Goal: Check status: Check status

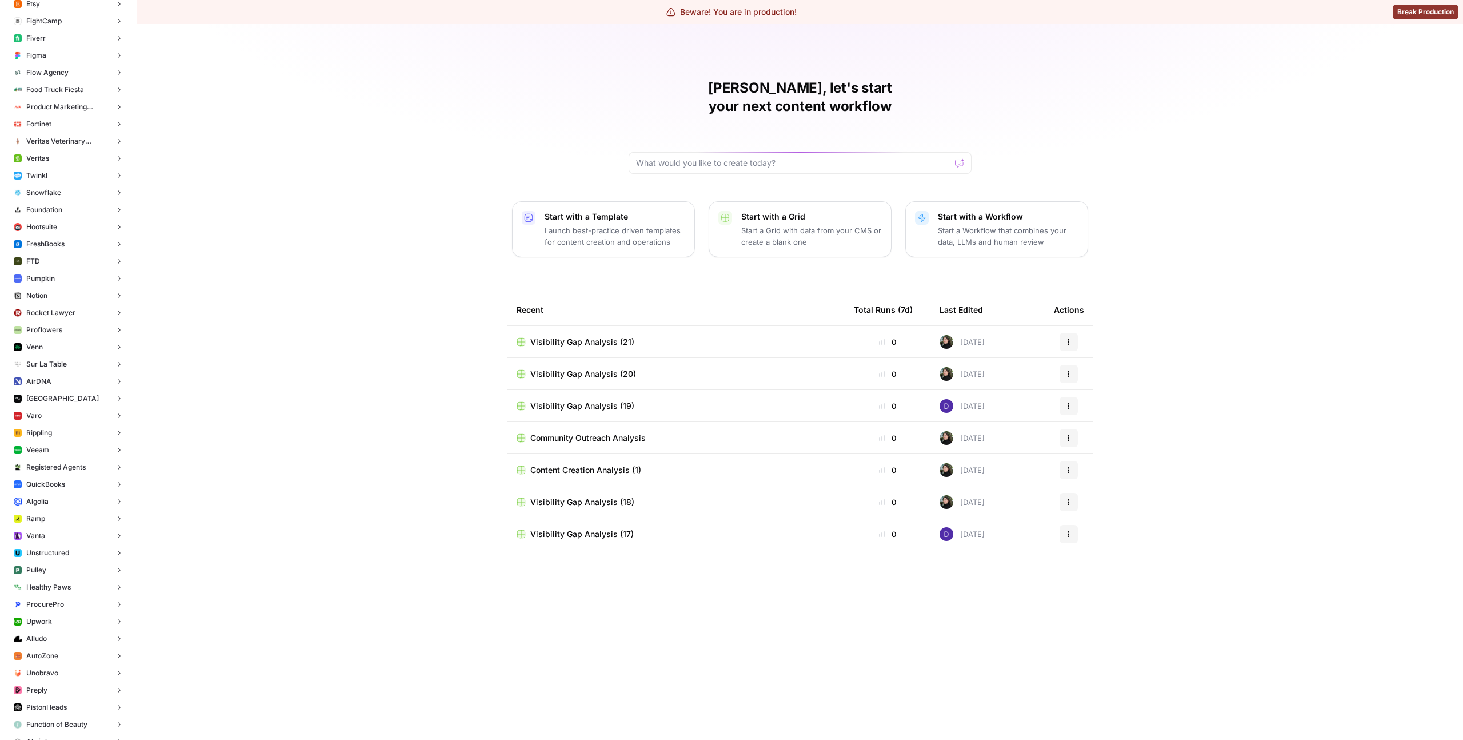
scroll to position [1140, 0]
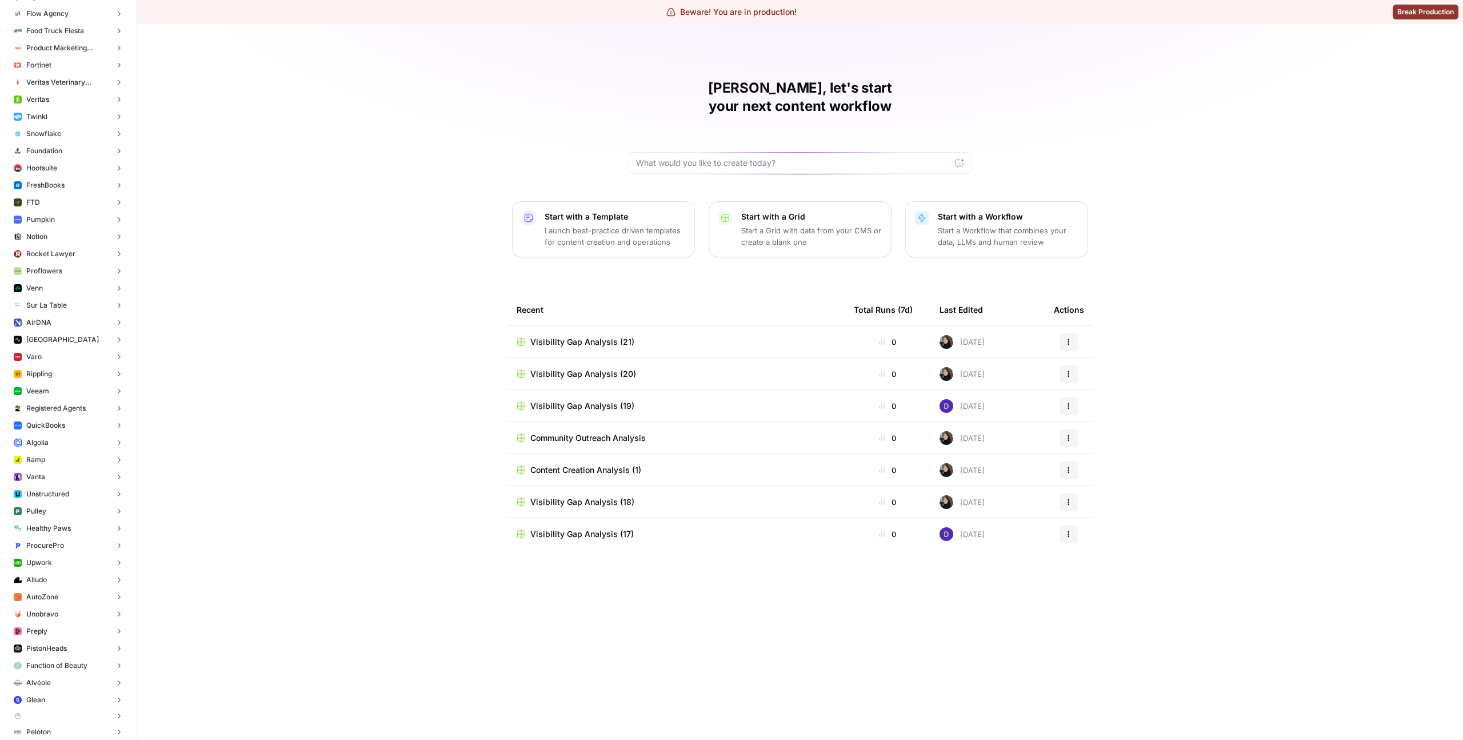
click at [288, 385] on div "[PERSON_NAME], let's start your next content workflow Start with a Template Lau…" at bounding box center [800, 382] width 1326 height 716
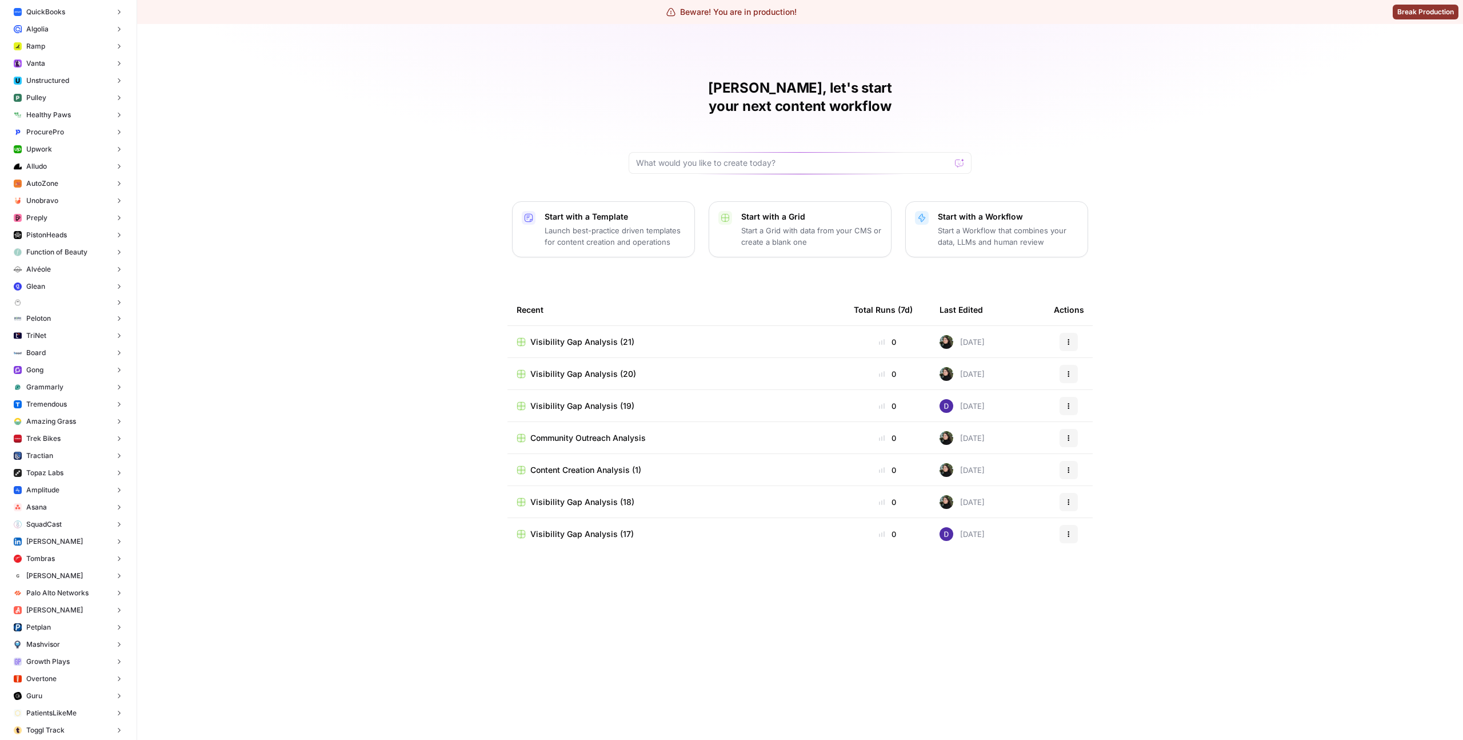
click at [65, 367] on button "Gong" at bounding box center [68, 369] width 118 height 17
click at [56, 379] on link "Insights" at bounding box center [73, 387] width 107 height 18
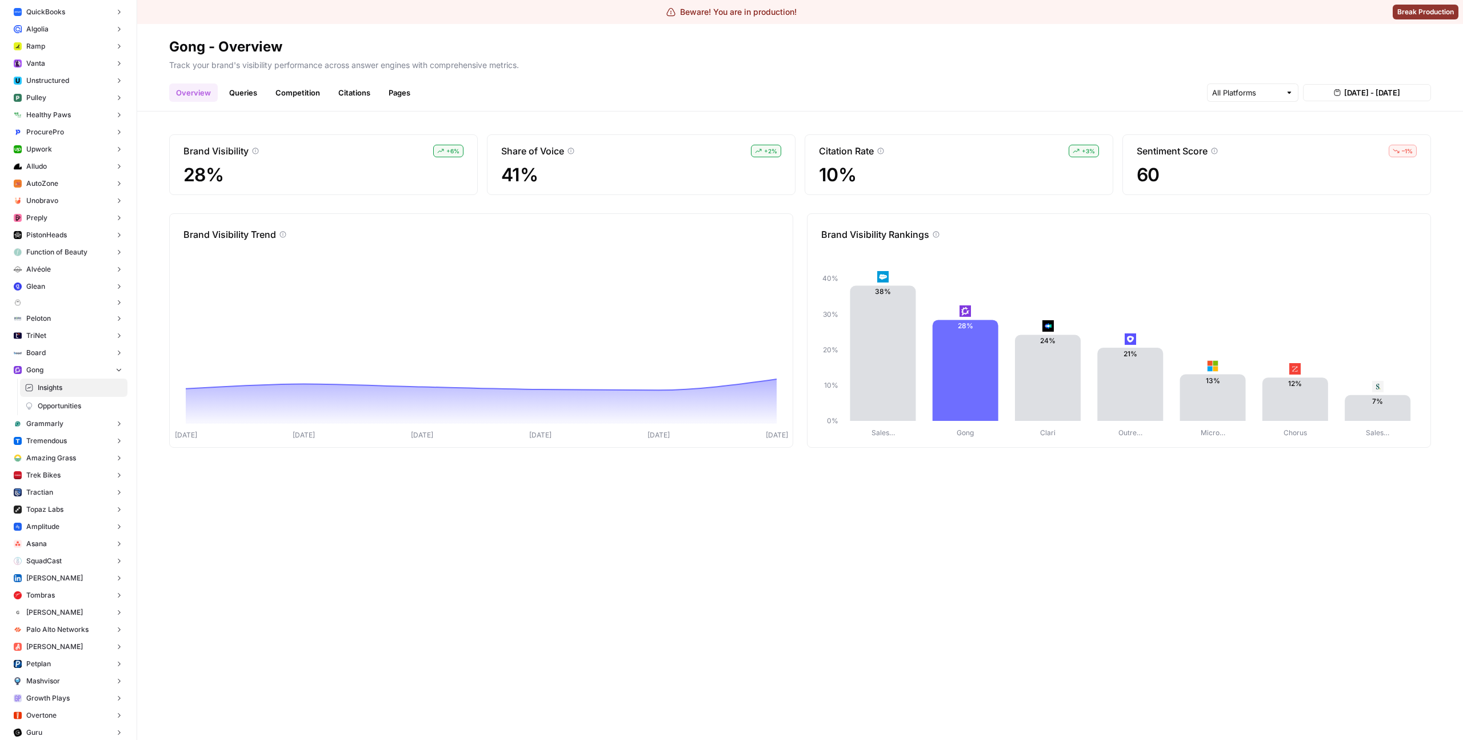
click at [809, 222] on div "Brand Visibility Rankings Sales… Gong Clari Outre… Micro… Chorus Sales… 0% 10% …" at bounding box center [1119, 330] width 624 height 234
click at [353, 92] on link "Citations" at bounding box center [355, 92] width 46 height 18
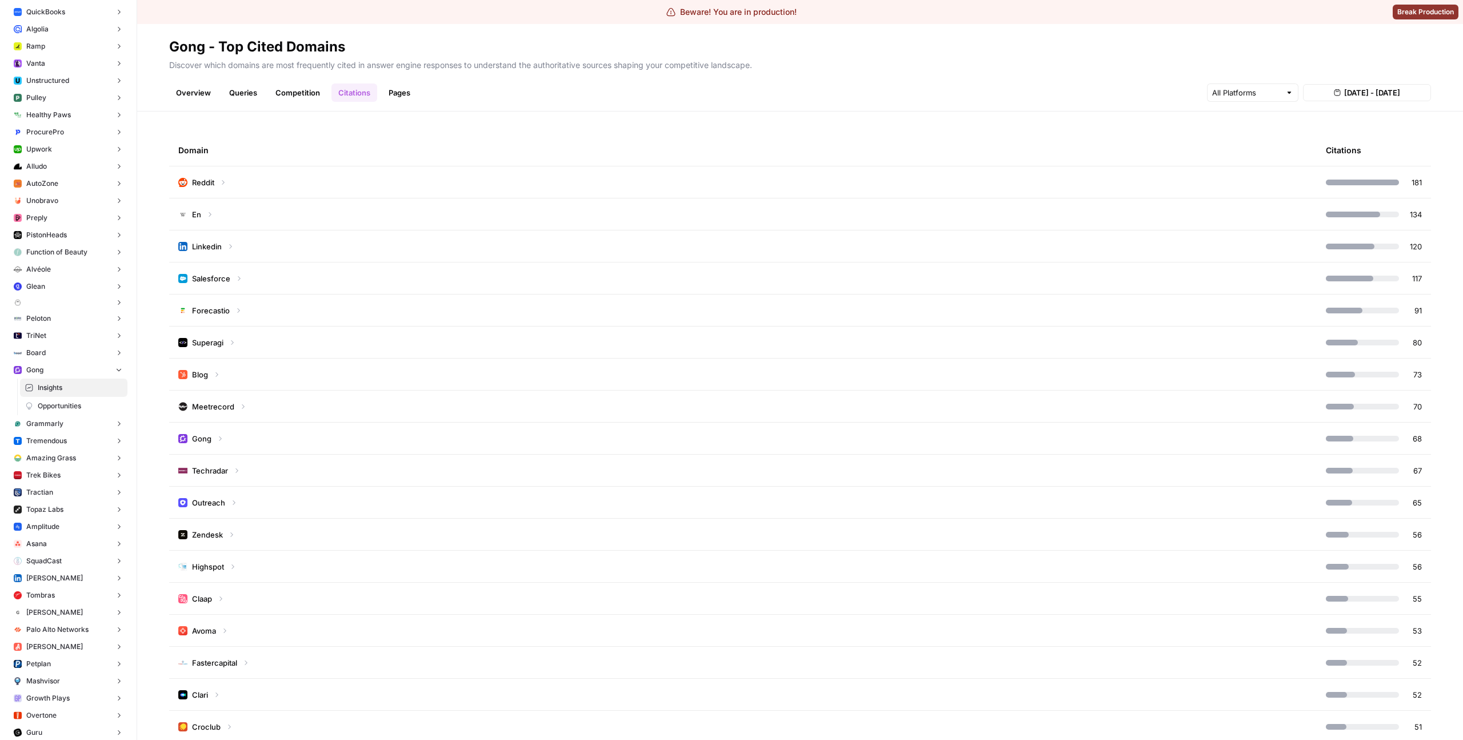
click at [894, 124] on div "Domain Citations Reddit 181 En 134 Linkedin 120 Salesforce 117 Forecastio 91 Su…" at bounding box center [800, 425] width 1326 height 628
click at [593, 190] on td "Reddit" at bounding box center [743, 181] width 1148 height 31
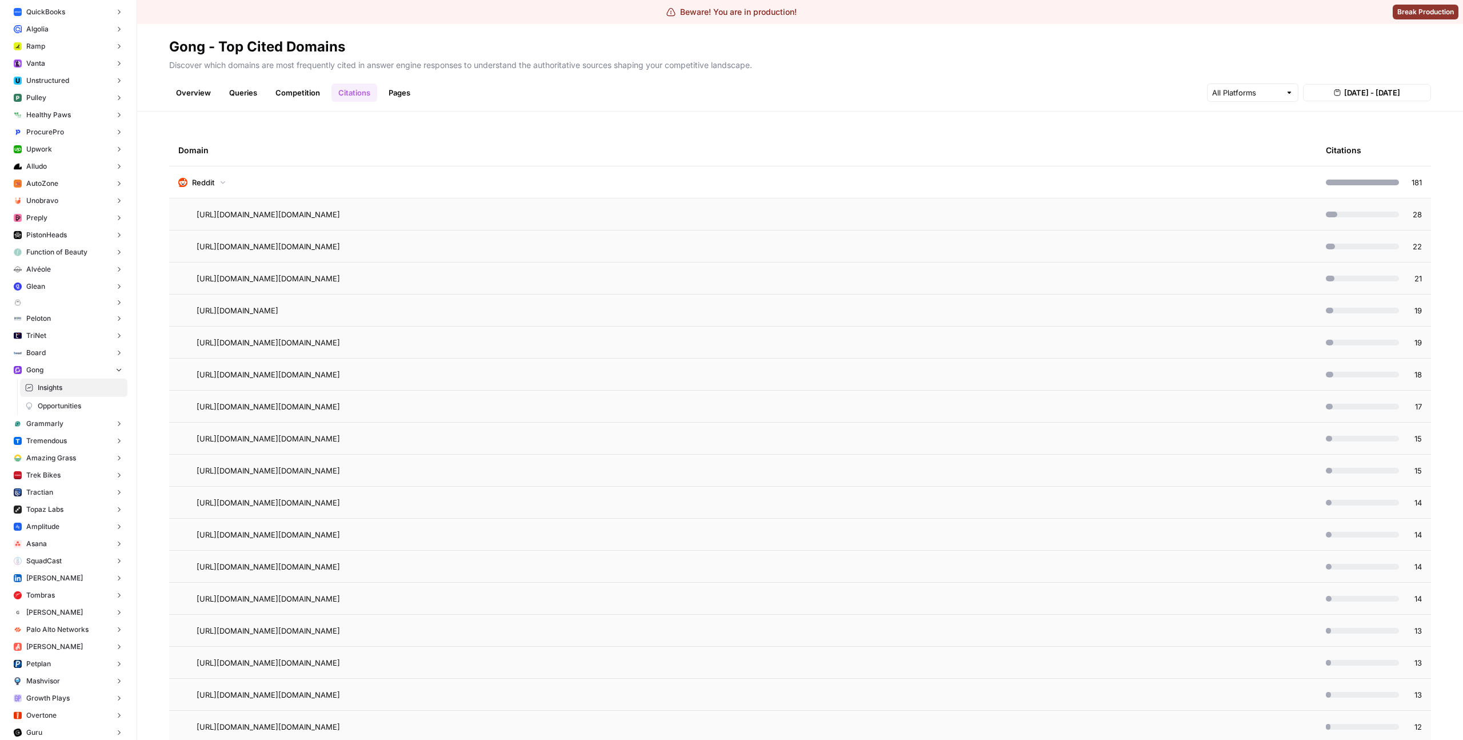
click at [545, 177] on td "Reddit" at bounding box center [743, 181] width 1148 height 31
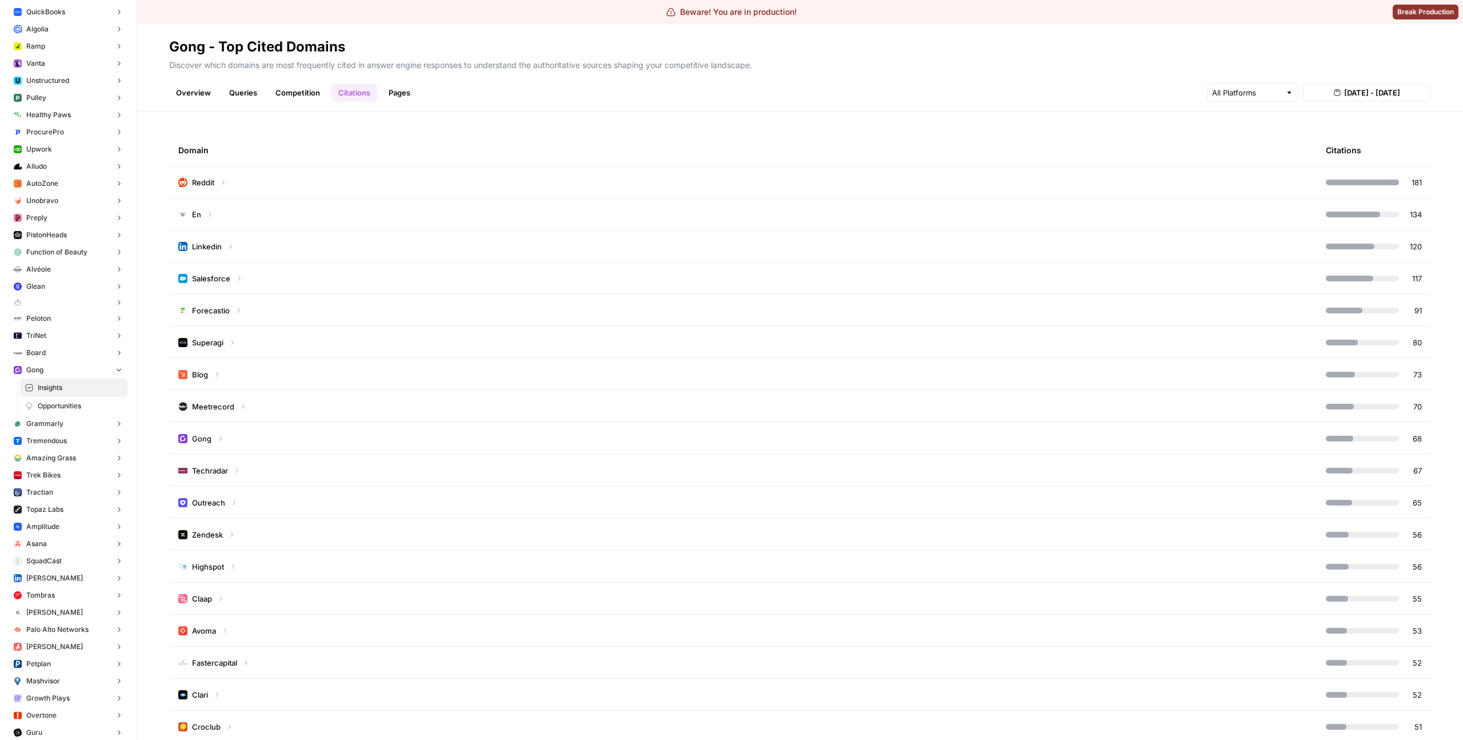
click at [544, 187] on td "Reddit" at bounding box center [743, 181] width 1148 height 31
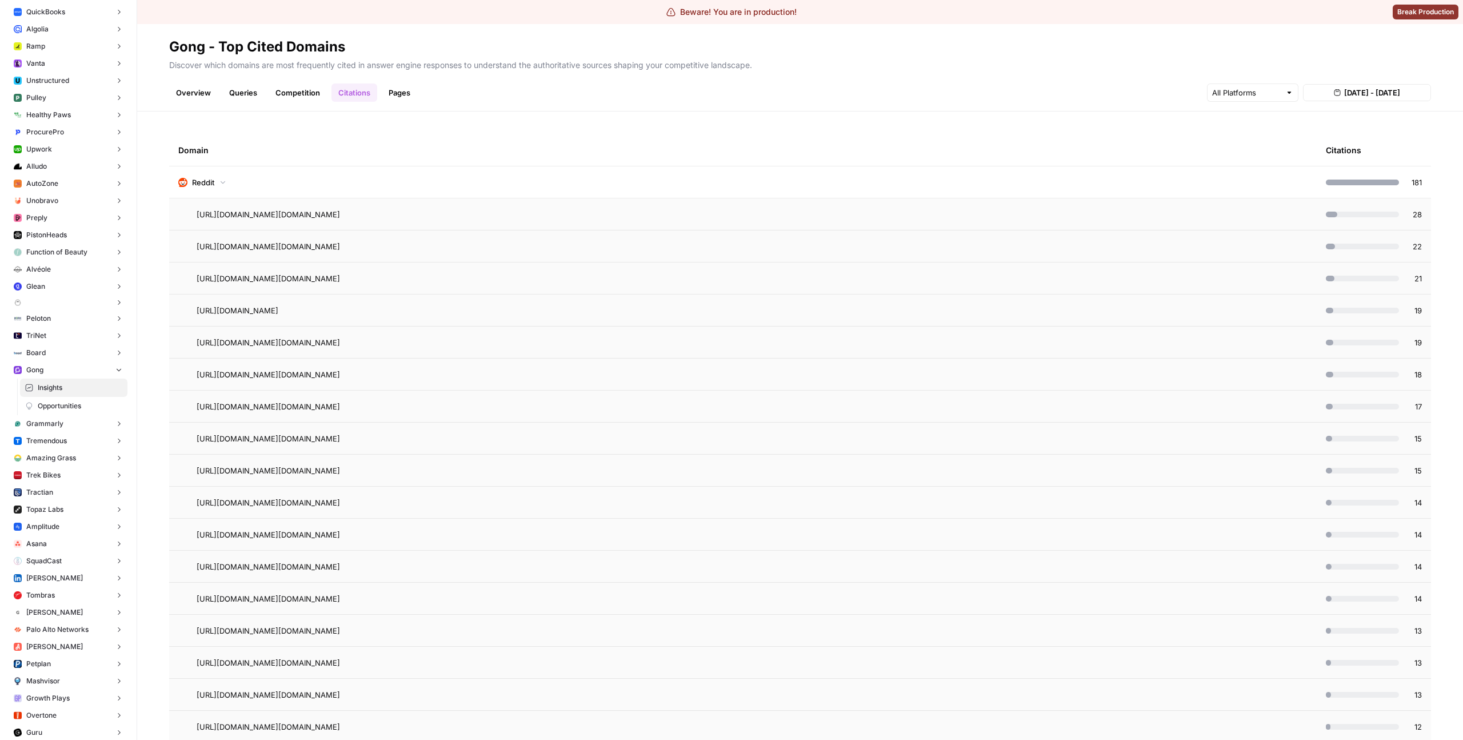
click at [530, 218] on div "[URL][DOMAIN_NAME][DOMAIN_NAME]" at bounding box center [752, 214] width 1111 height 11
click at [563, 182] on td "Reddit" at bounding box center [743, 181] width 1148 height 31
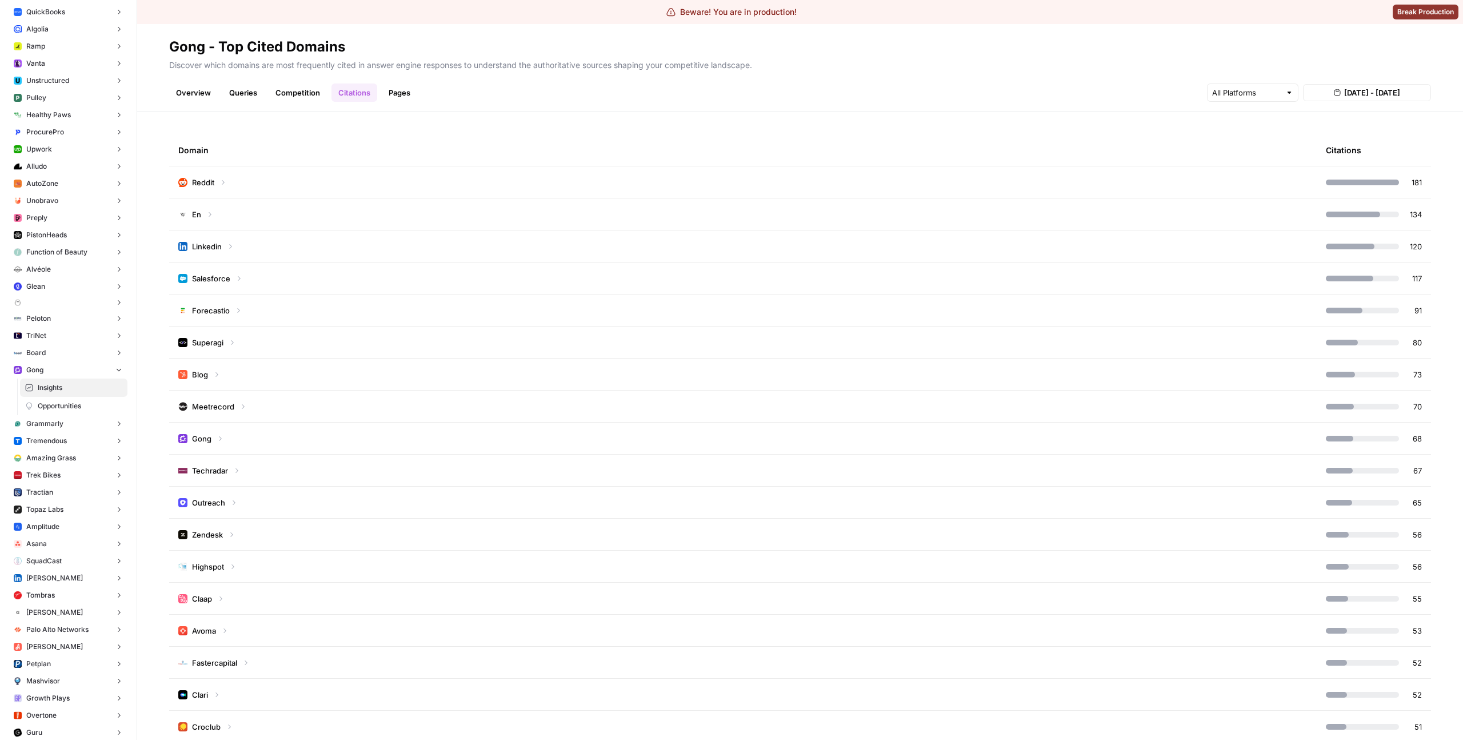
click at [582, 215] on td "En" at bounding box center [743, 213] width 1148 height 31
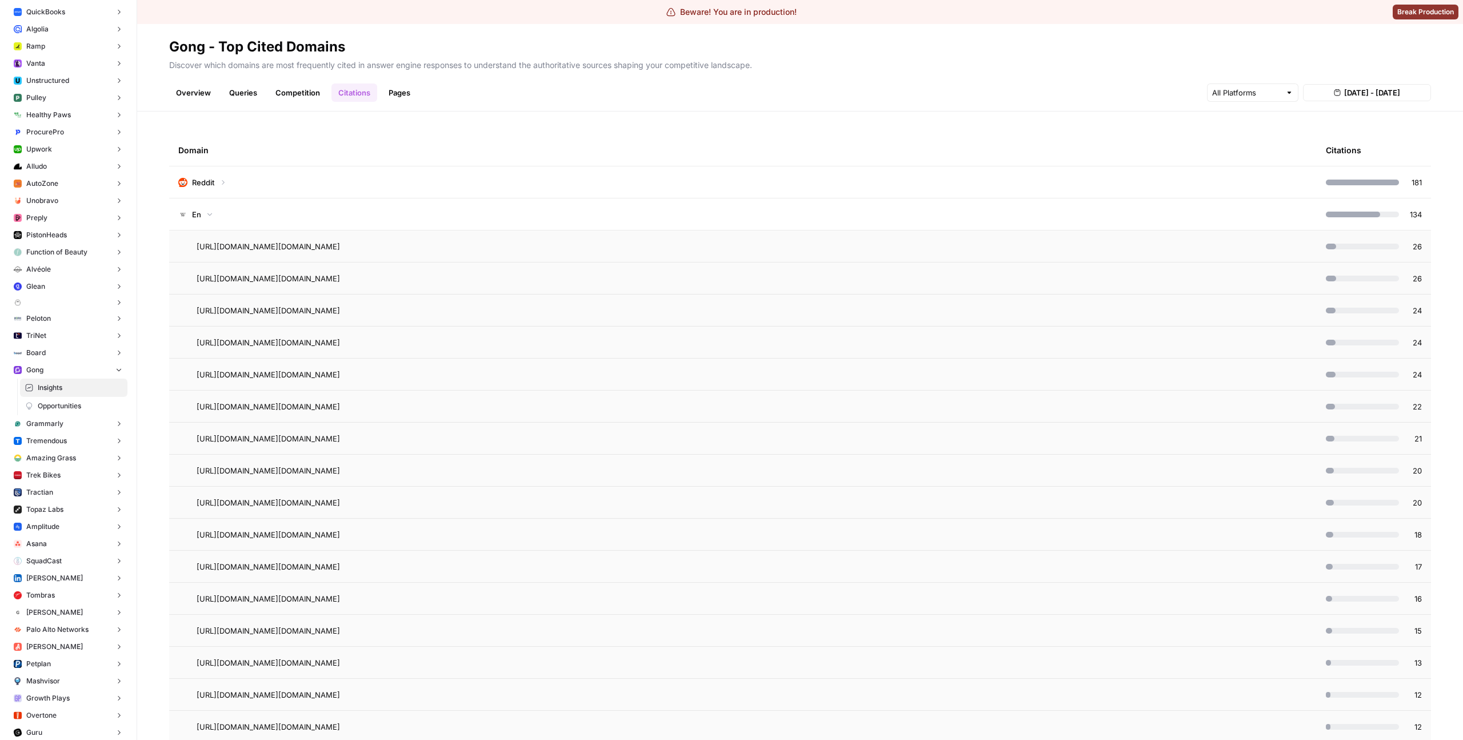
click at [582, 216] on td "En" at bounding box center [743, 213] width 1148 height 31
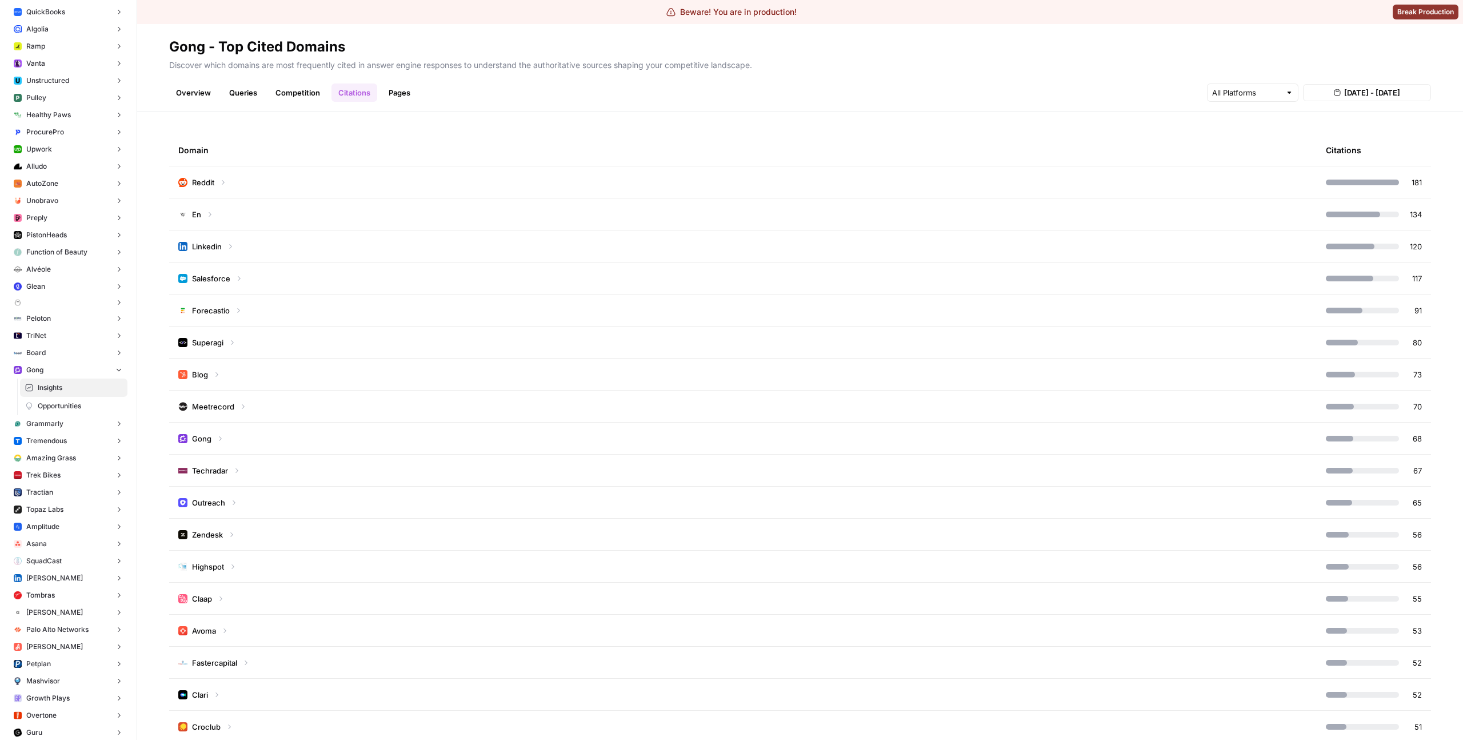
click at [602, 191] on td "Reddit" at bounding box center [743, 181] width 1148 height 31
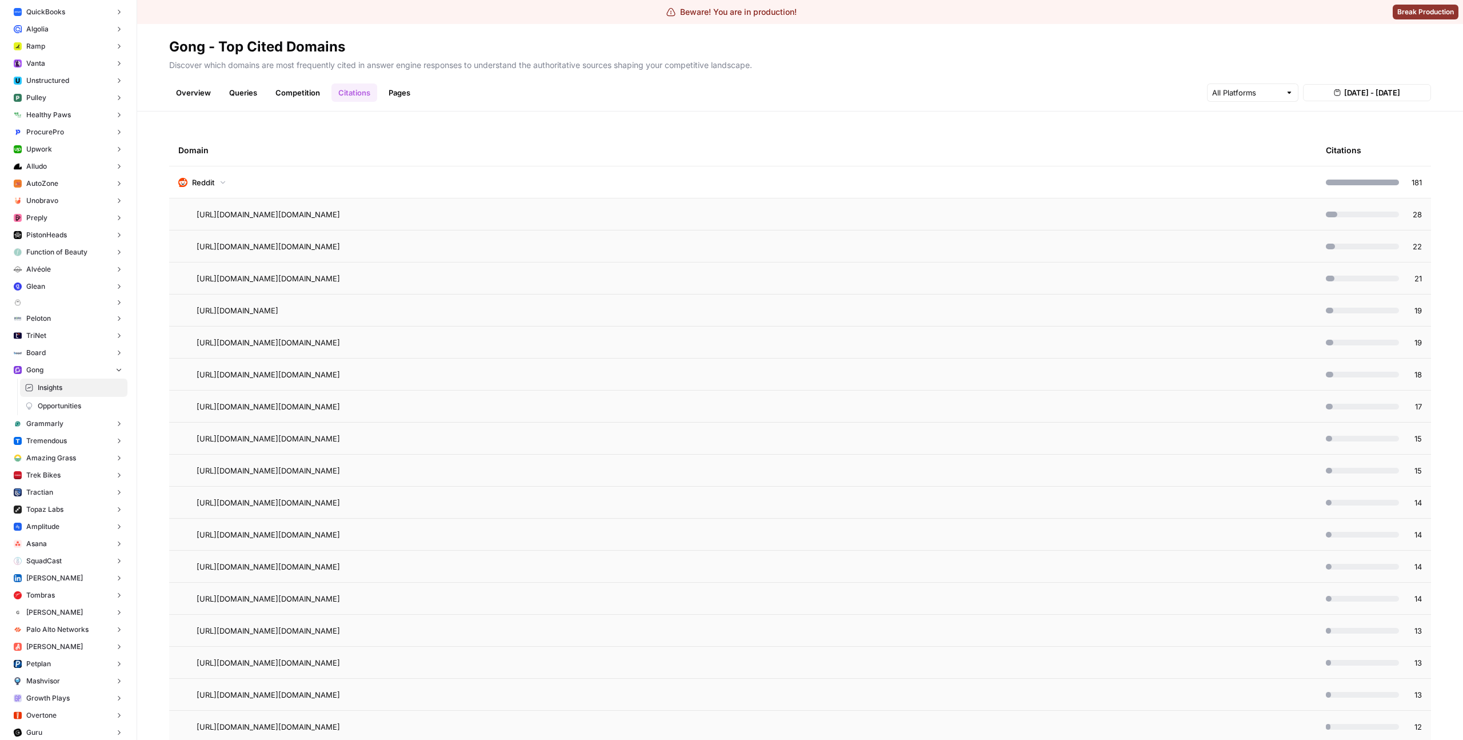
click at [602, 191] on td "Reddit" at bounding box center [743, 181] width 1148 height 31
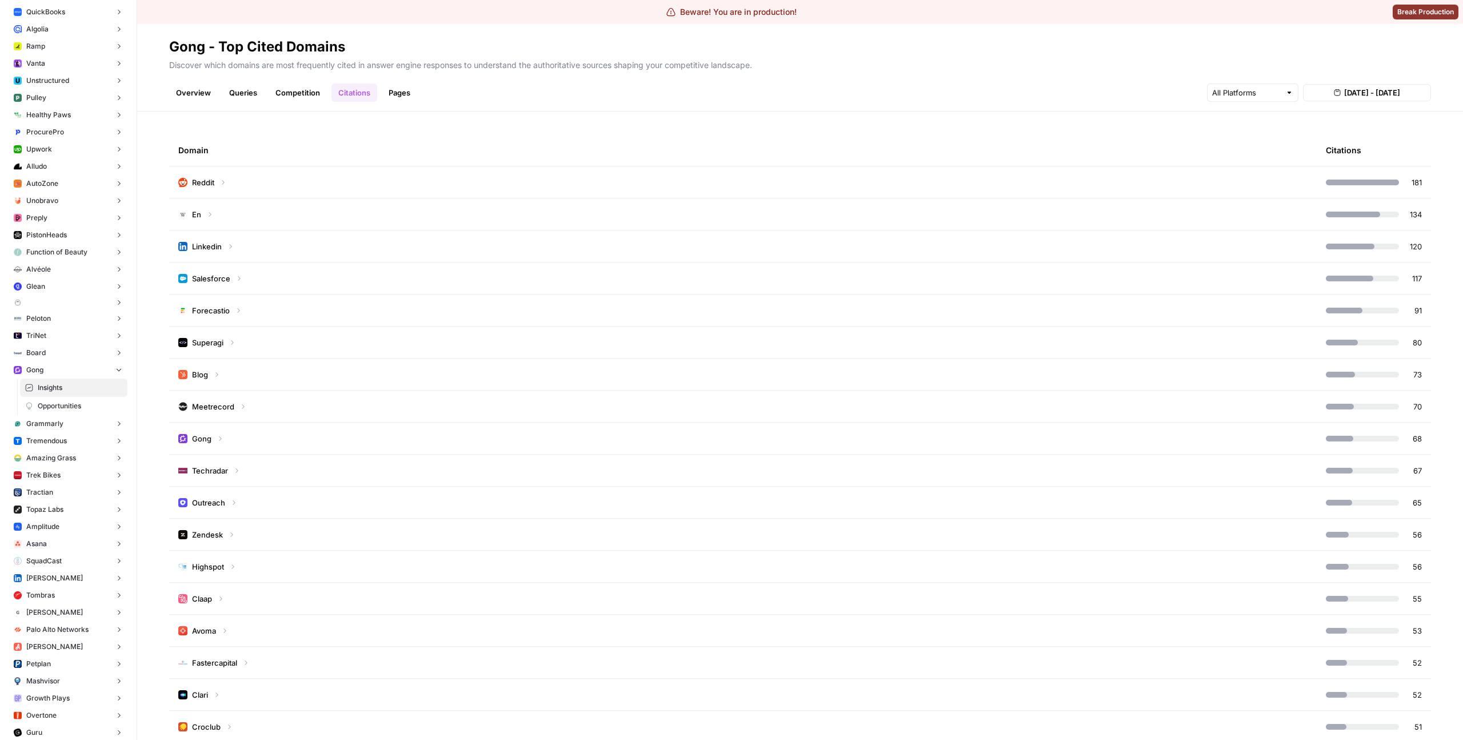
click at [629, 270] on td "Salesforce" at bounding box center [743, 277] width 1148 height 31
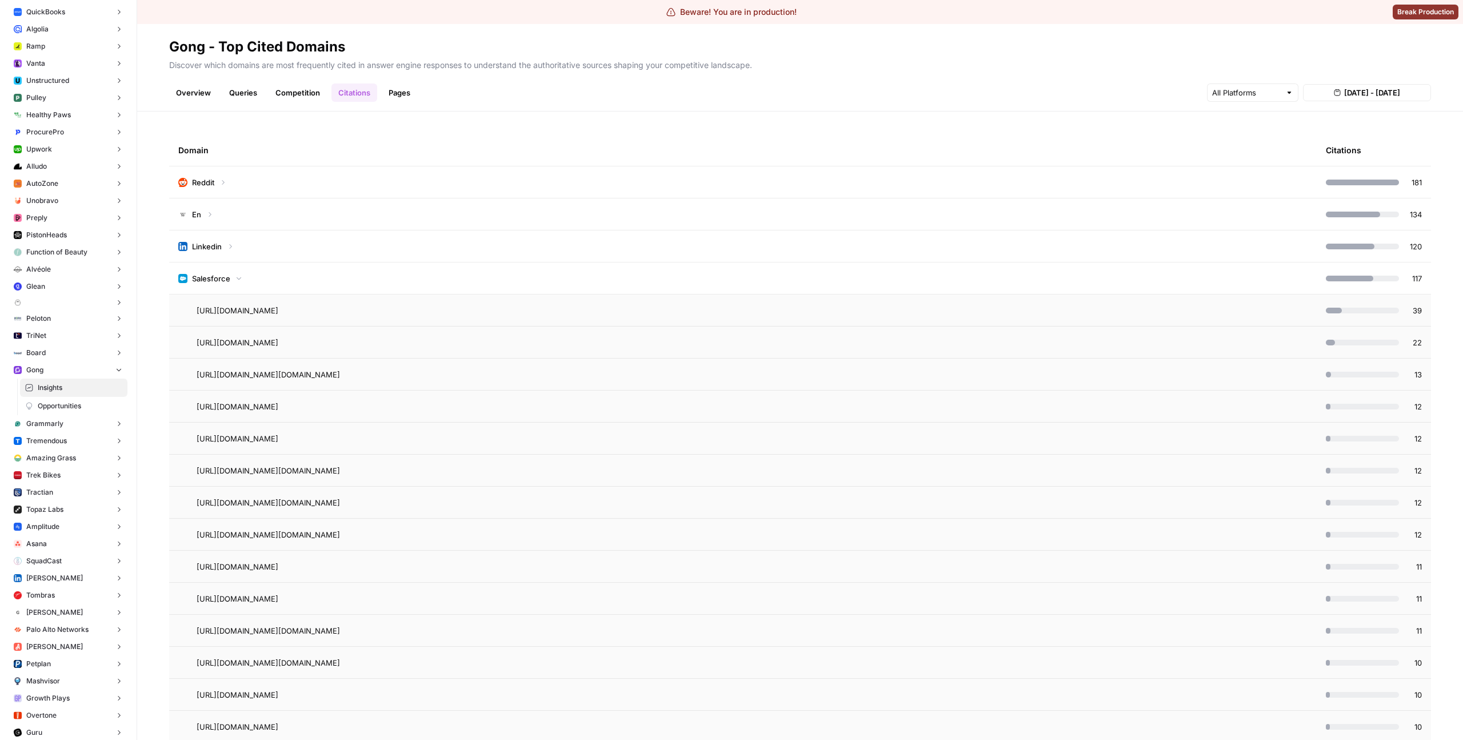
click at [634, 272] on td "Salesforce" at bounding box center [743, 277] width 1148 height 31
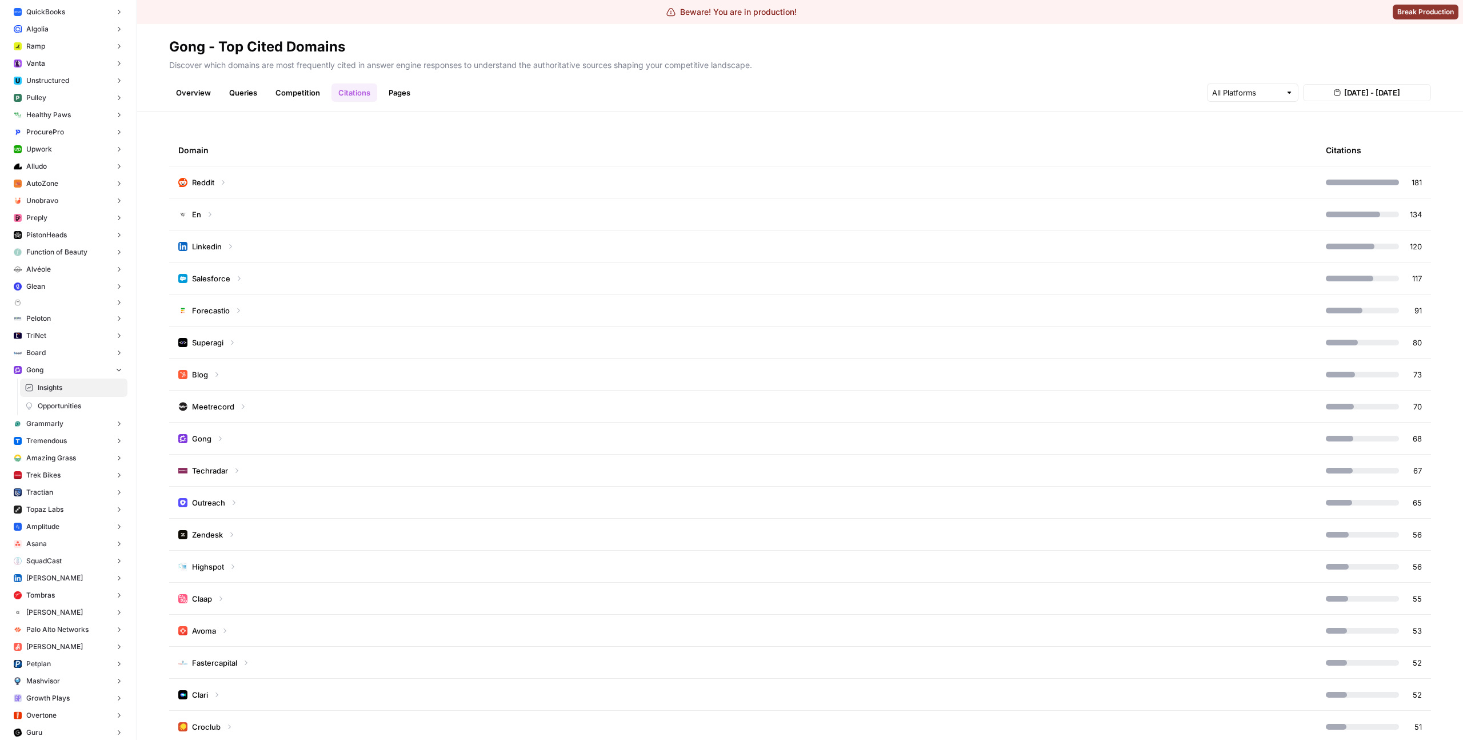
click at [685, 354] on td "Superagi" at bounding box center [743, 341] width 1148 height 31
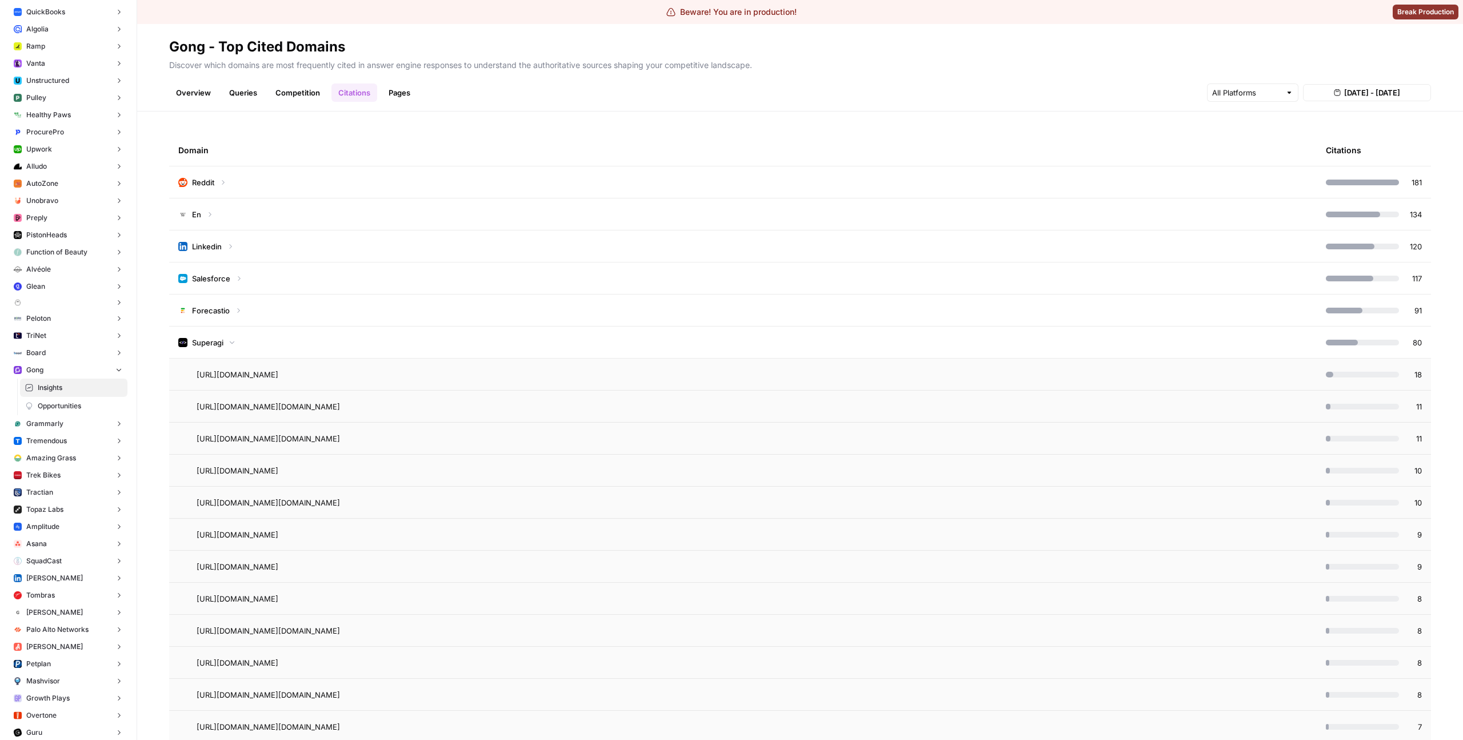
click at [685, 348] on td "Superagi" at bounding box center [743, 341] width 1148 height 31
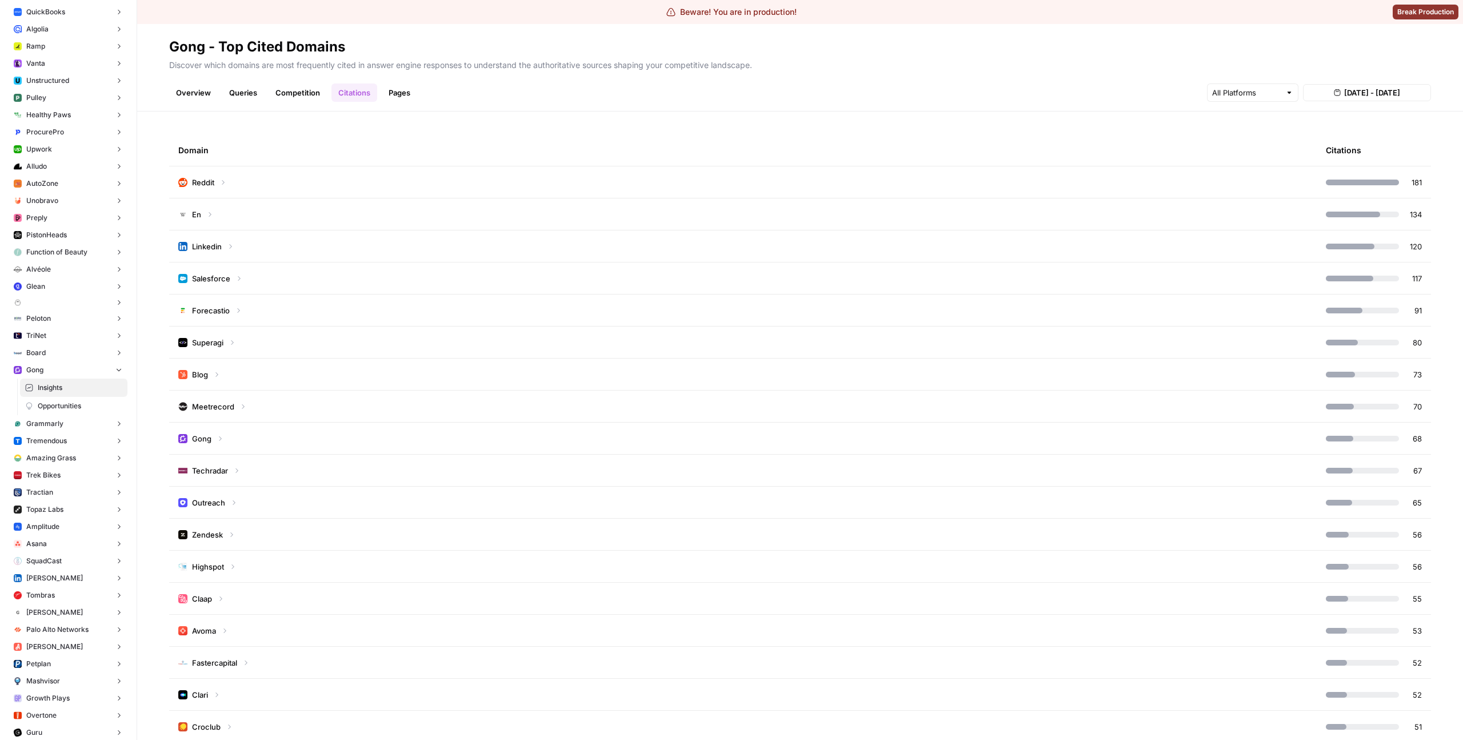
click at [618, 147] on div "Domain" at bounding box center [743, 149] width 1130 height 31
click at [612, 165] on div "Domain" at bounding box center [743, 149] width 1130 height 31
click at [614, 178] on td "Reddit" at bounding box center [743, 181] width 1148 height 31
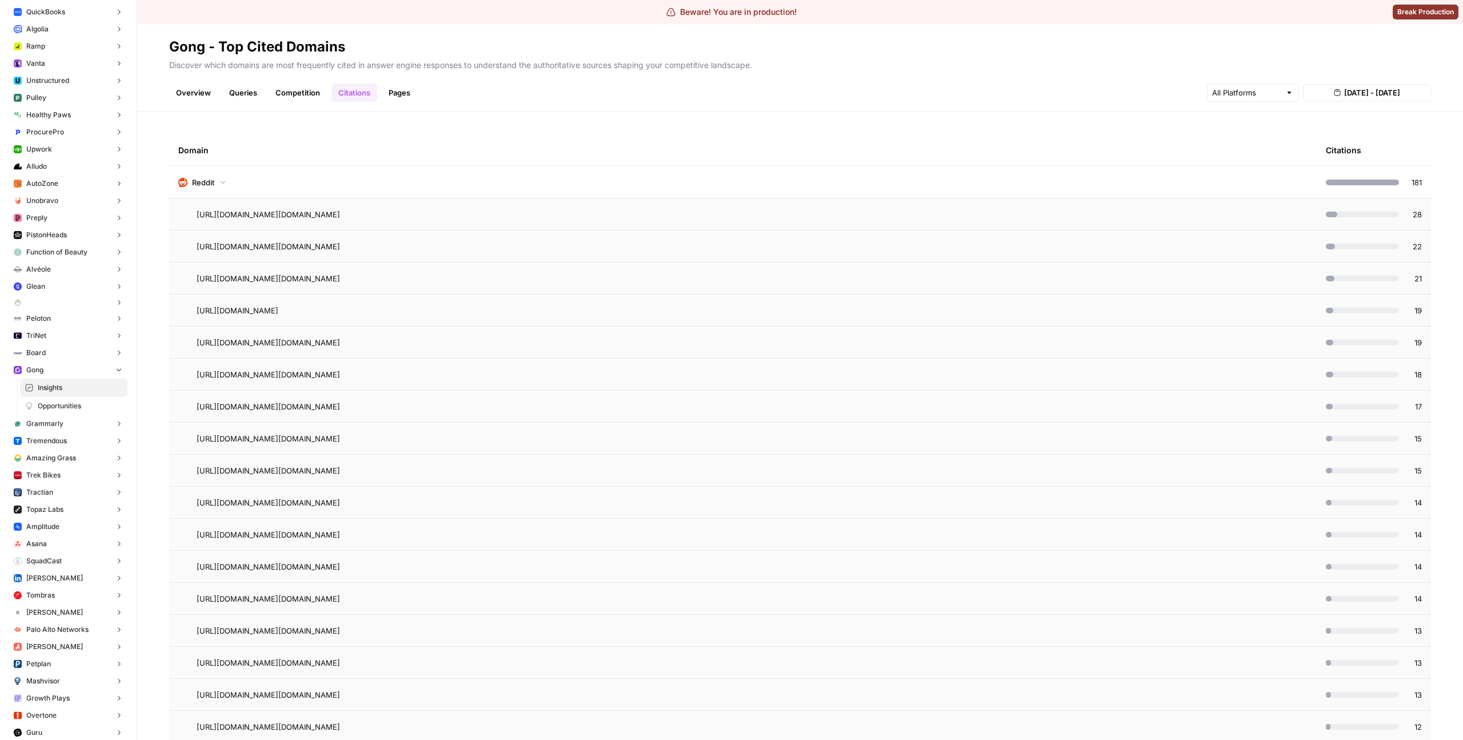
click at [612, 229] on td "[URL][DOMAIN_NAME][DOMAIN_NAME]" at bounding box center [743, 213] width 1148 height 31
click at [625, 182] on td "Reddit" at bounding box center [743, 181] width 1148 height 31
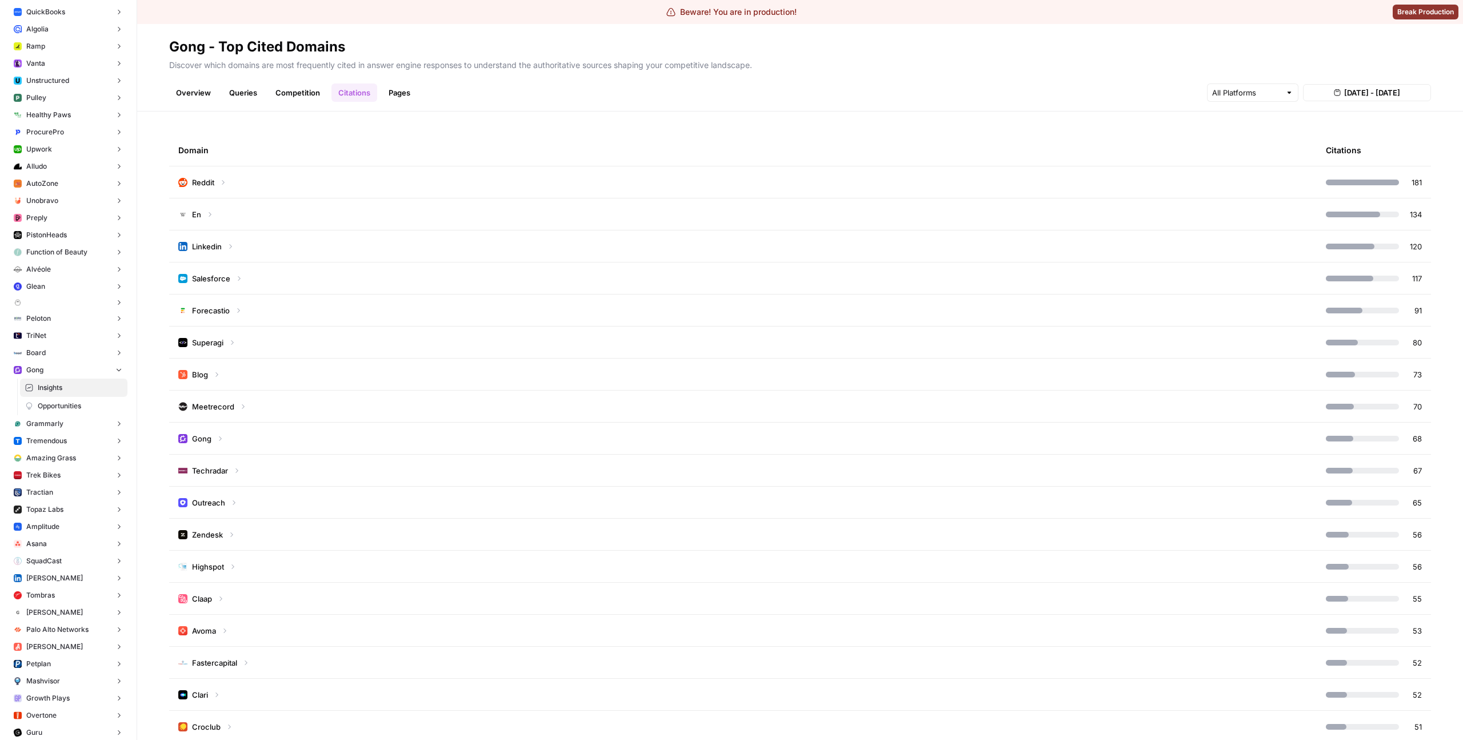
click at [193, 86] on link "Overview" at bounding box center [193, 92] width 49 height 18
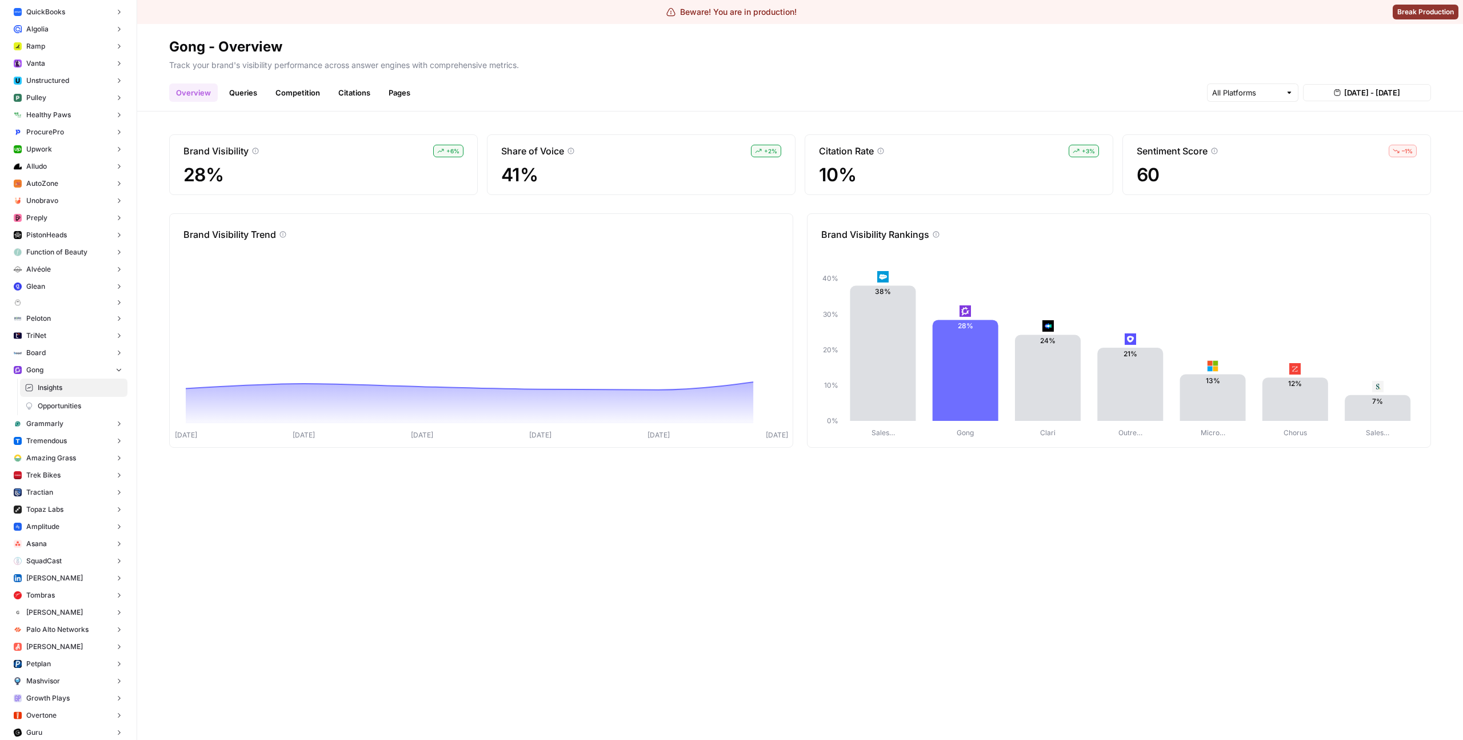
click at [834, 500] on div "Brand Visibility + 6 % 28% Share of Voice + 2 % 41% Citation Rate + 3 % 10% Sen…" at bounding box center [800, 425] width 1326 height 628
click at [780, 524] on div "Brand Visibility + 6 % 28% Share of Voice + 2 % 41% Citation Rate + 3 % 10% Sen…" at bounding box center [800, 425] width 1326 height 628
click at [779, 380] on icon "[DATE] Aug [DATE] Aug [DATE] Aug 12 22% 25% 23% 22% 21% 28%" at bounding box center [481, 346] width 614 height 187
click at [56, 468] on button "Trek Bikes" at bounding box center [68, 474] width 118 height 17
click at [54, 495] on span "Insights" at bounding box center [80, 493] width 85 height 10
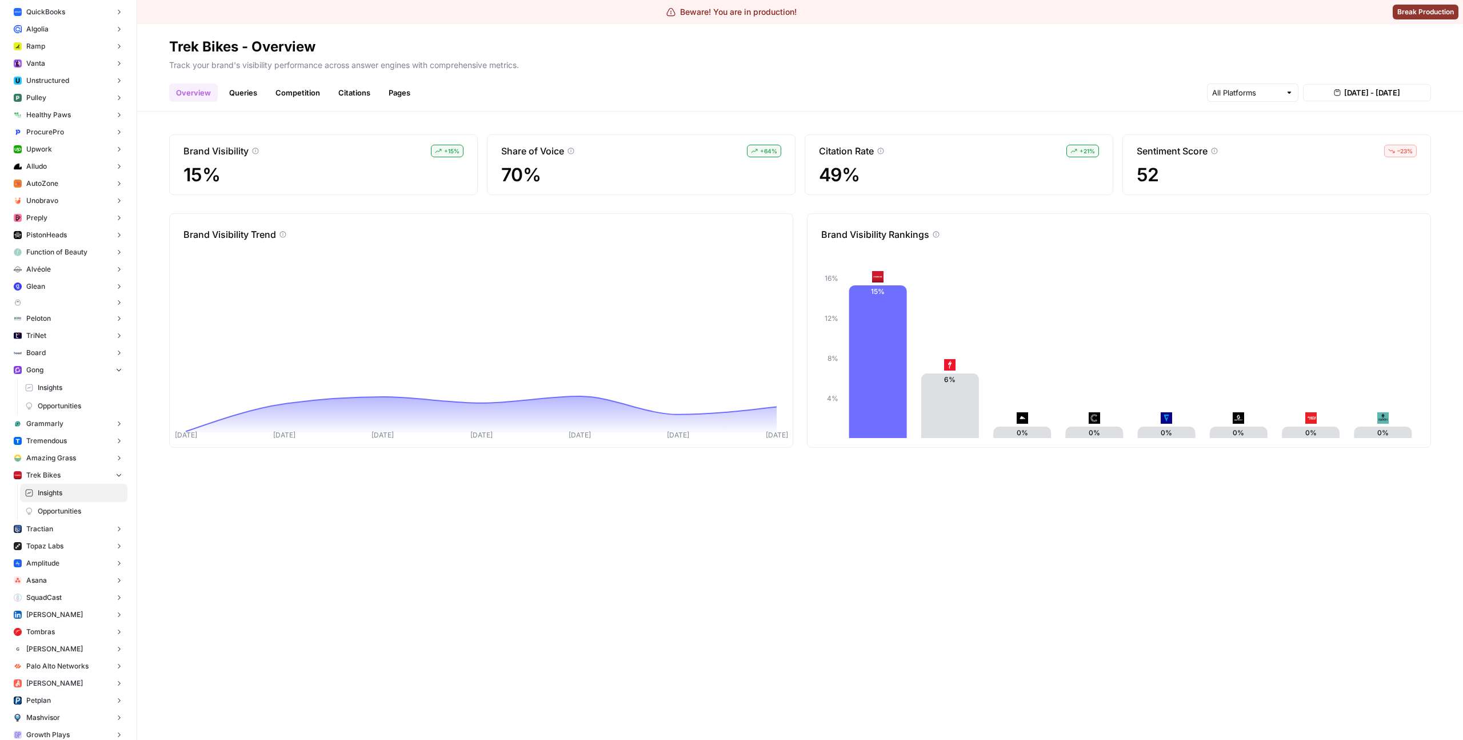
click at [600, 528] on div "Brand Visibility + 15 % 15% Share of Voice + 64 % 70% Citation Rate + 21 % 49% …" at bounding box center [800, 425] width 1326 height 628
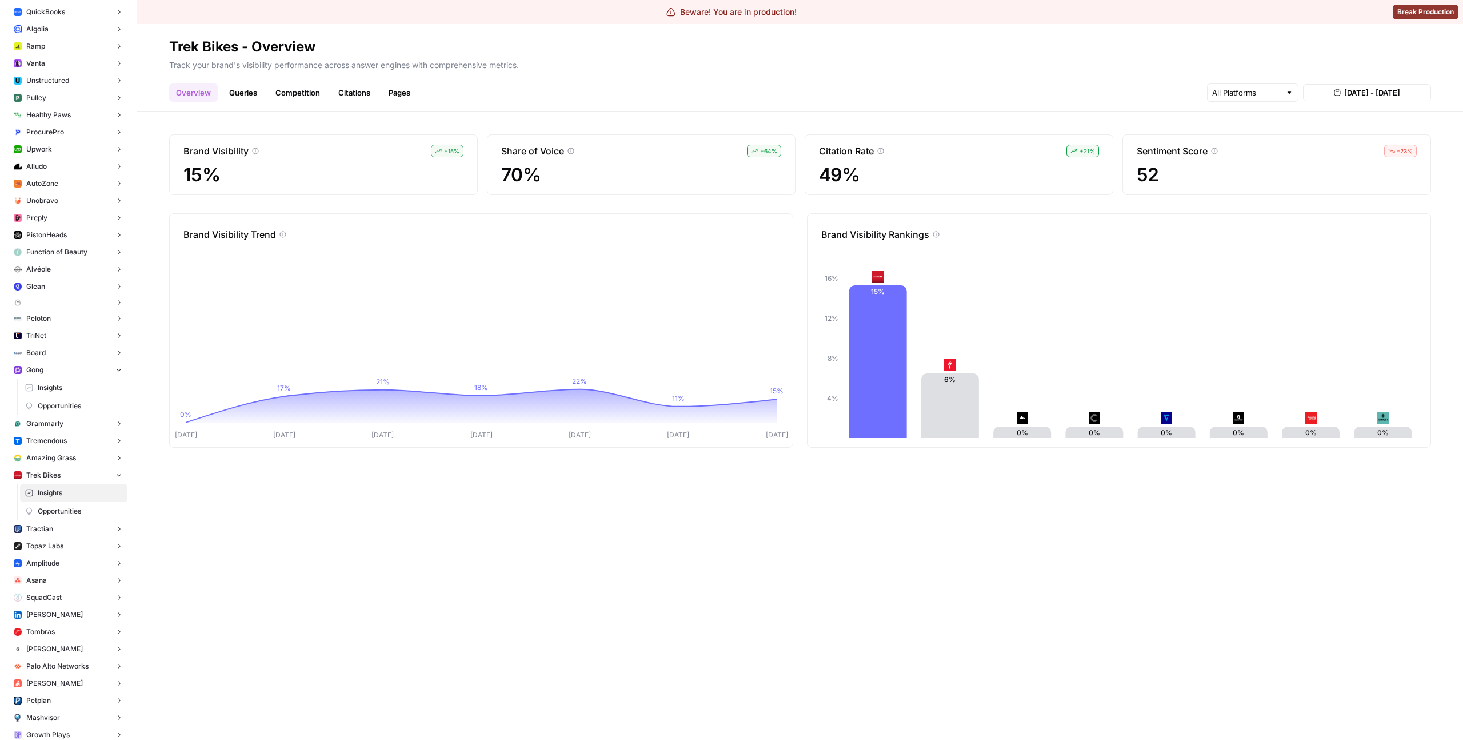
click at [63, 381] on link "Insights" at bounding box center [73, 387] width 107 height 18
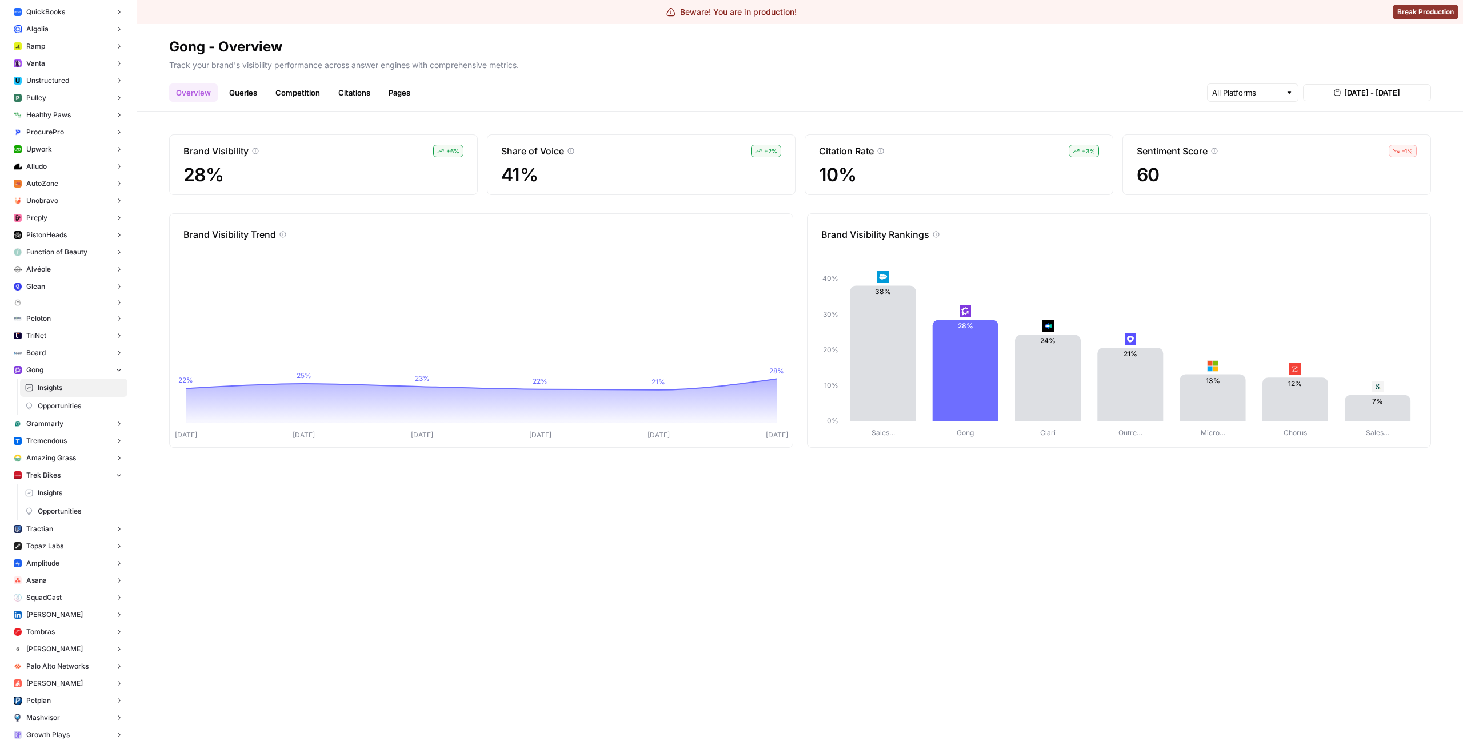
click at [305, 97] on link "Competition" at bounding box center [298, 92] width 58 height 18
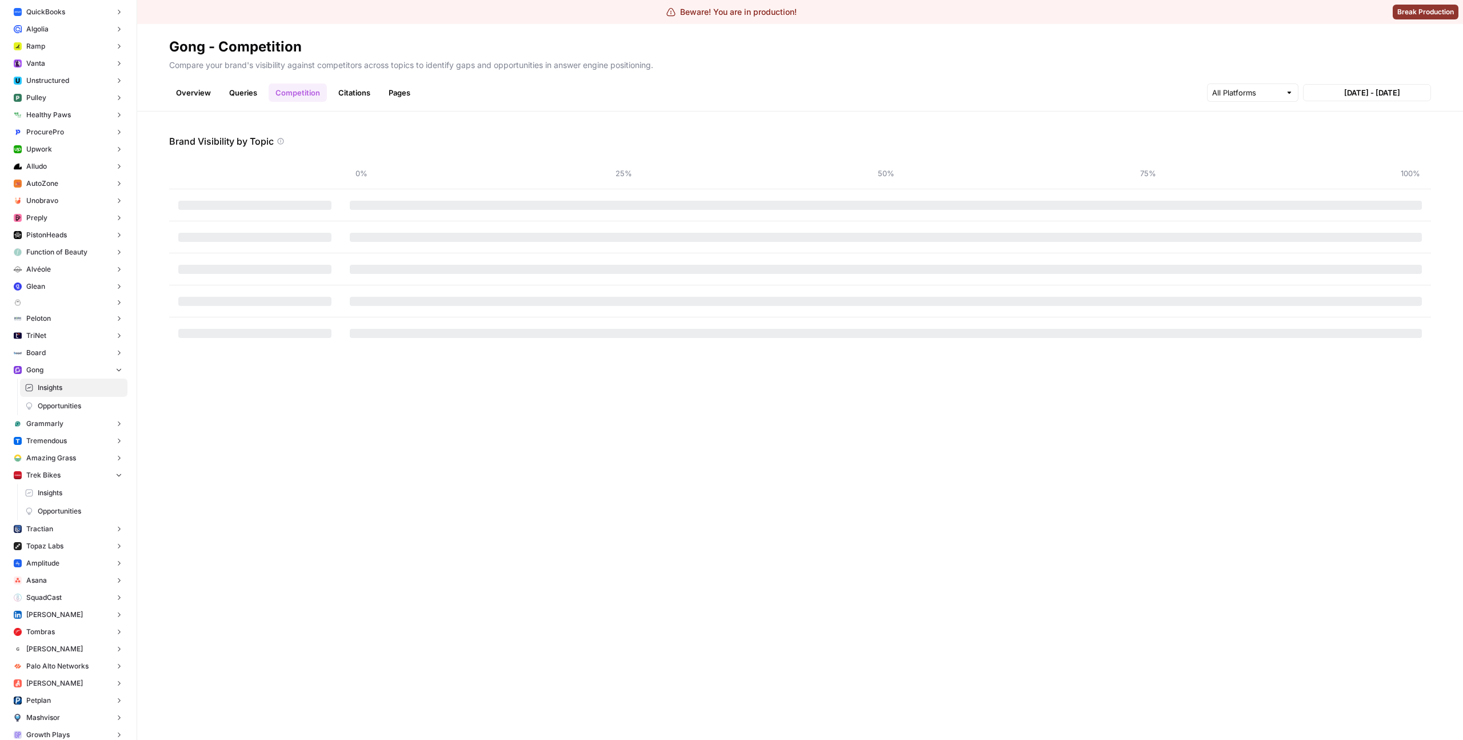
click at [346, 91] on link "Citations" at bounding box center [355, 92] width 46 height 18
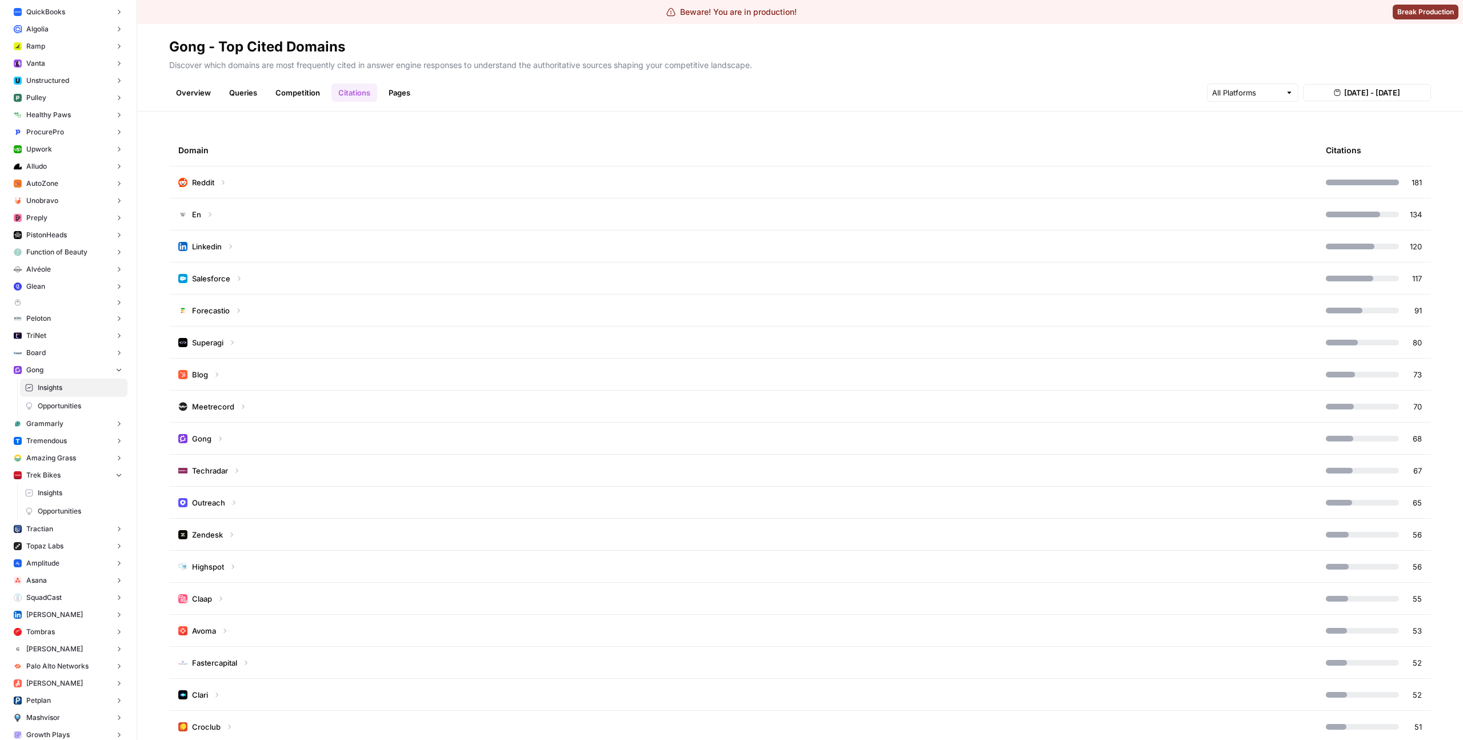
click at [620, 187] on td "Reddit" at bounding box center [743, 181] width 1148 height 31
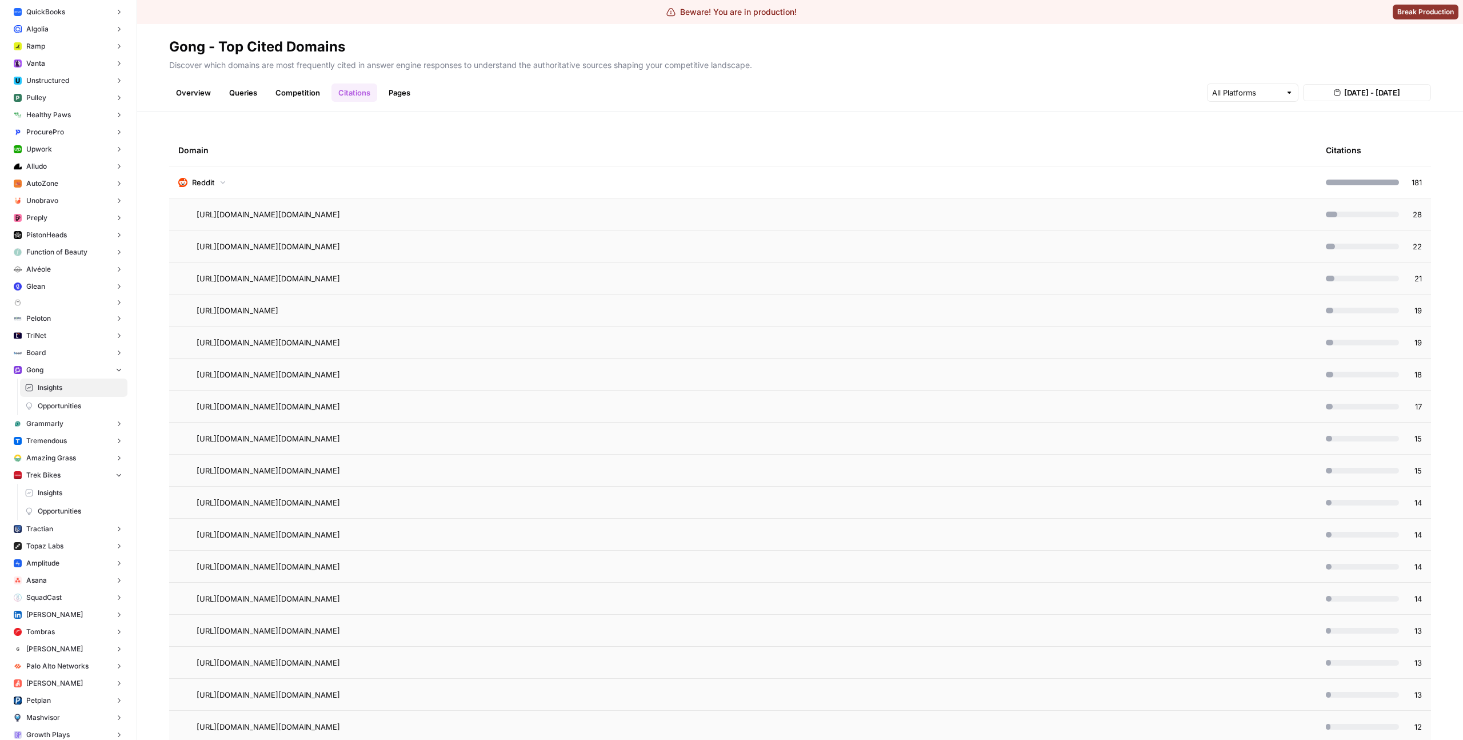
click at [382, 169] on td "Reddit" at bounding box center [743, 181] width 1148 height 31
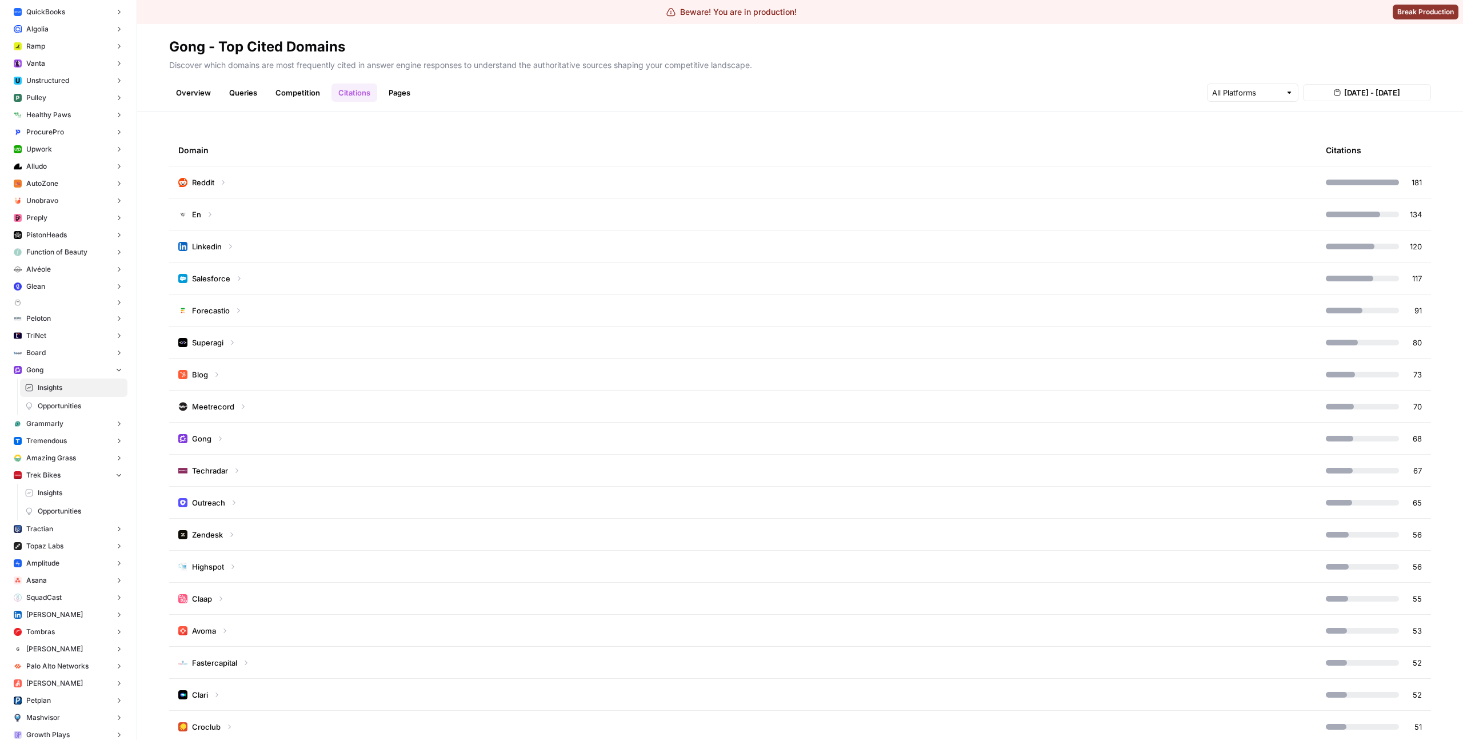
scroll to position [7, 0]
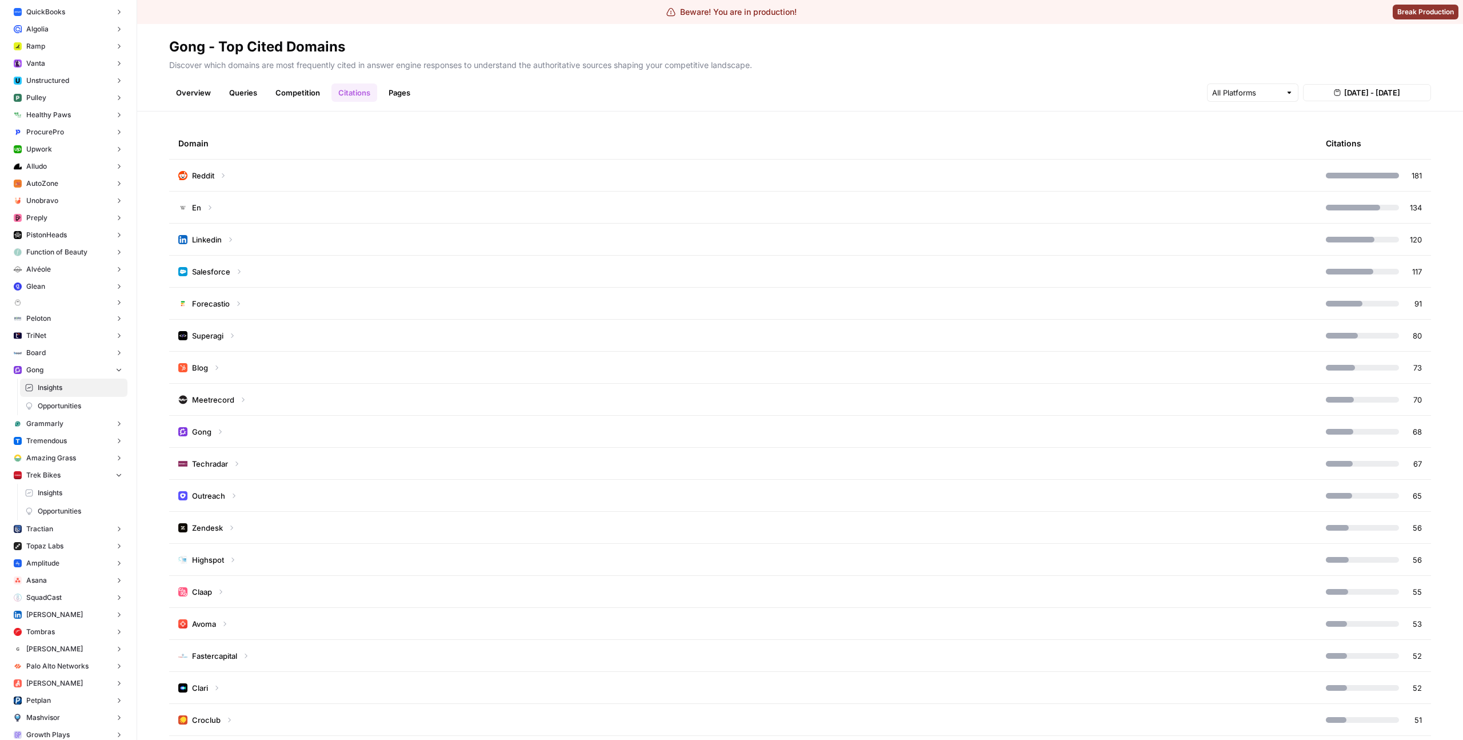
click at [1364, 90] on span "[DATE] - [DATE]" at bounding box center [1372, 92] width 56 height 11
click at [1358, 197] on div "12" at bounding box center [1353, 199] width 15 height 15
click at [1080, 80] on div "Overview Queries Competition Citations Pages [DATE] - [DATE]" at bounding box center [800, 87] width 1262 height 27
click at [1347, 95] on span "[DATE] - [DATE]" at bounding box center [1372, 92] width 56 height 11
click at [1378, 181] on div "6" at bounding box center [1371, 181] width 15 height 15
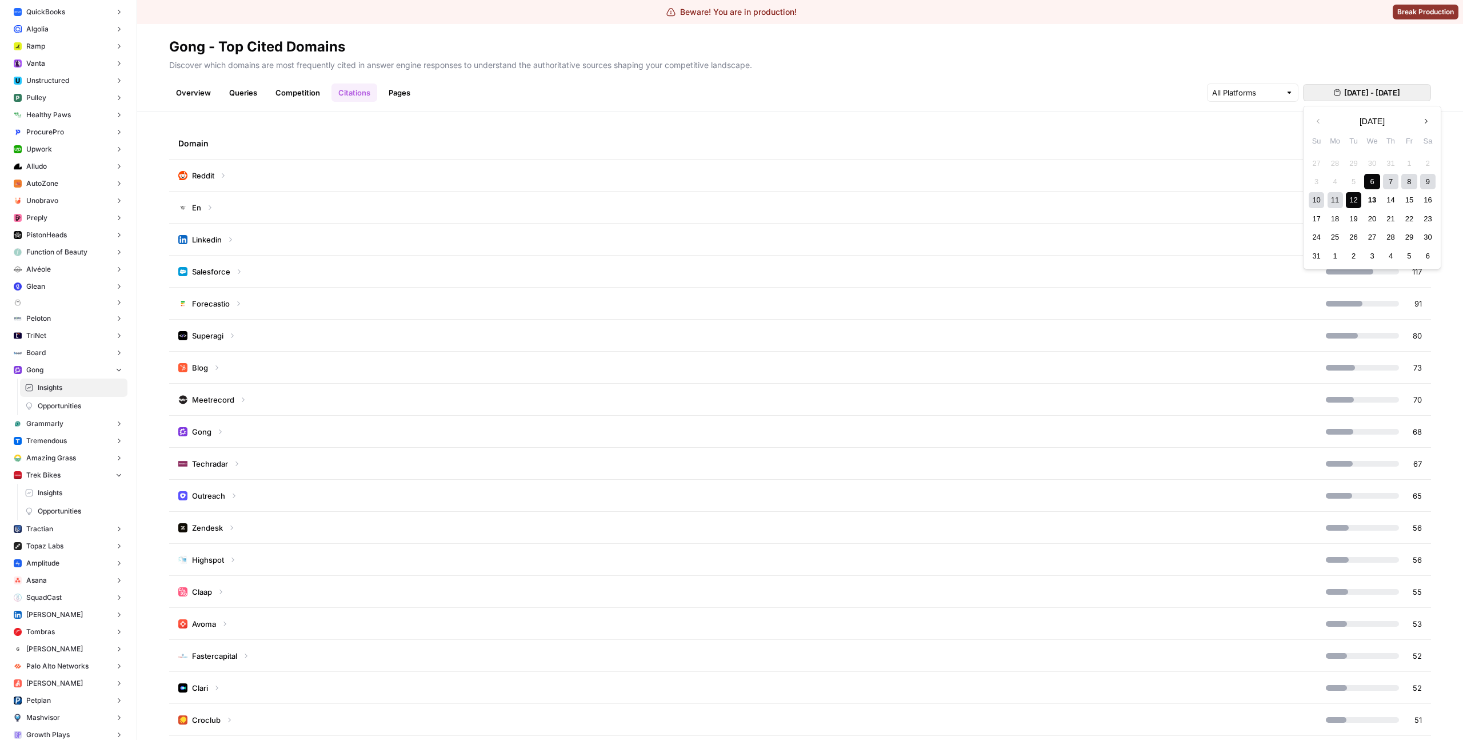
click at [1358, 197] on div "12" at bounding box center [1353, 199] width 15 height 15
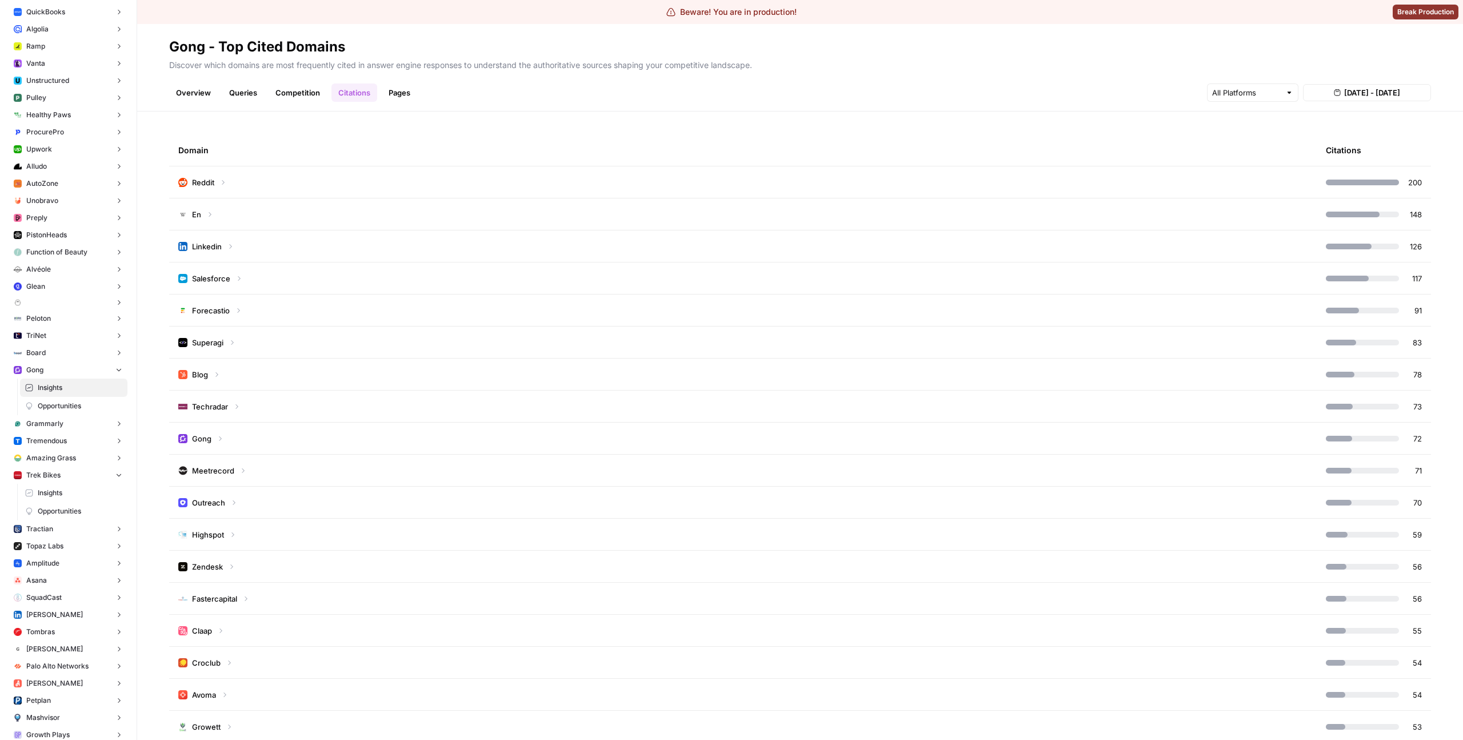
click at [683, 187] on td "Reddit" at bounding box center [743, 181] width 1148 height 31
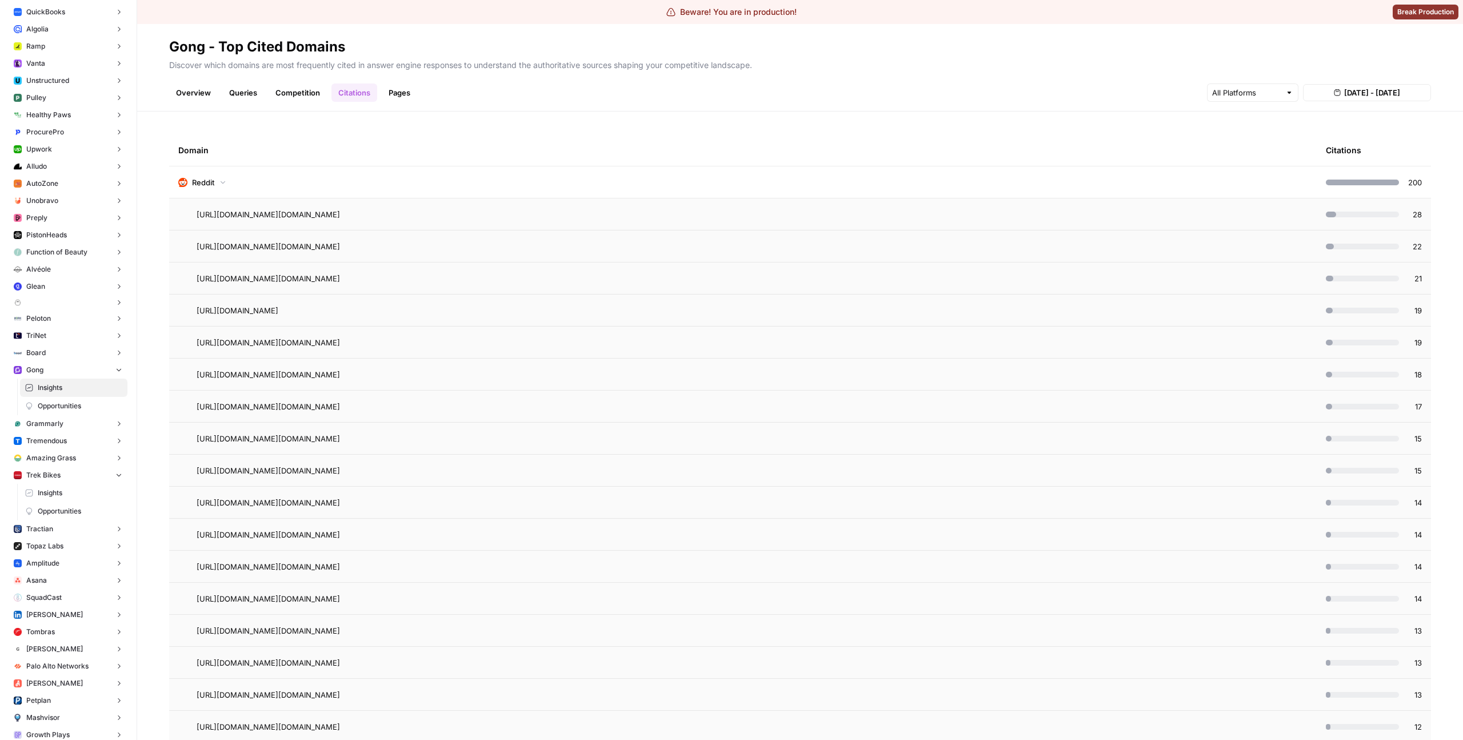
click at [657, 186] on td "Reddit" at bounding box center [743, 181] width 1148 height 31
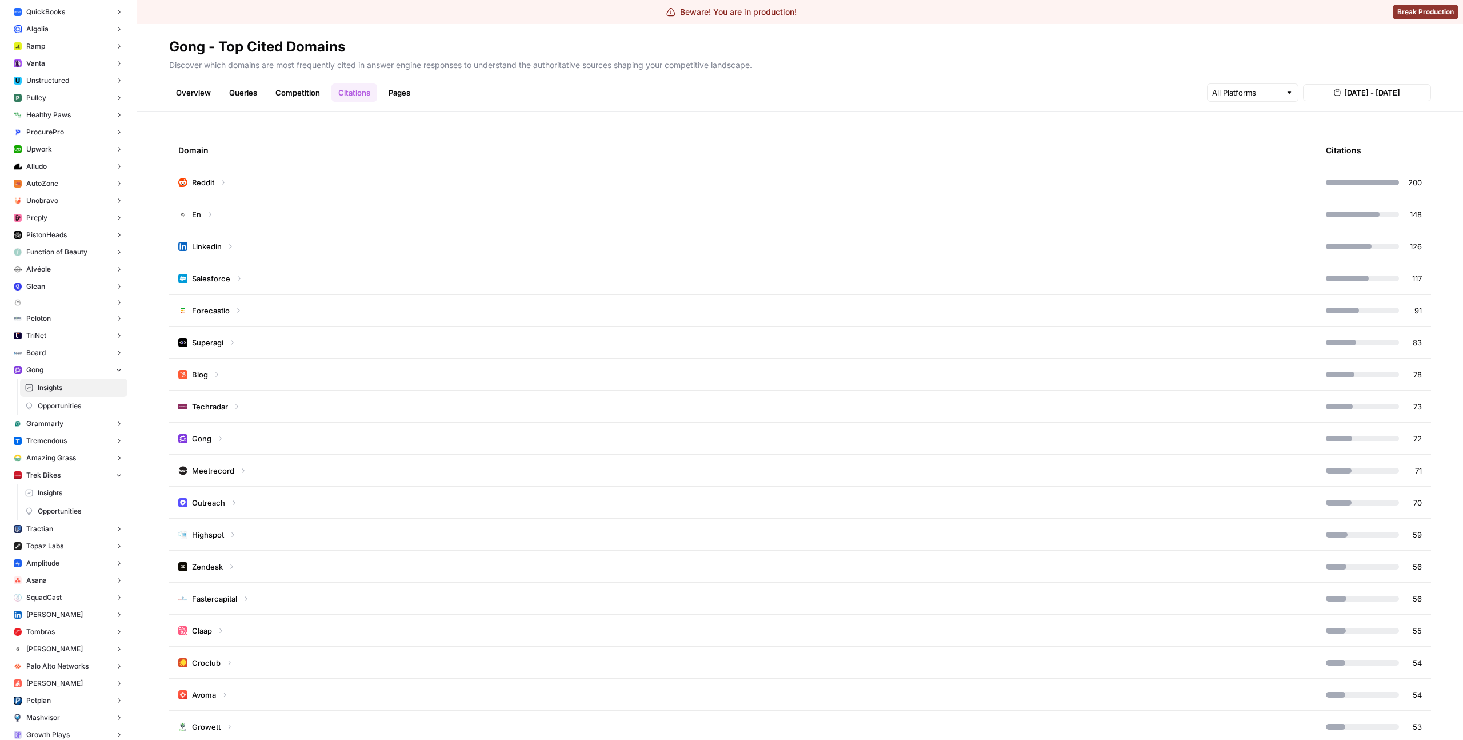
click at [725, 230] on tr "En 148" at bounding box center [800, 214] width 1262 height 32
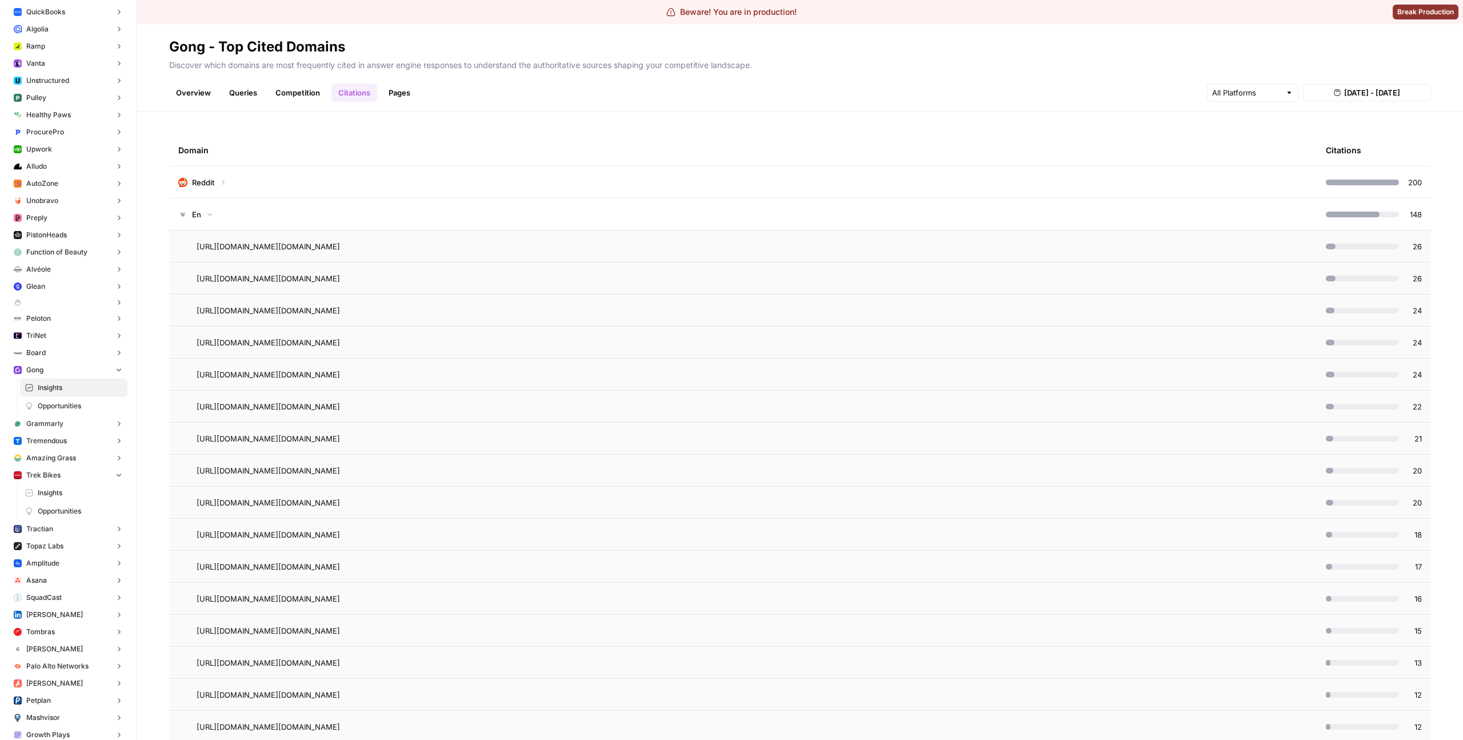
click at [727, 221] on td "En" at bounding box center [743, 213] width 1148 height 31
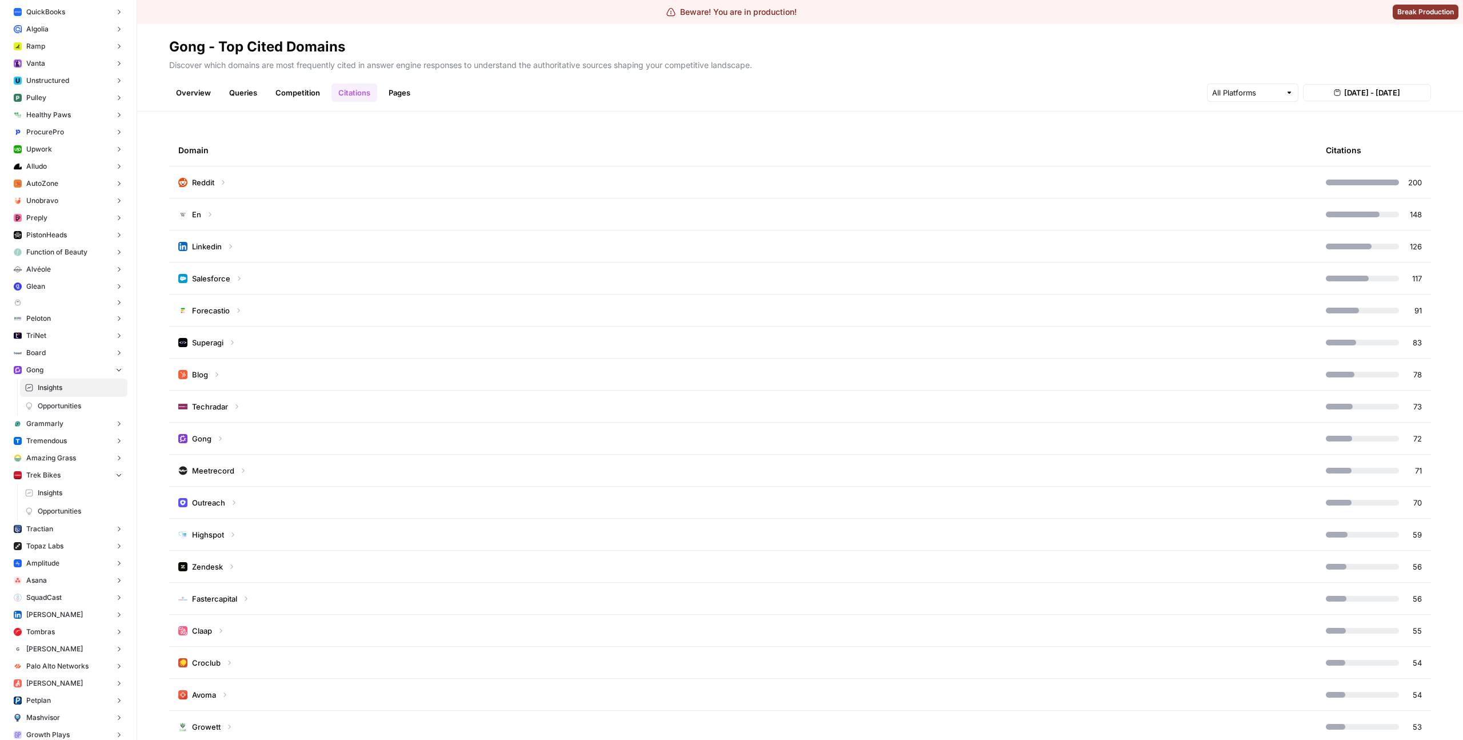
click at [744, 171] on td "Reddit" at bounding box center [743, 181] width 1148 height 31
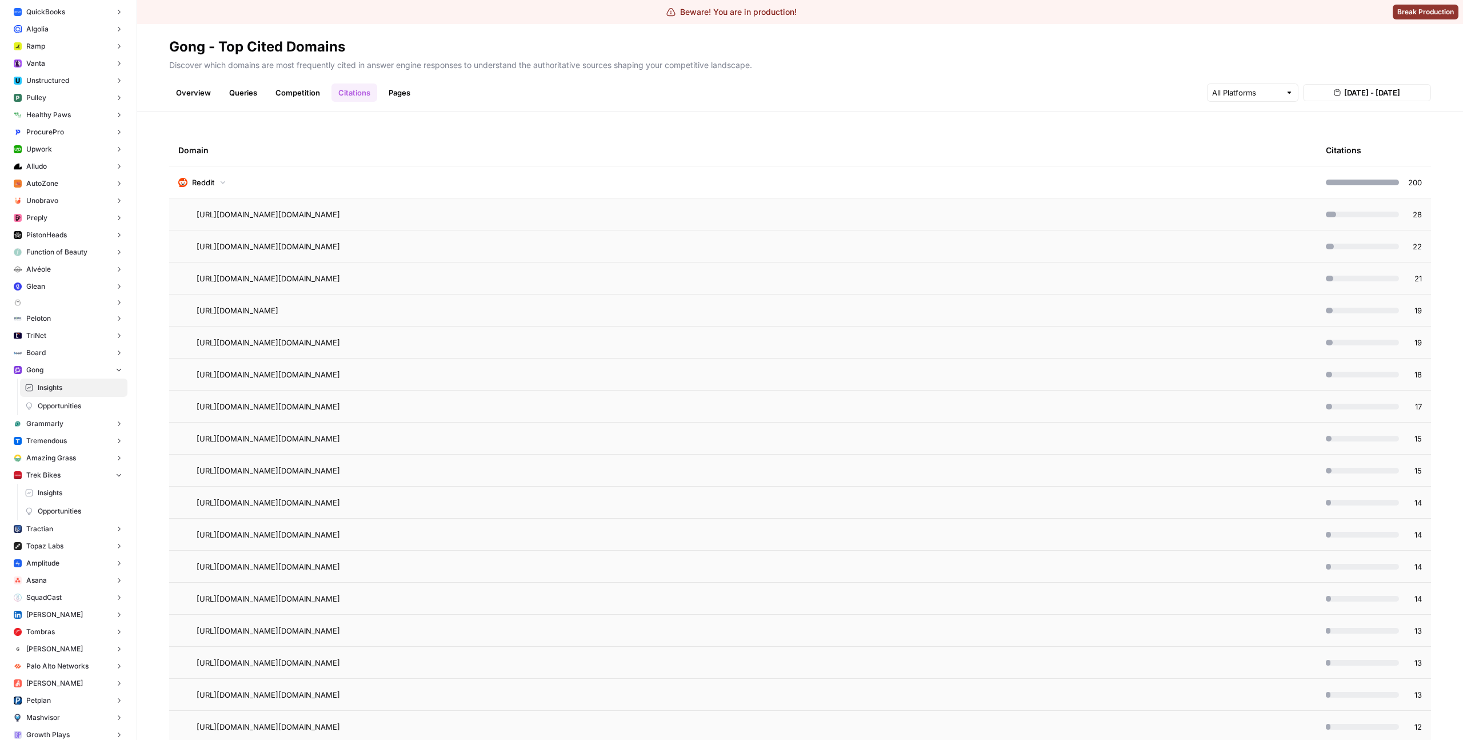
click at [744, 171] on td "Reddit" at bounding box center [743, 181] width 1148 height 31
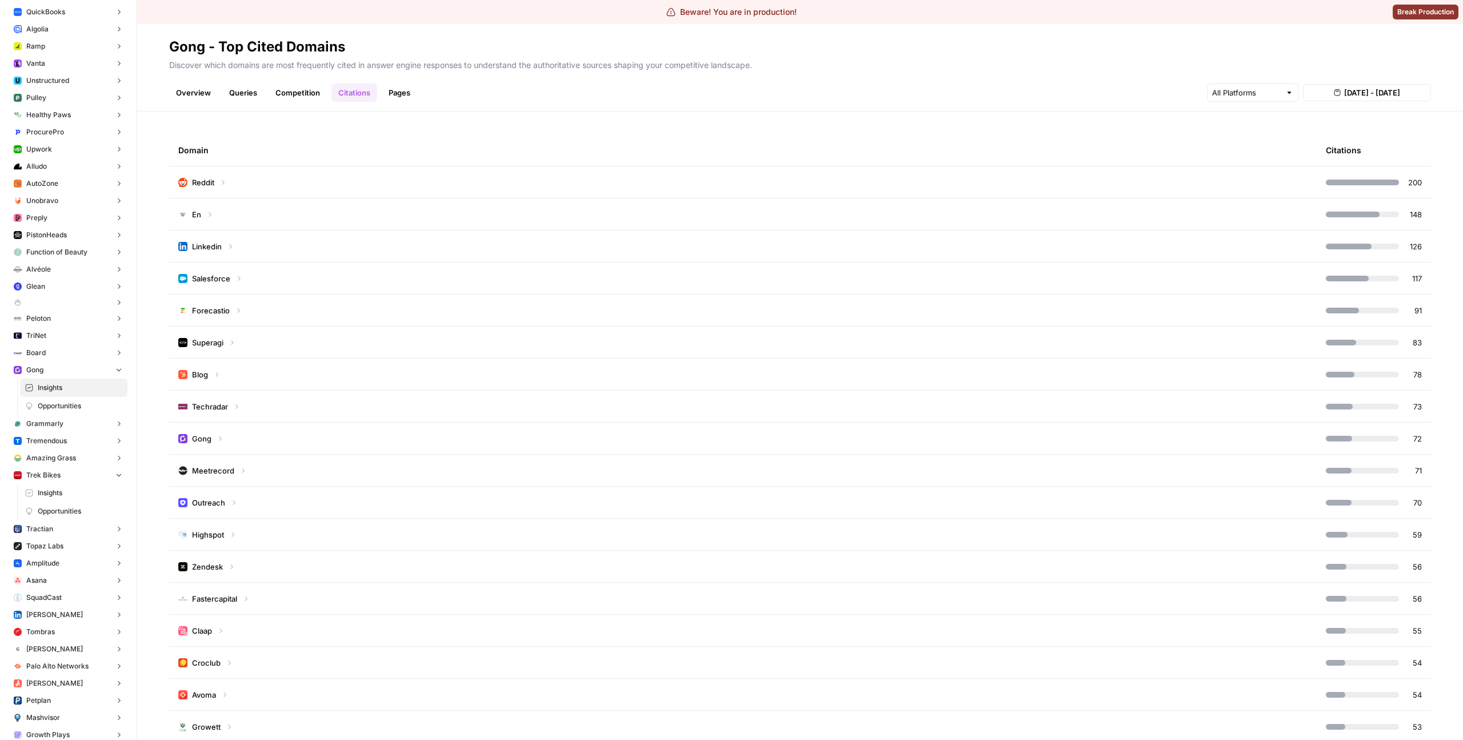
click at [594, 329] on td "Superagi" at bounding box center [743, 341] width 1148 height 31
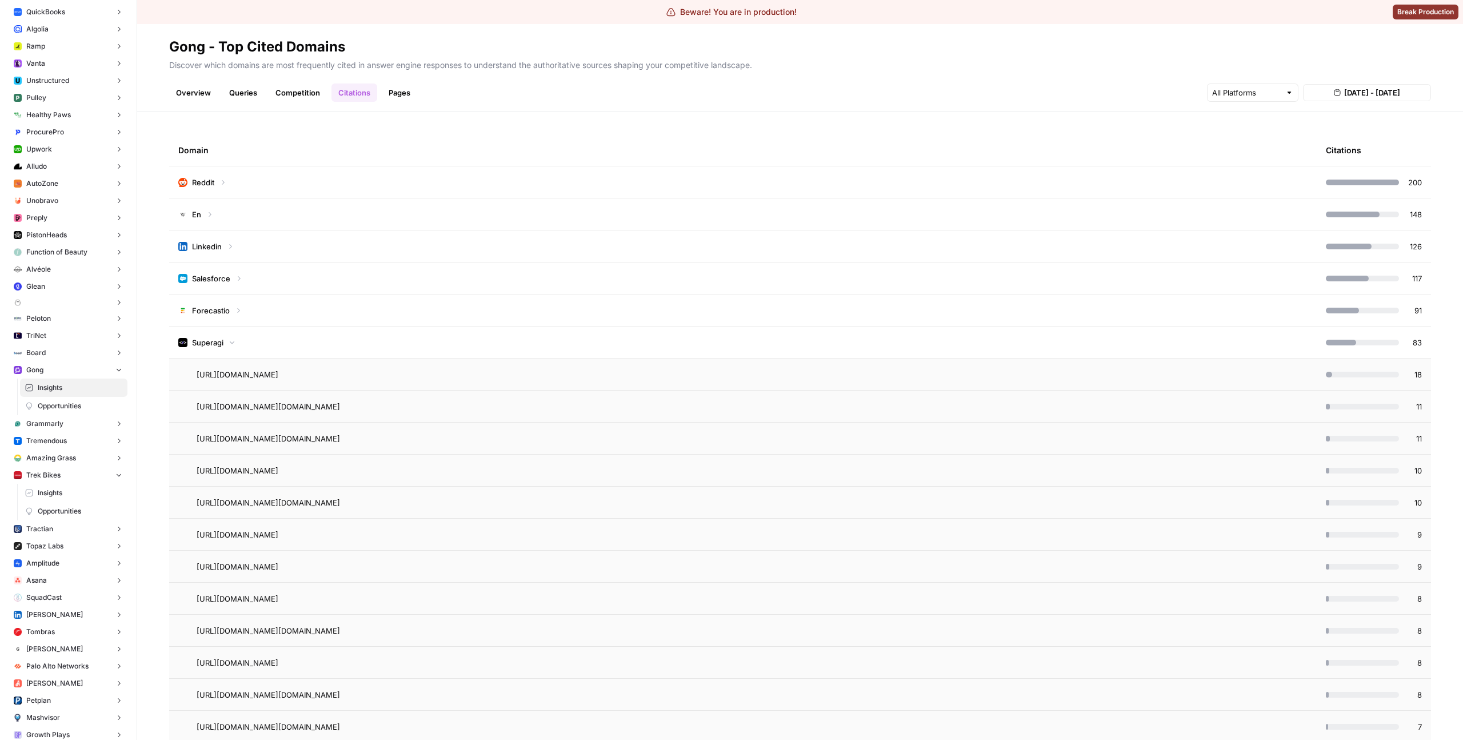
click at [585, 337] on td "Superagi" at bounding box center [743, 341] width 1148 height 31
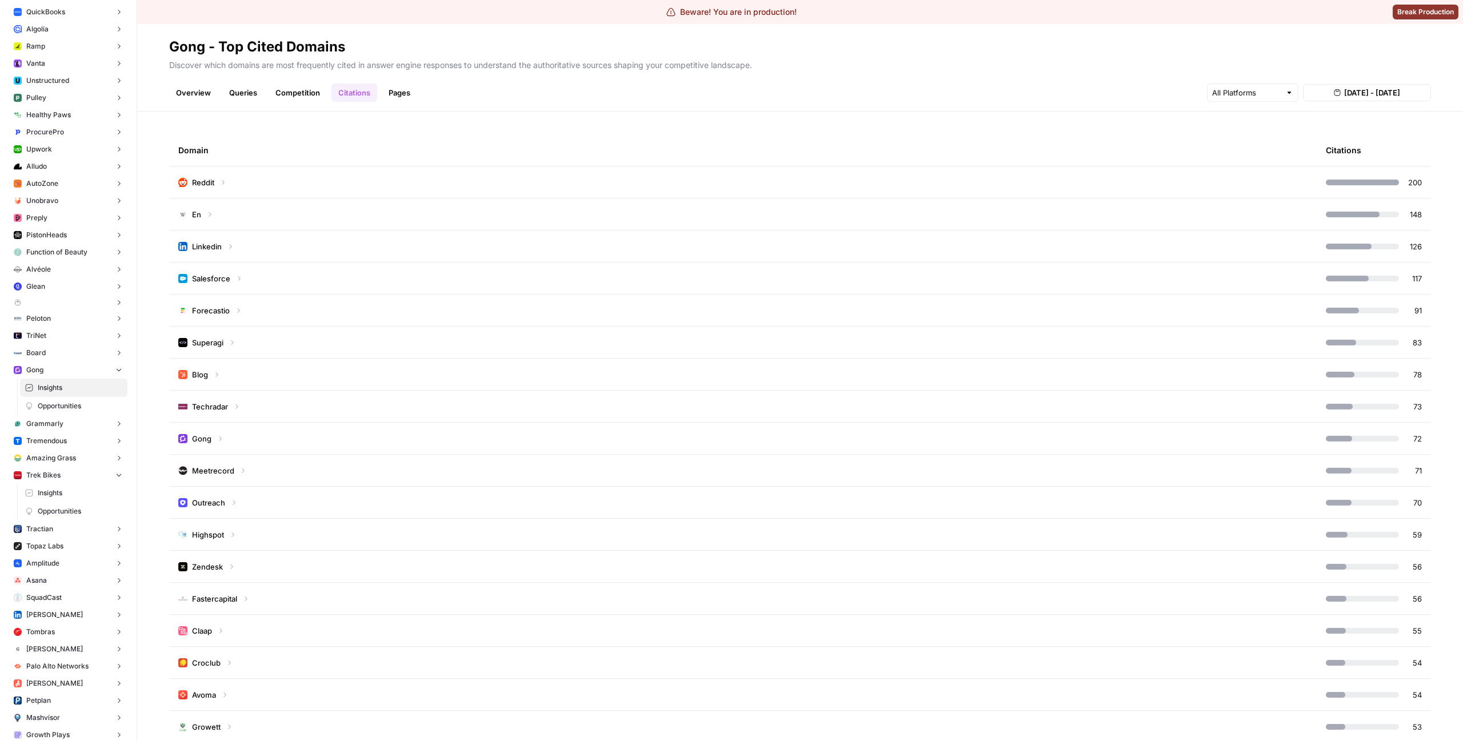
click at [986, 86] on div "Overview Queries Competition Citations Pages [DATE] - [DATE]" at bounding box center [800, 87] width 1262 height 27
click at [1327, 99] on button "[DATE] - [DATE]" at bounding box center [1367, 92] width 128 height 17
click at [1354, 185] on div "5" at bounding box center [1353, 181] width 15 height 15
click at [1403, 167] on div "1" at bounding box center [1409, 162] width 15 height 15
click at [1400, 181] on div "3 4 5 6 7 8 9" at bounding box center [1372, 181] width 130 height 18
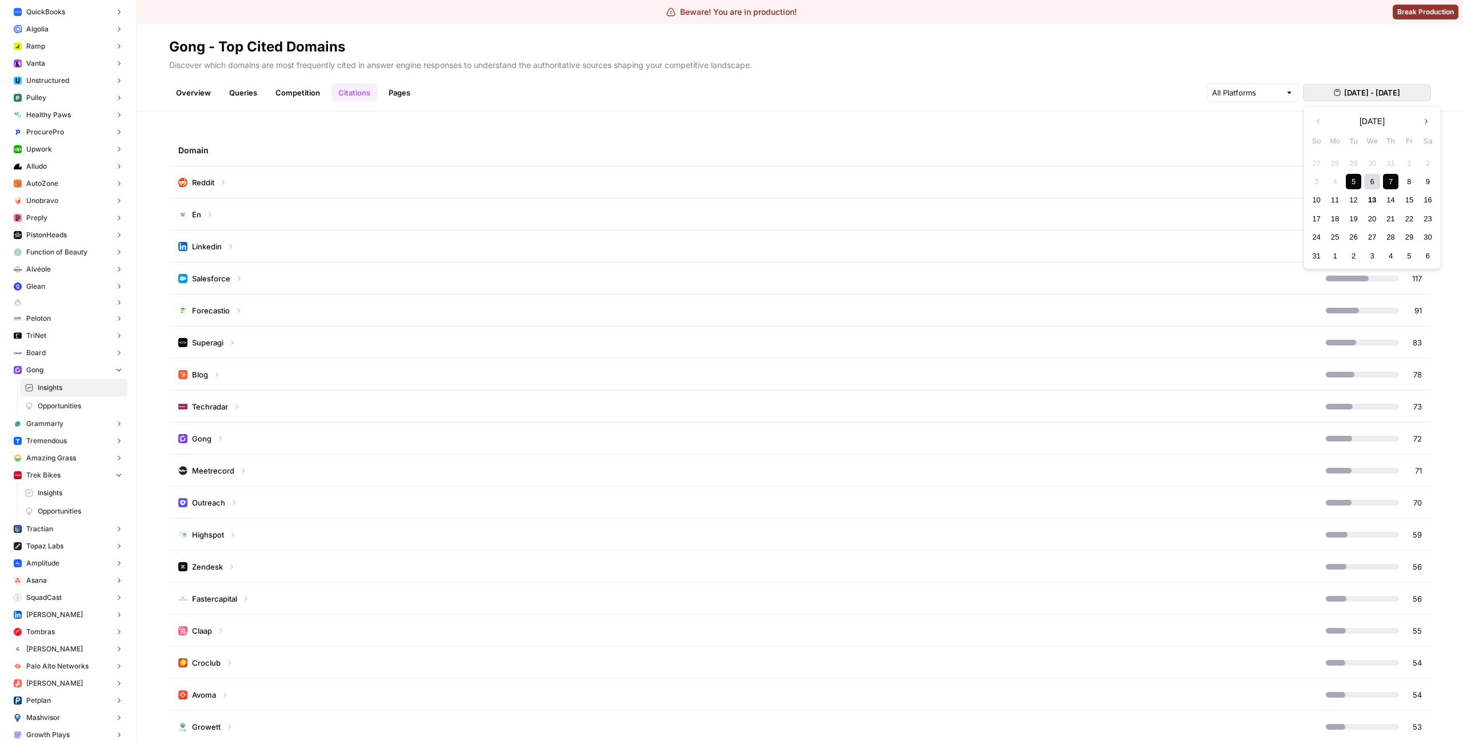
click at [1398, 182] on div "7" at bounding box center [1390, 181] width 15 height 15
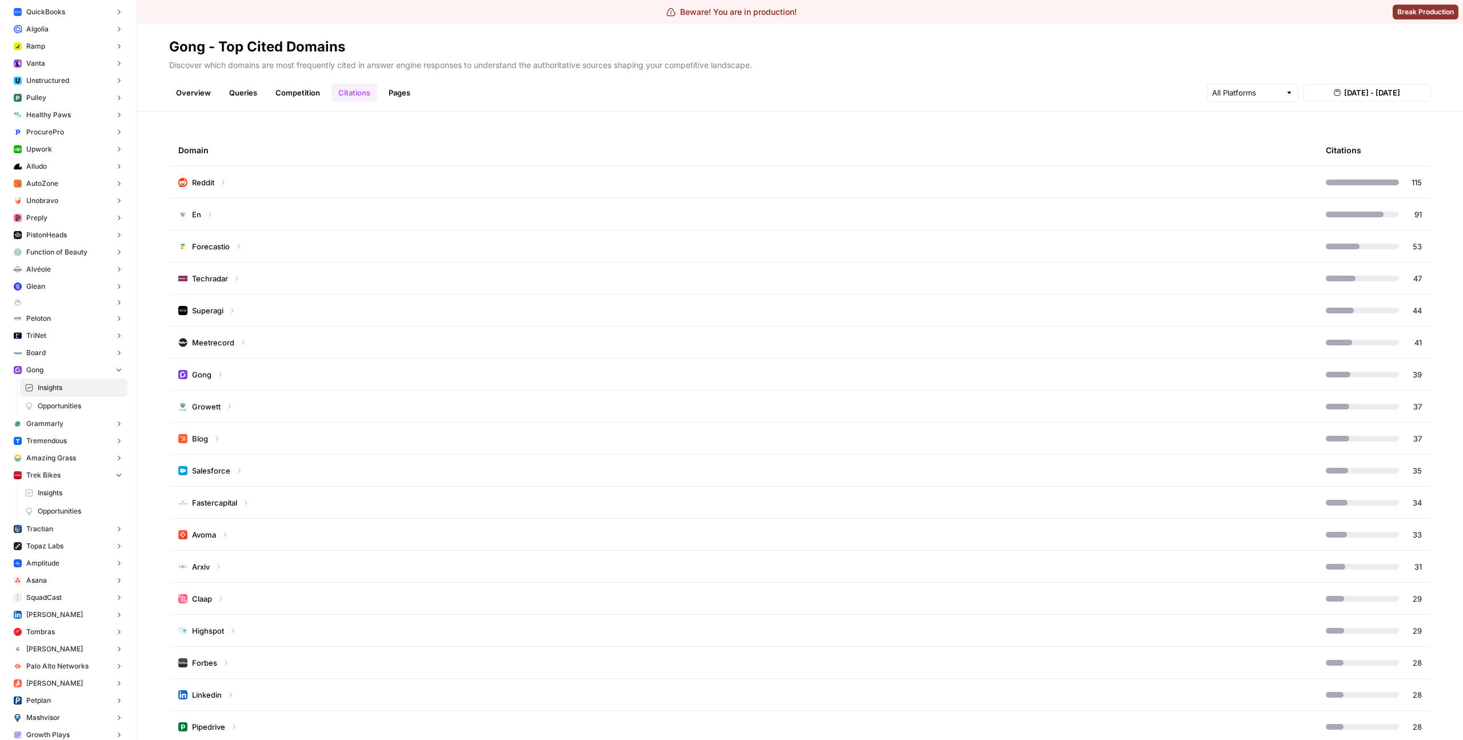
click at [812, 193] on td "Reddit" at bounding box center [743, 181] width 1148 height 31
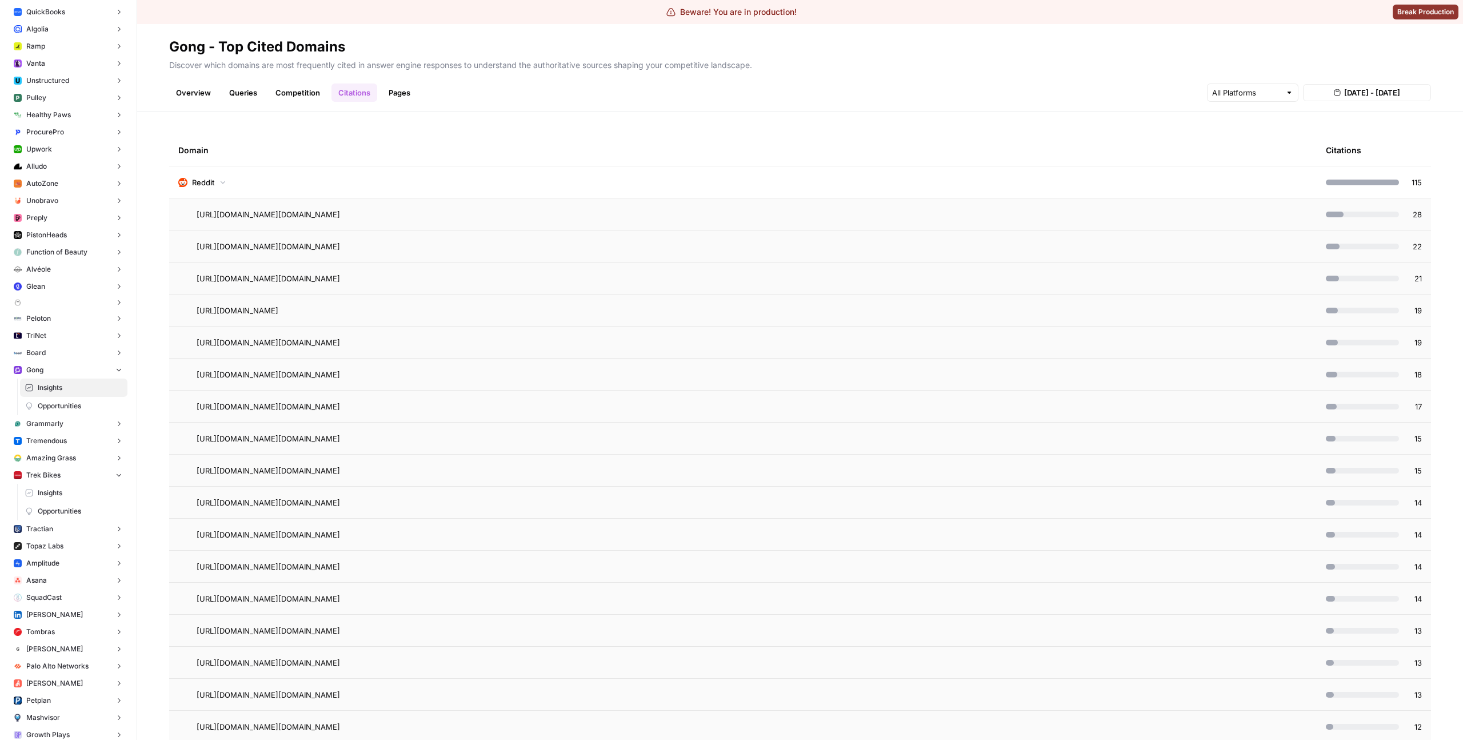
click at [807, 189] on td "Reddit" at bounding box center [743, 181] width 1148 height 31
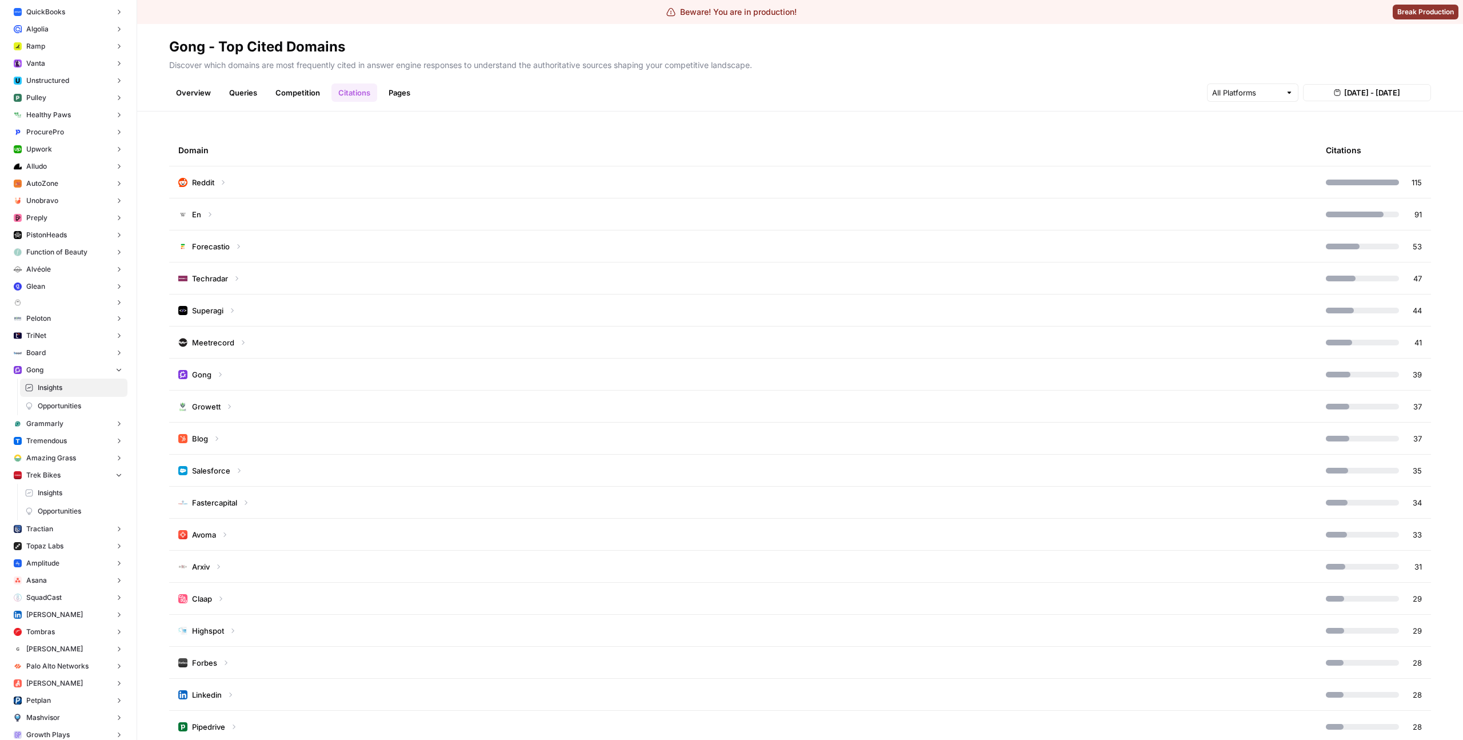
click at [826, 129] on div "Domain Citations Reddit 115 En 91 Forecastio 53 Techradar 47 Superagi 44 Meetre…" at bounding box center [800, 425] width 1326 height 628
click at [801, 230] on td "Forecastio" at bounding box center [743, 245] width 1148 height 31
click at [783, 250] on td "Forecastio" at bounding box center [743, 245] width 1148 height 31
click at [759, 205] on td "En" at bounding box center [743, 213] width 1148 height 31
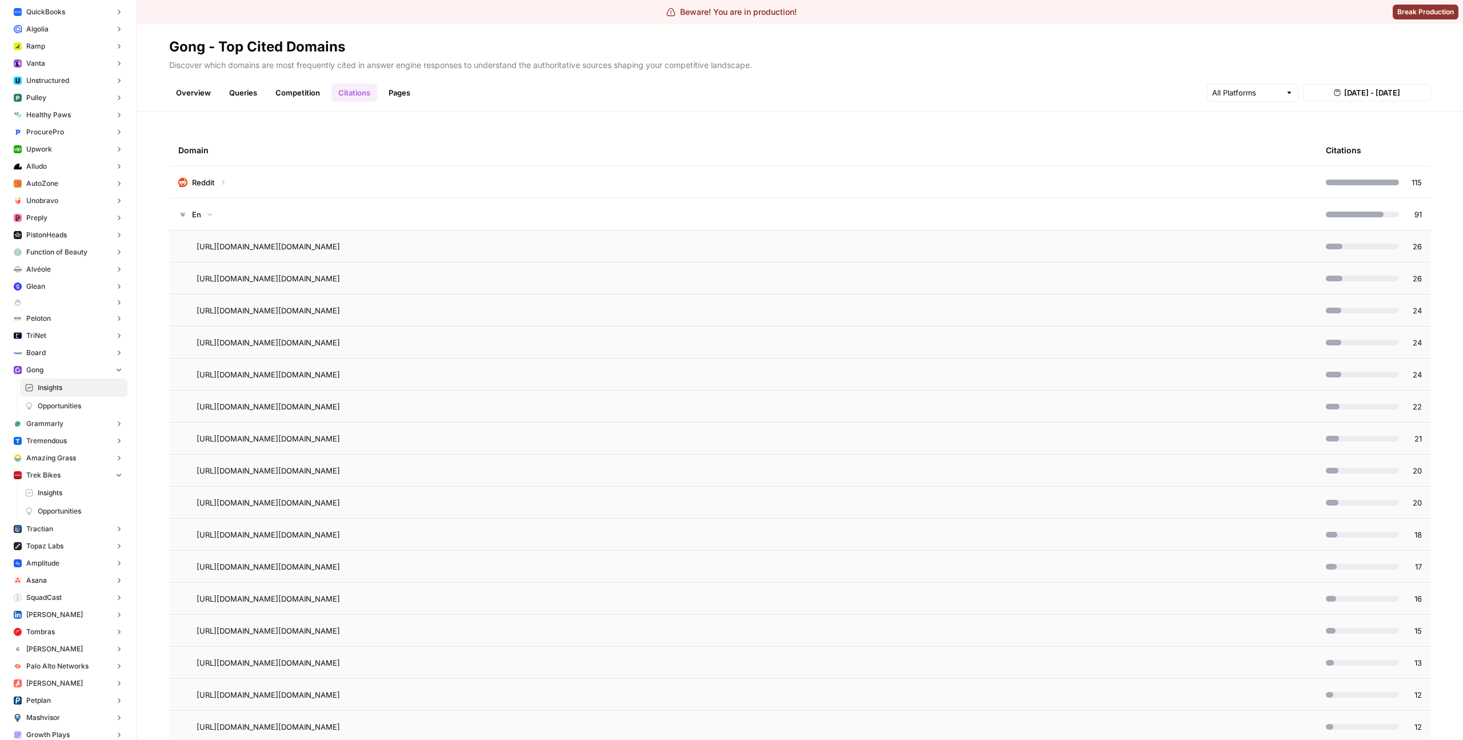
click at [736, 213] on td "En" at bounding box center [743, 213] width 1148 height 31
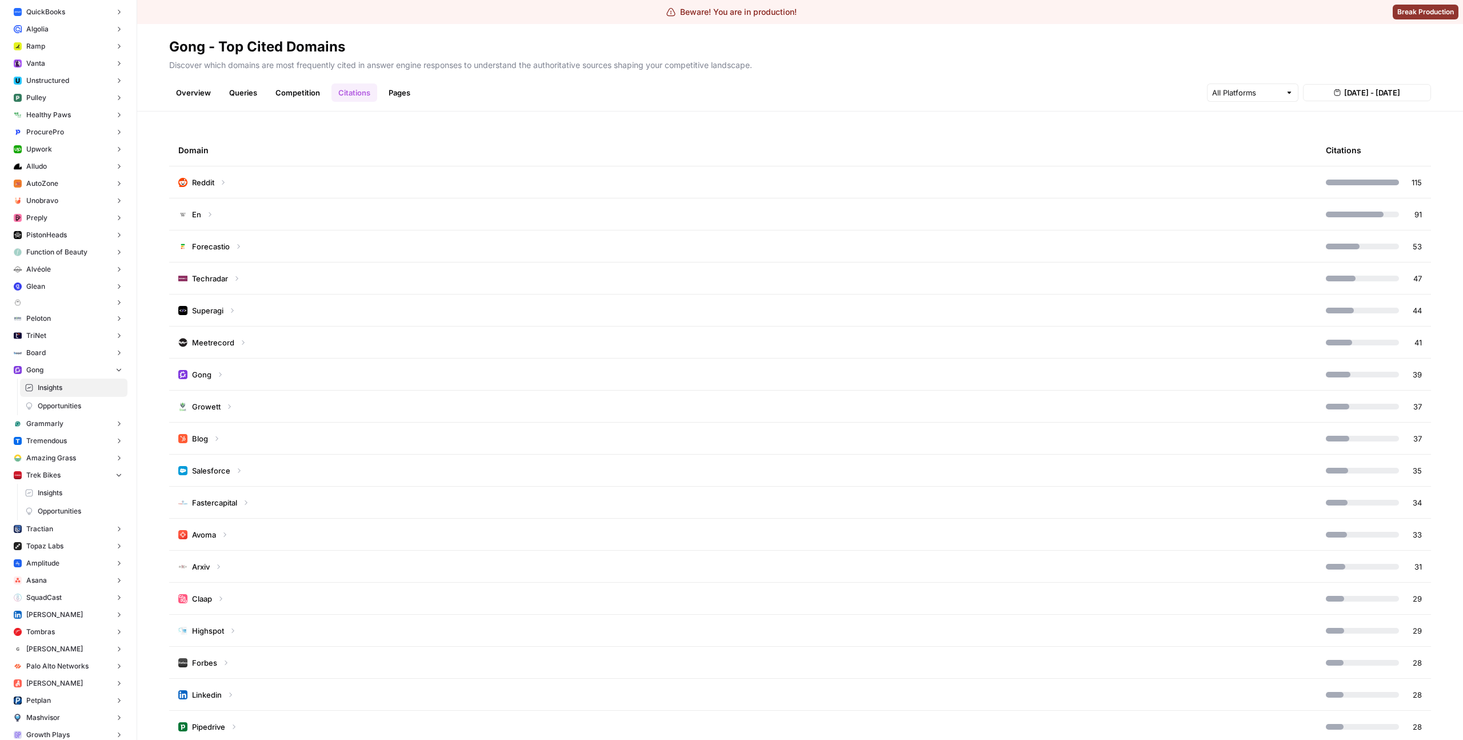
click at [760, 176] on td "Reddit" at bounding box center [743, 181] width 1148 height 31
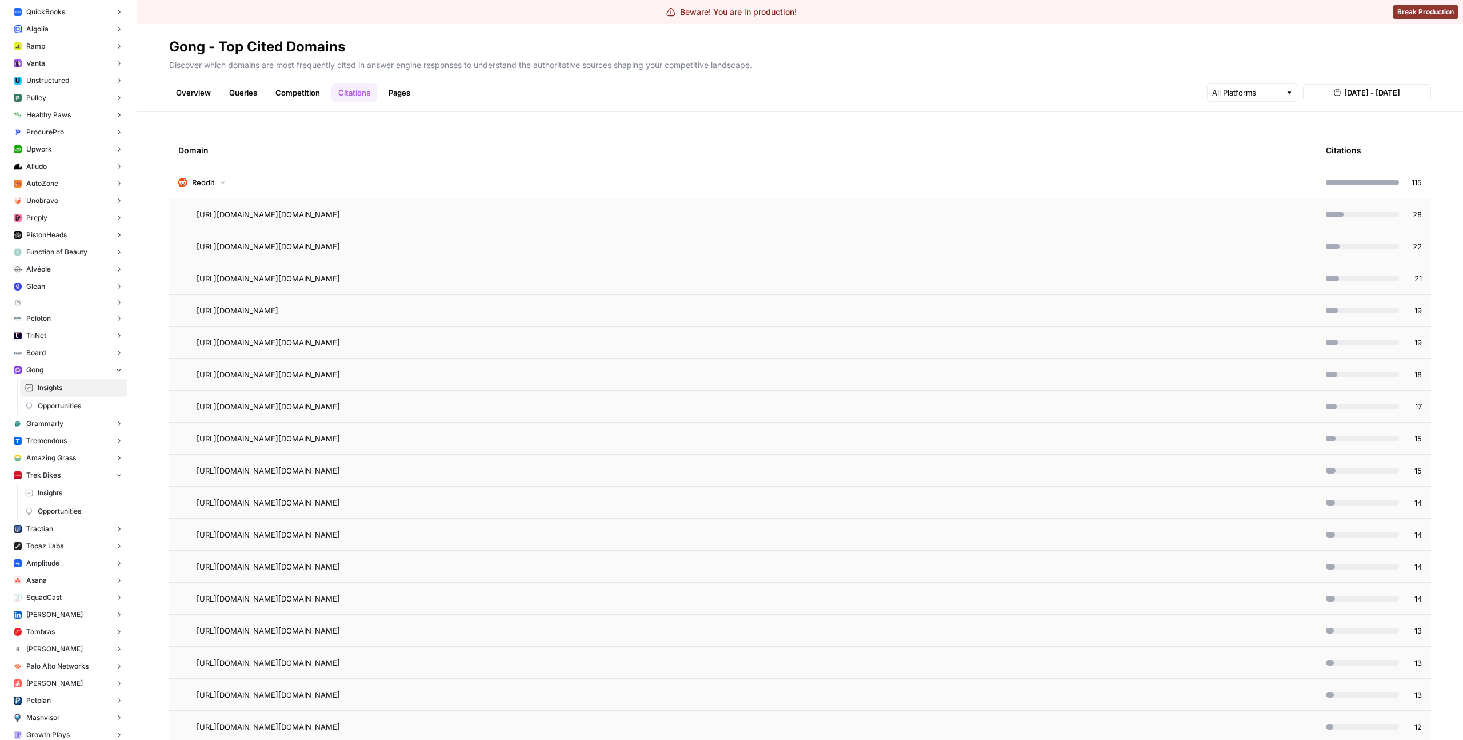
click at [753, 178] on td "Reddit" at bounding box center [743, 181] width 1148 height 31
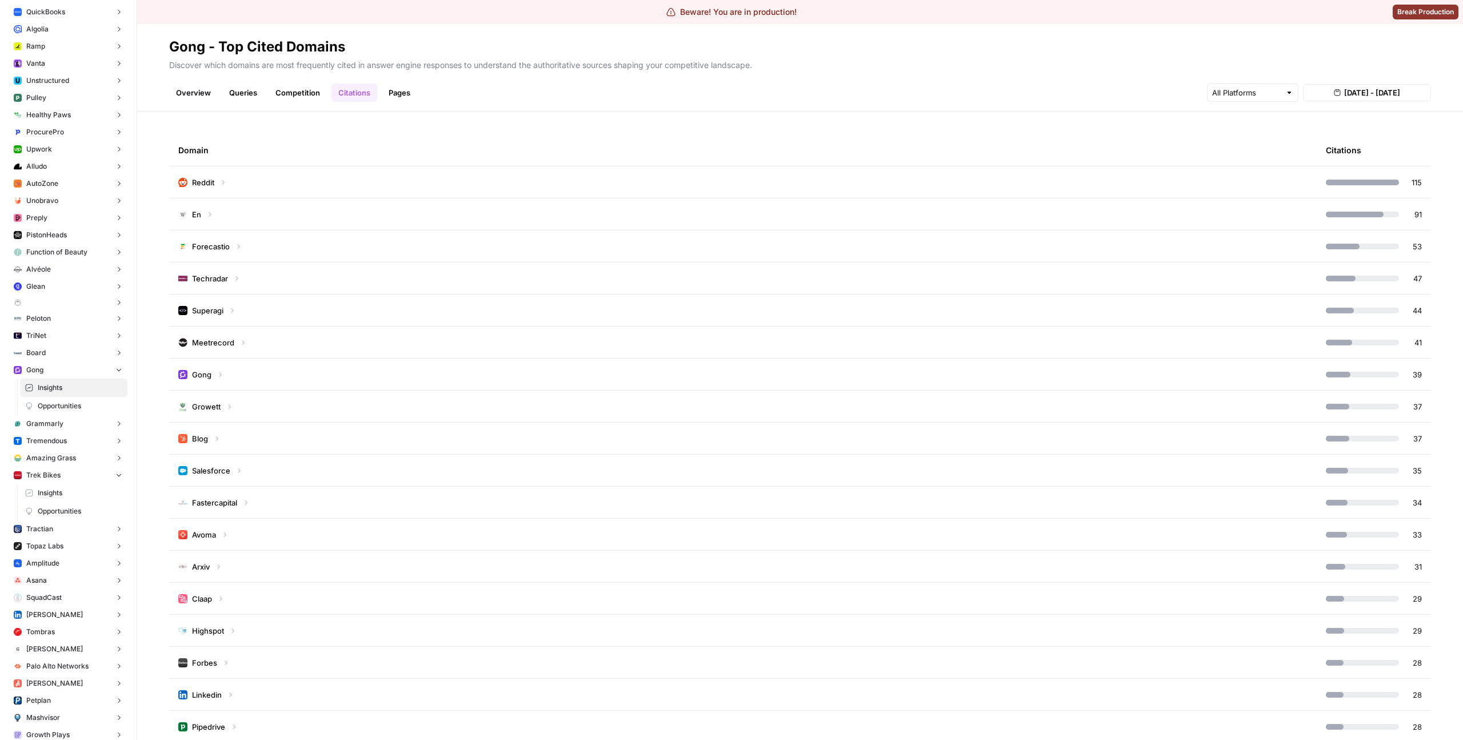
click at [753, 178] on td "Reddit" at bounding box center [743, 181] width 1148 height 31
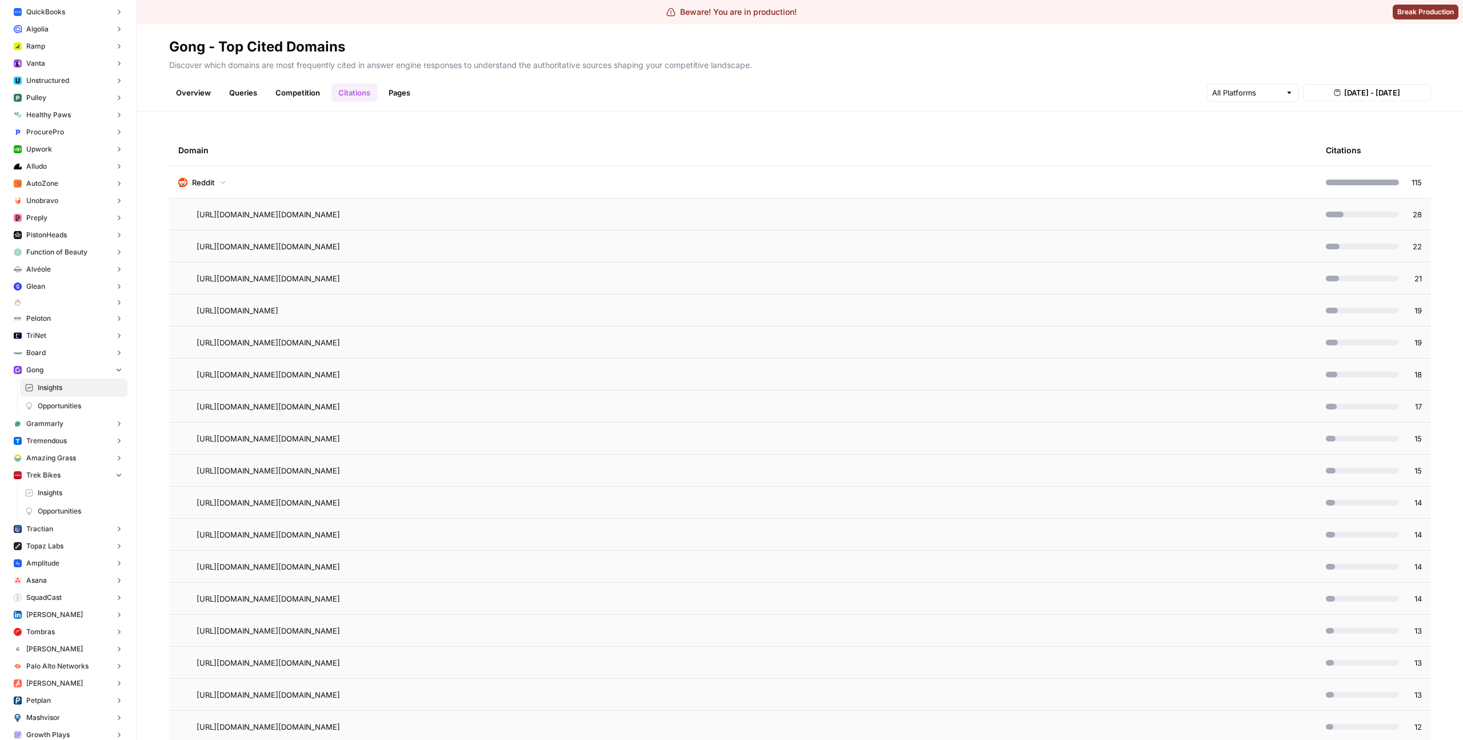
click at [753, 178] on td "Reddit" at bounding box center [743, 181] width 1148 height 31
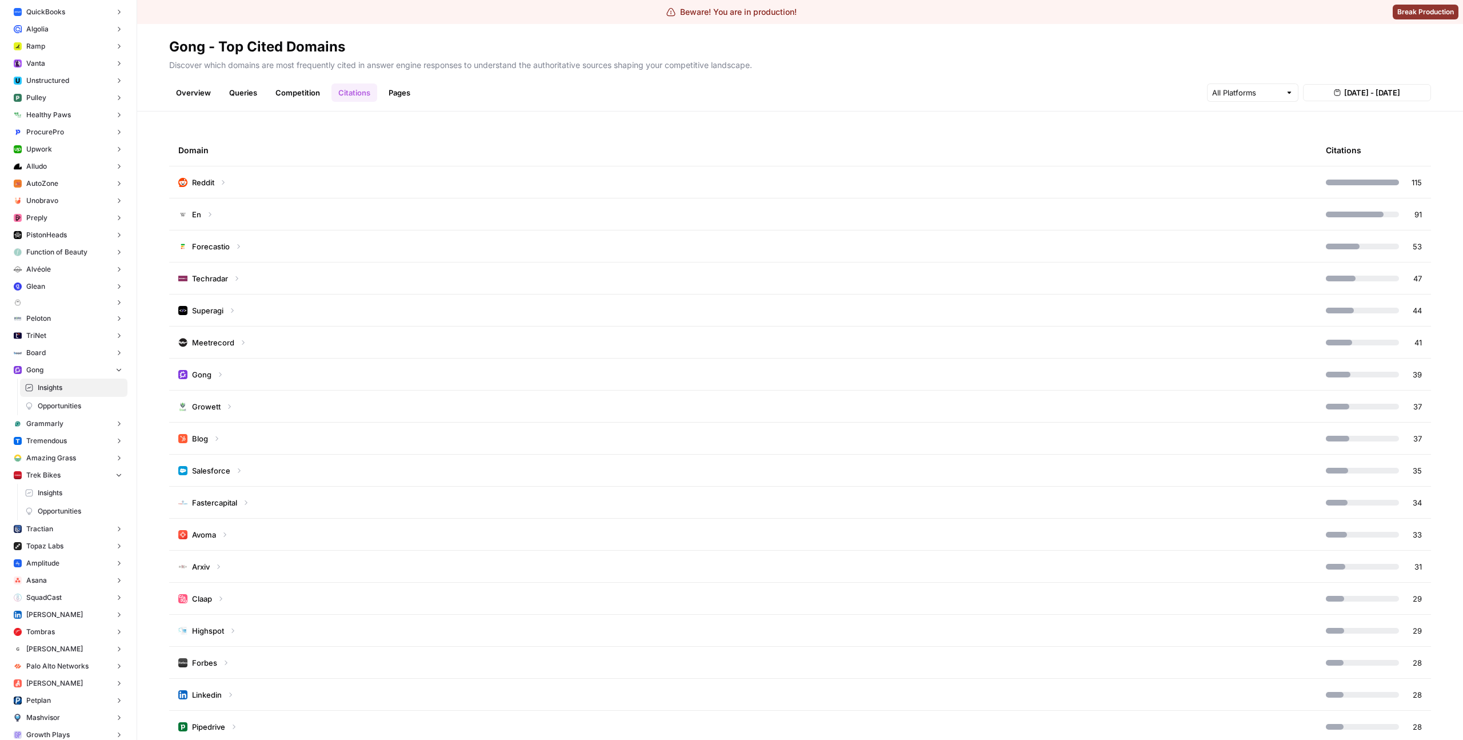
click at [802, 380] on td "Gong" at bounding box center [743, 373] width 1148 height 31
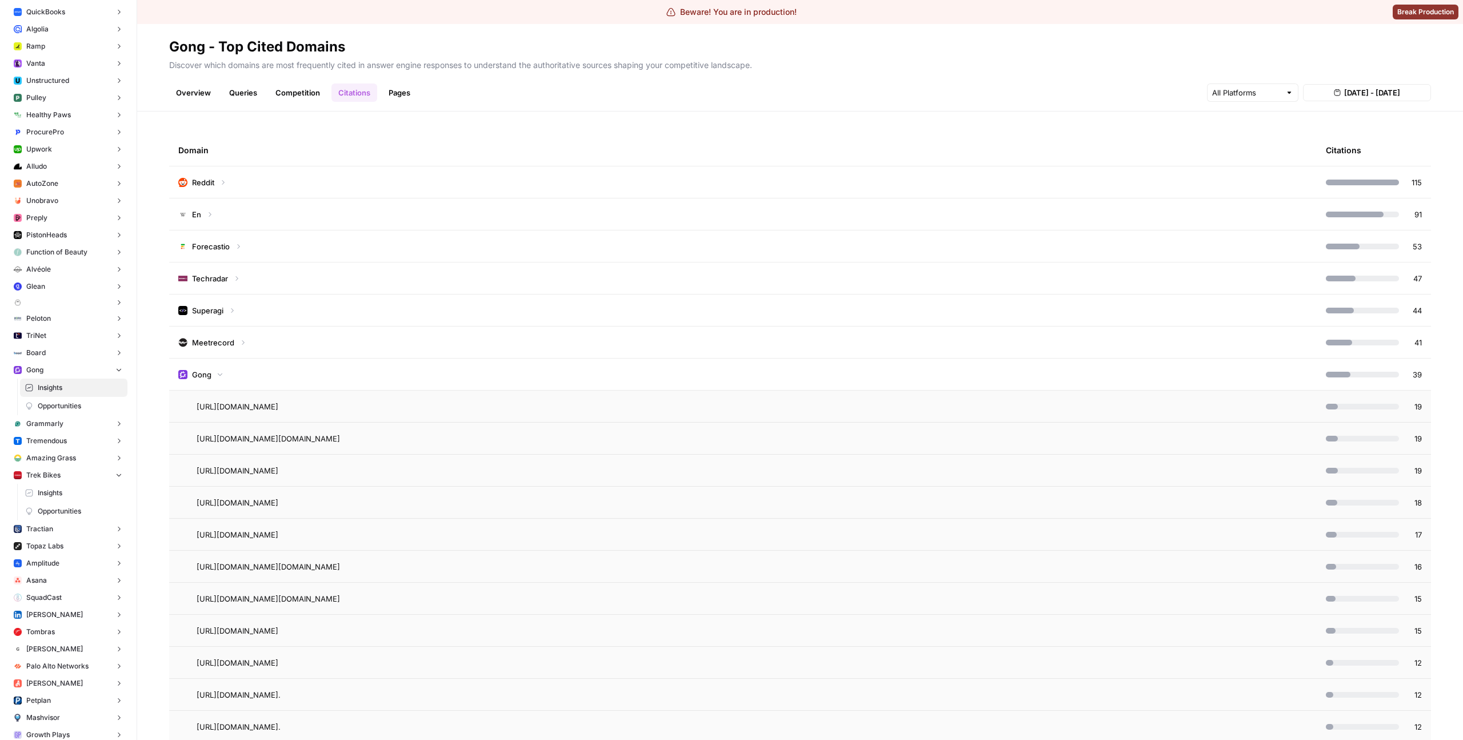
scroll to position [7, 0]
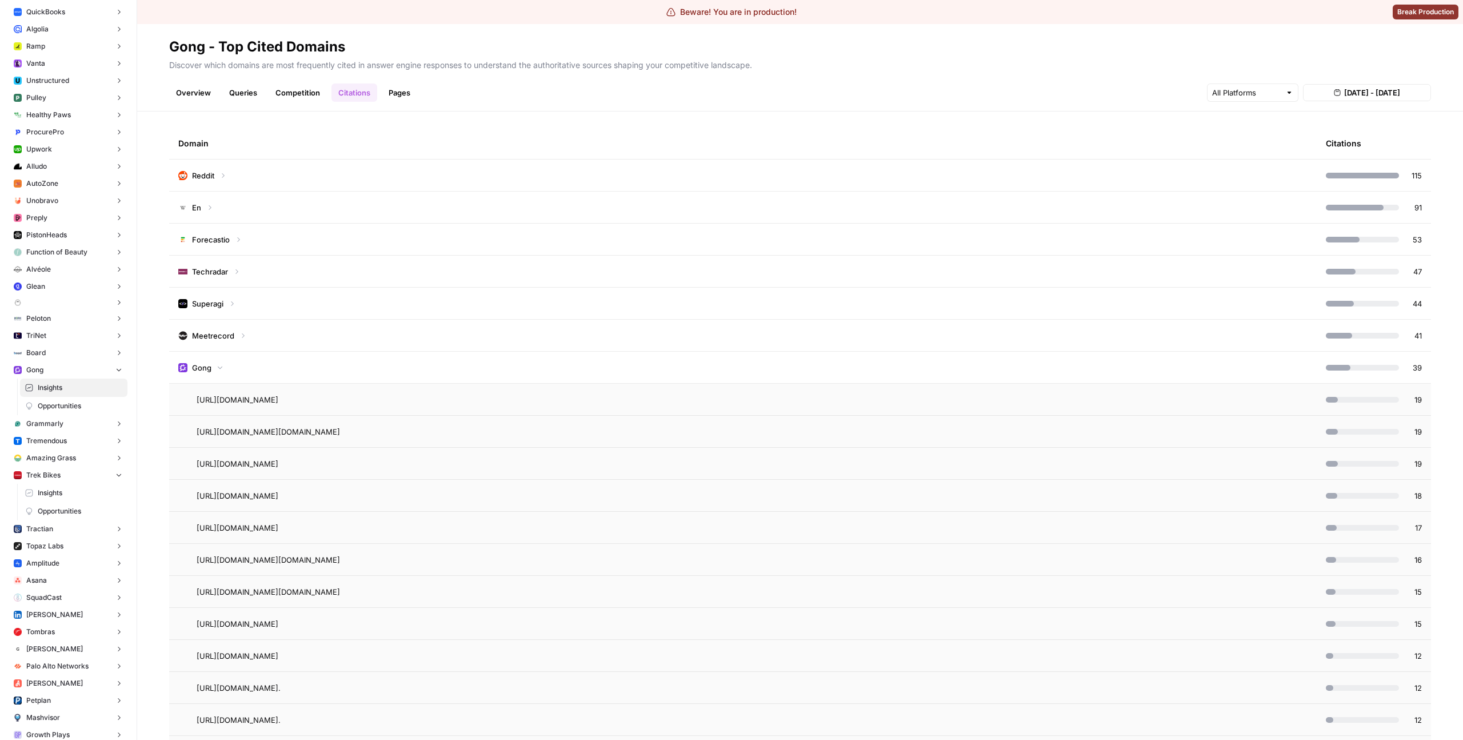
click at [811, 368] on td "Gong" at bounding box center [743, 367] width 1148 height 31
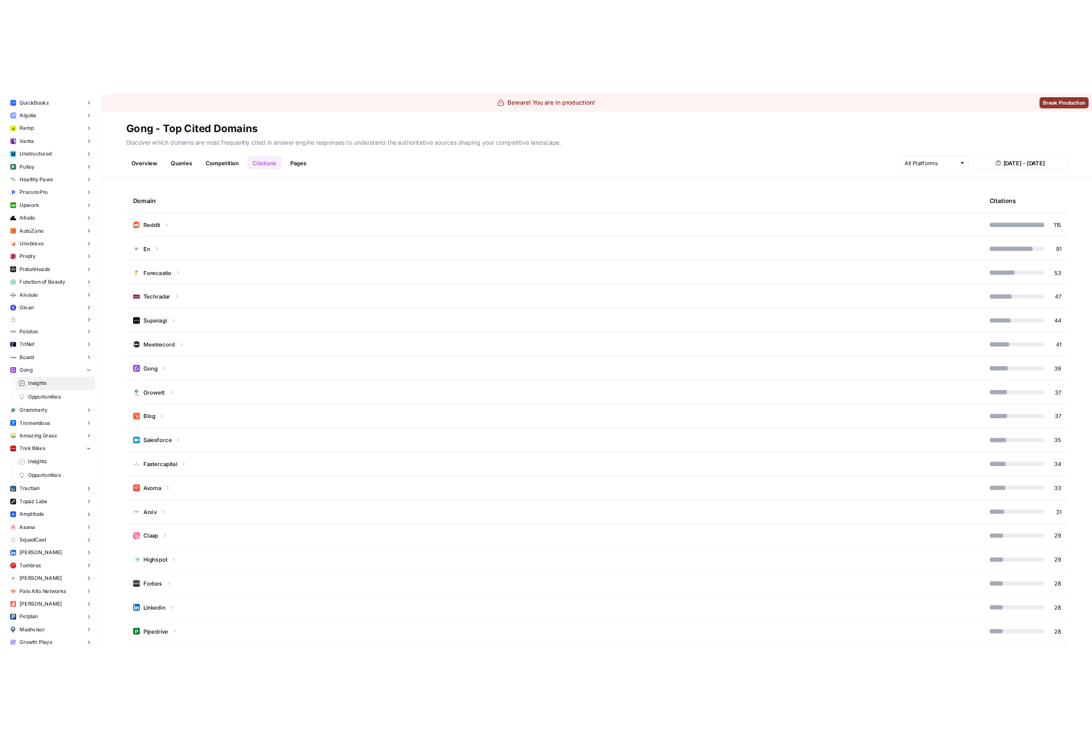
scroll to position [0, 0]
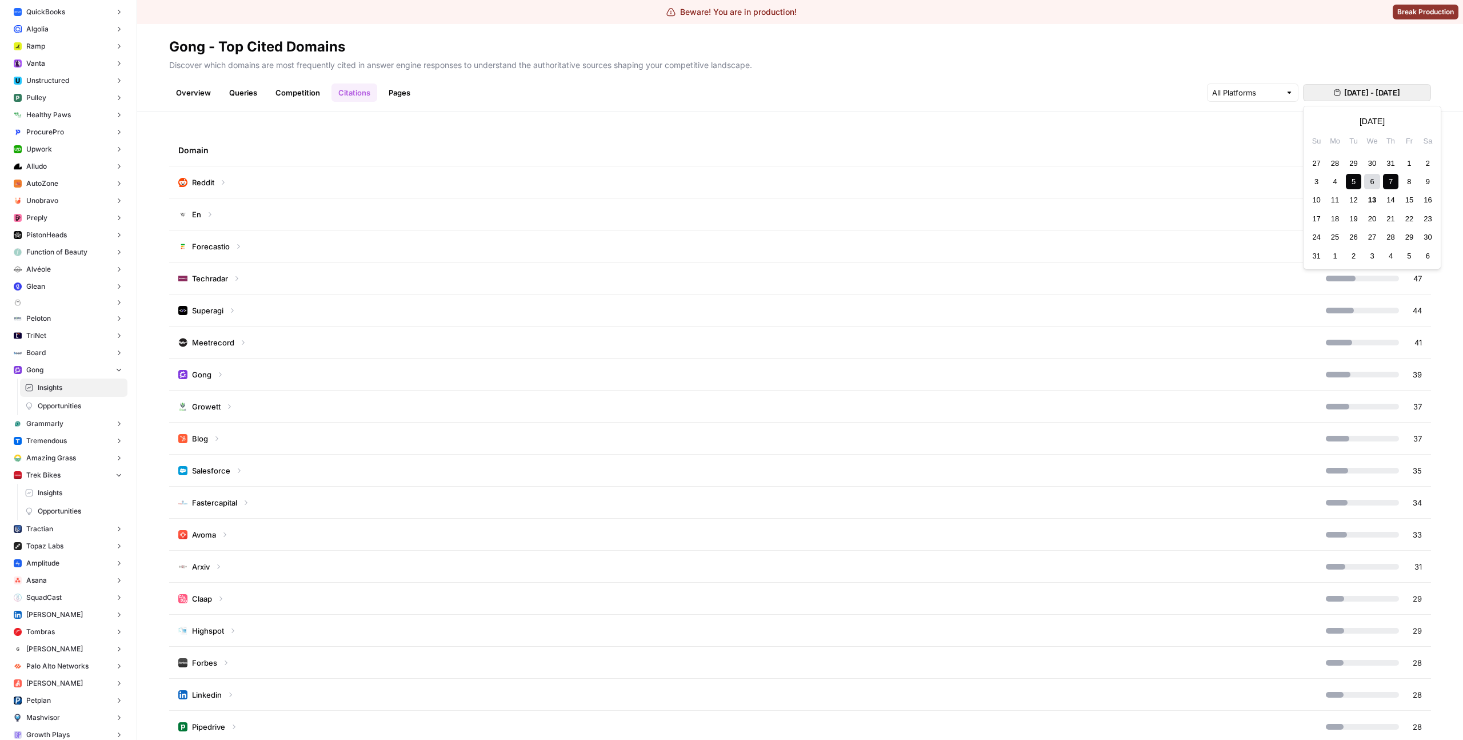
click at [1362, 99] on button "[DATE] - [DATE]" at bounding box center [1367, 92] width 128 height 17
click at [1319, 161] on div "27" at bounding box center [1316, 162] width 15 height 15
click at [1372, 237] on div "30" at bounding box center [1371, 236] width 15 height 15
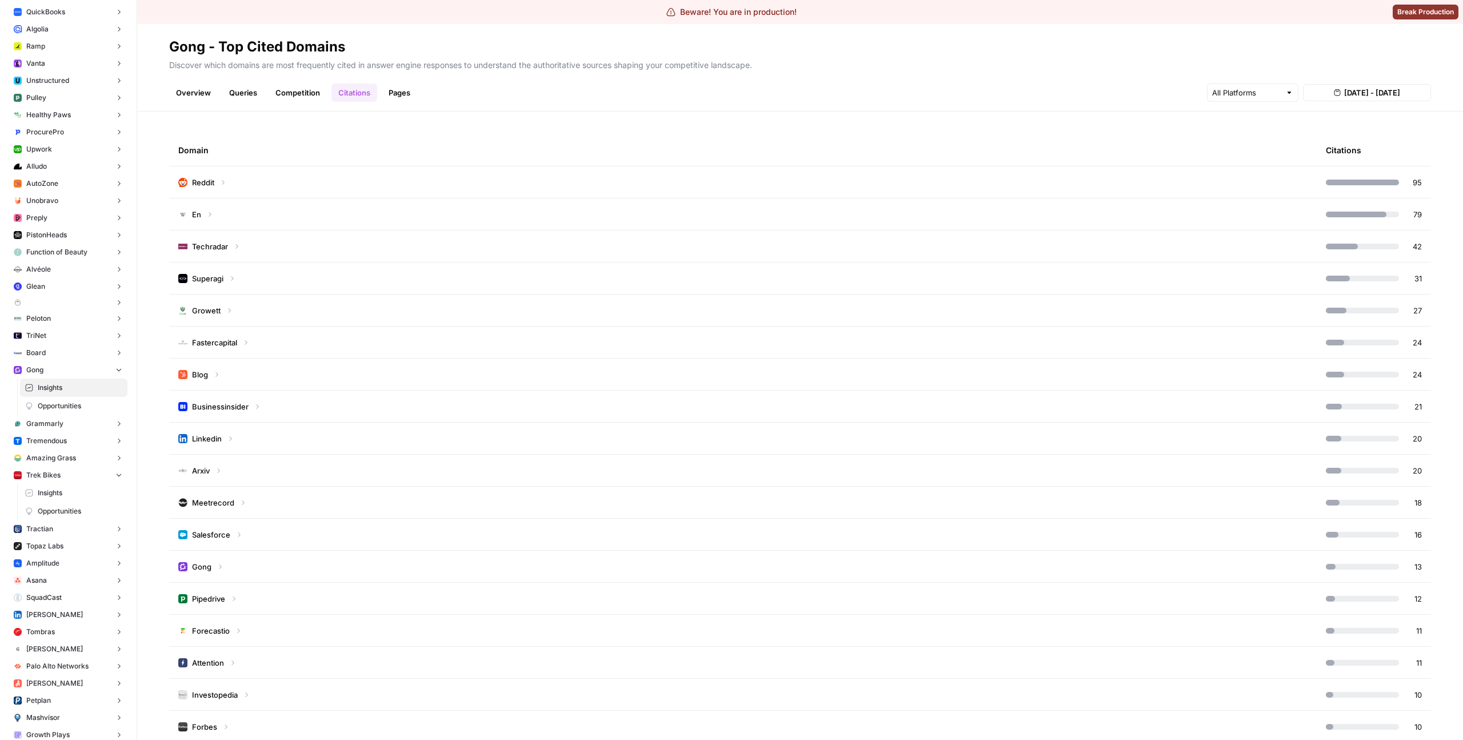
click at [659, 198] on td "En" at bounding box center [743, 213] width 1148 height 31
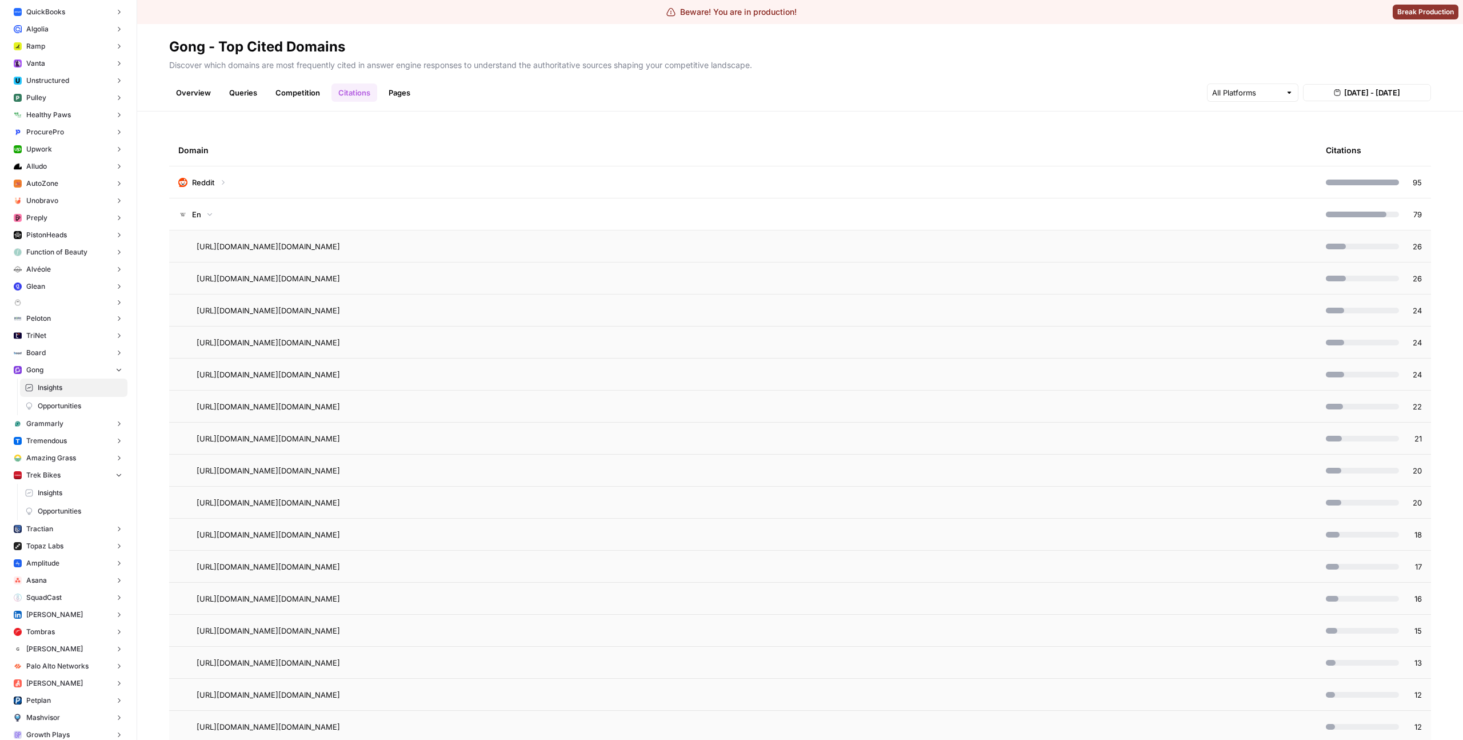
click at [652, 205] on td "En" at bounding box center [743, 213] width 1148 height 31
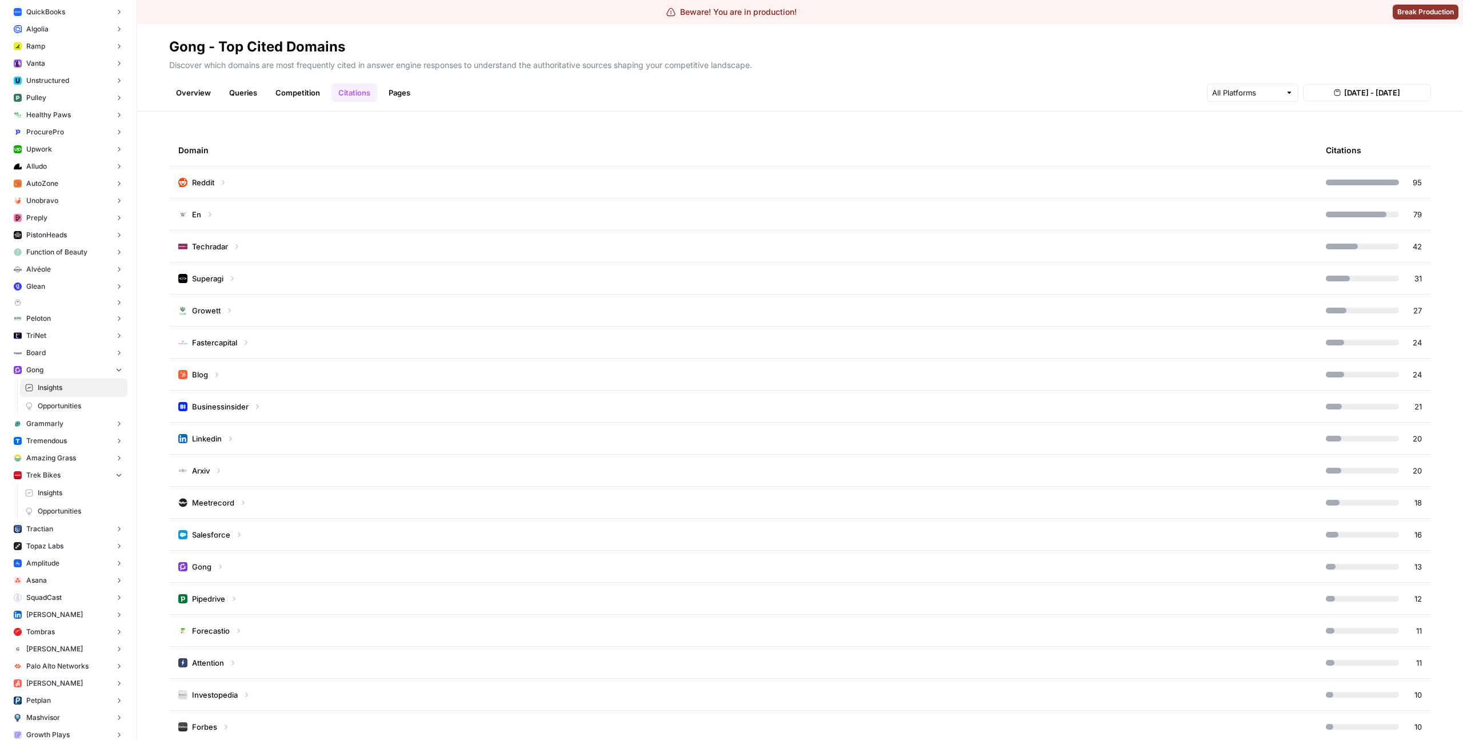
click at [656, 185] on td "Reddit" at bounding box center [743, 181] width 1148 height 31
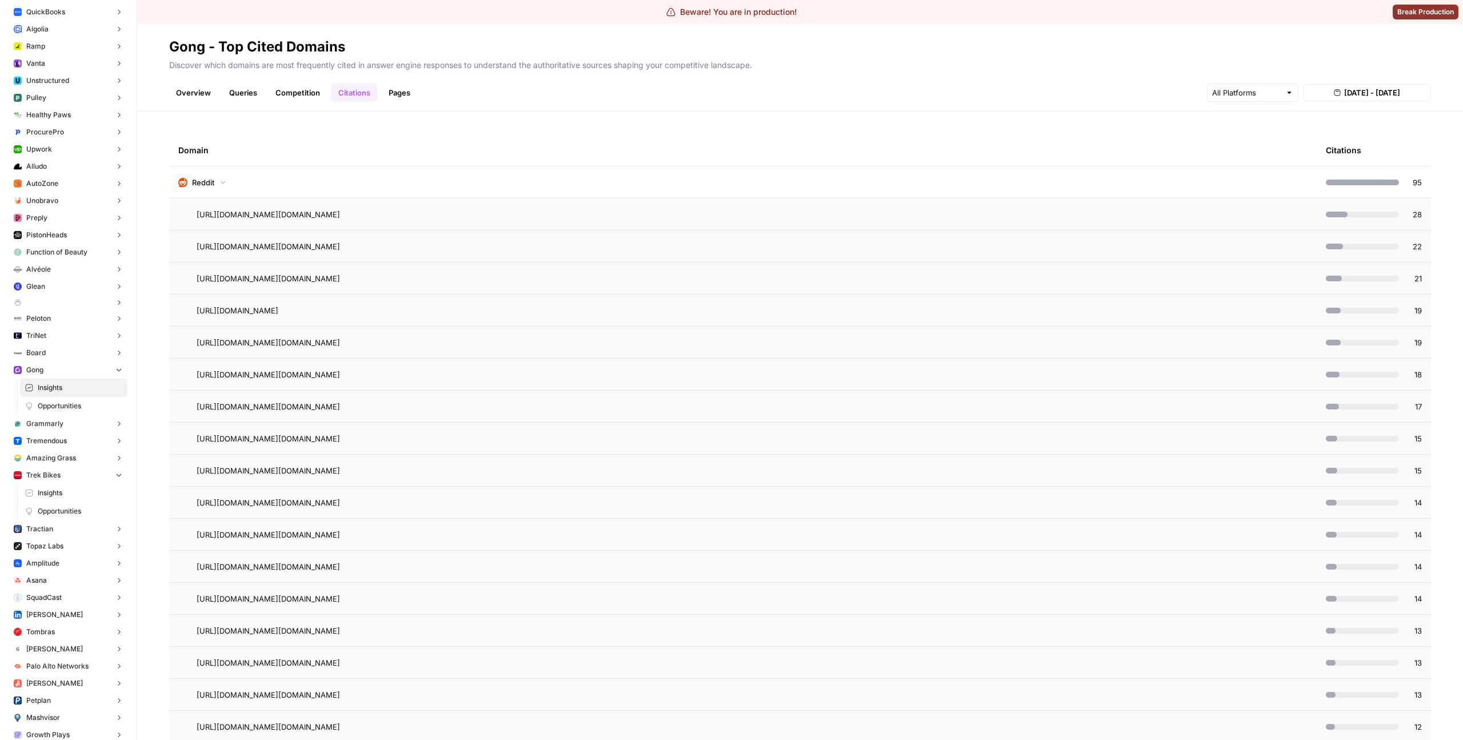
click at [656, 183] on td "Reddit" at bounding box center [743, 181] width 1148 height 31
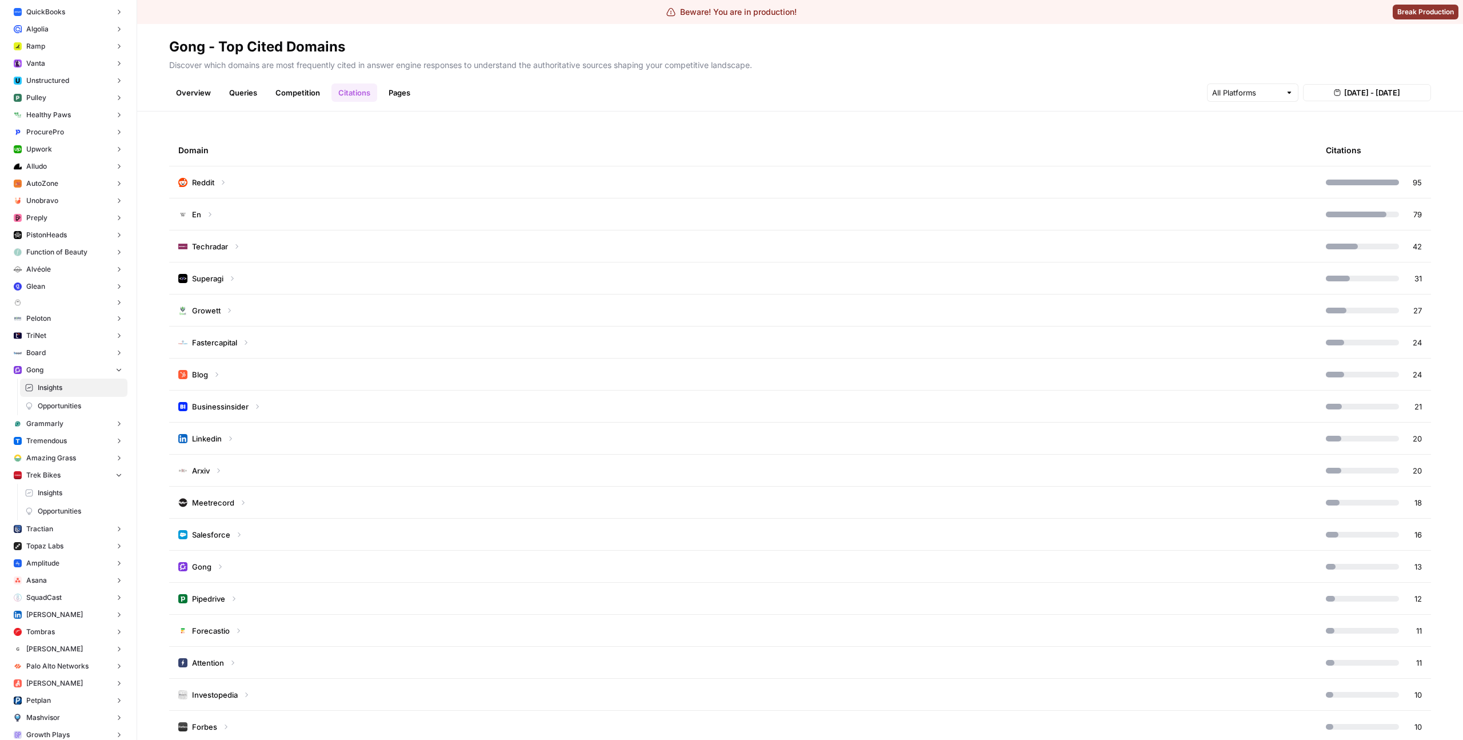
click at [645, 284] on td "Superagi" at bounding box center [743, 277] width 1148 height 31
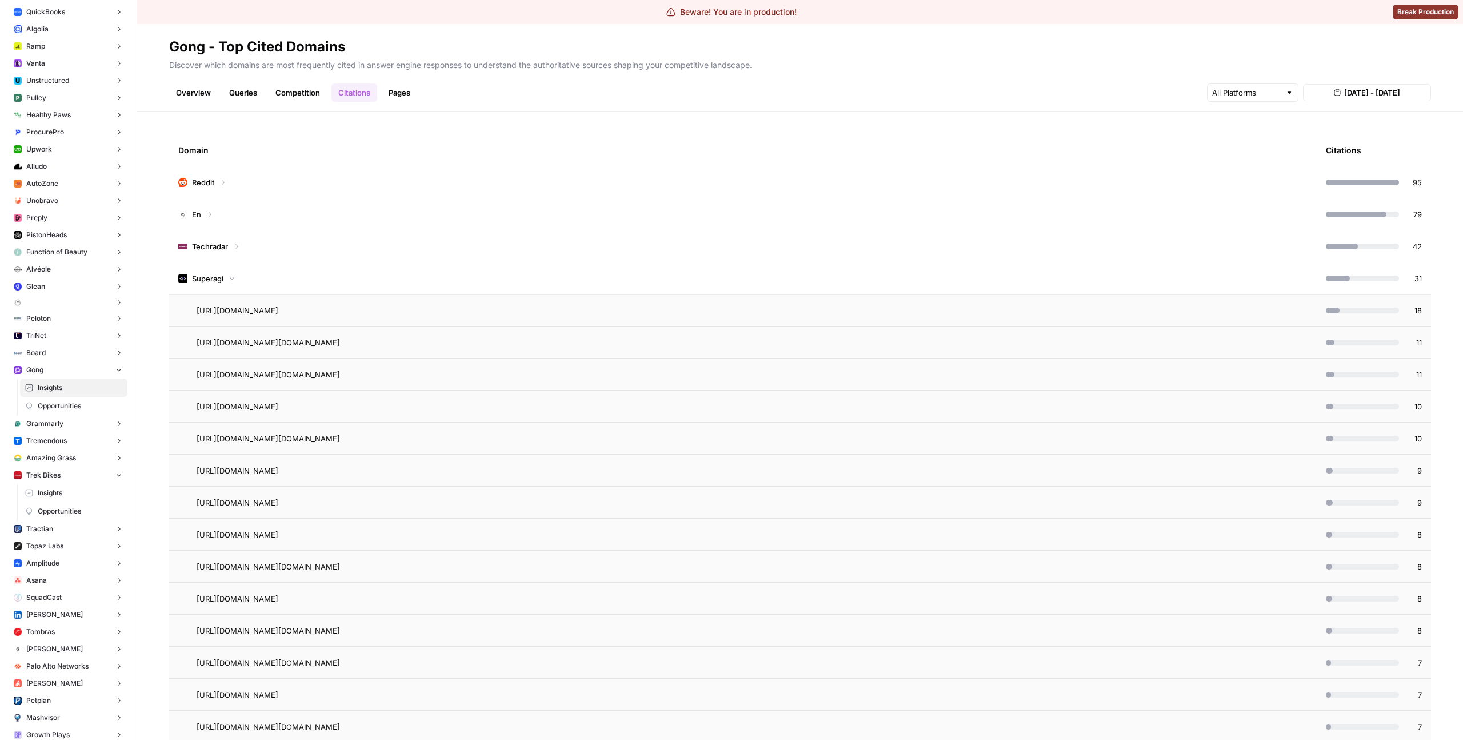
click at [645, 280] on td "Superagi" at bounding box center [743, 277] width 1148 height 31
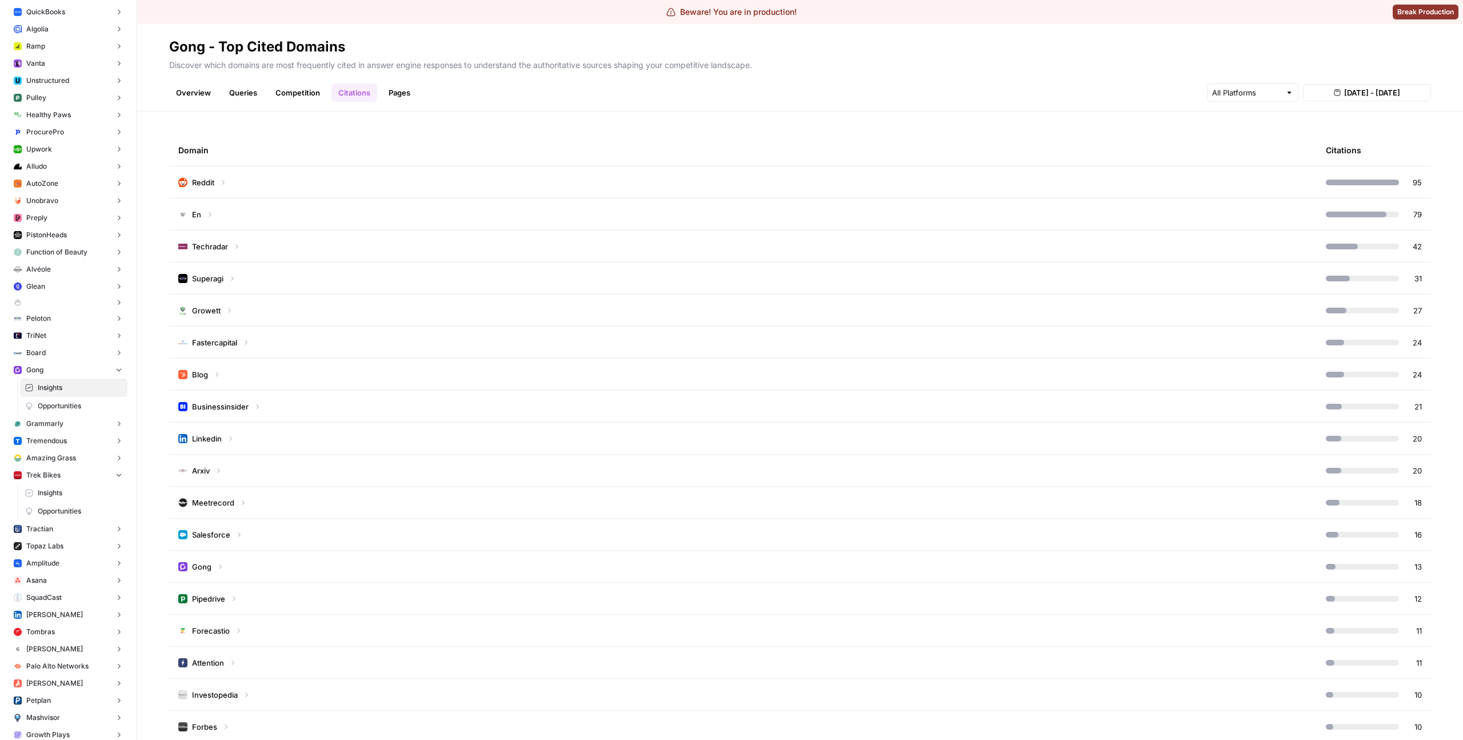
click at [541, 408] on td "Businessinsider" at bounding box center [743, 405] width 1148 height 31
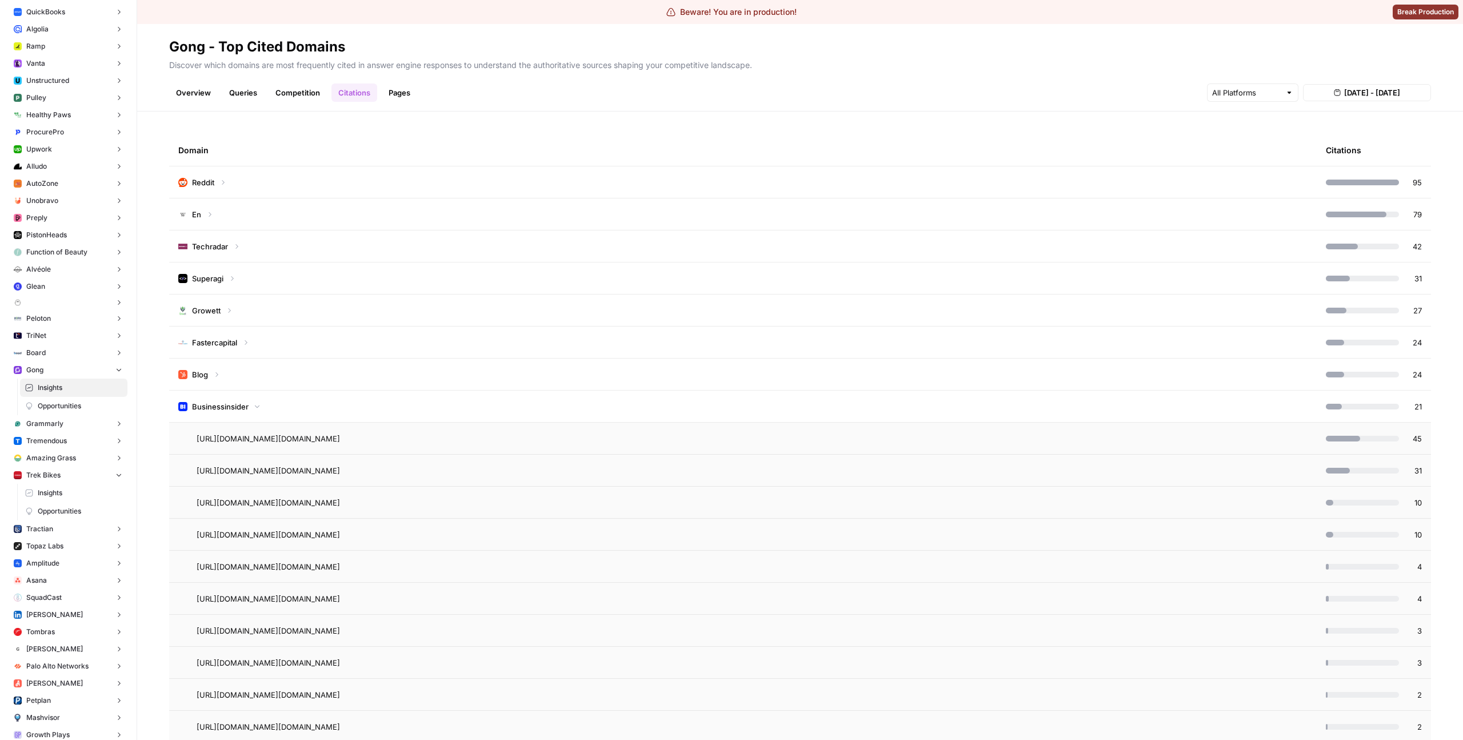
click at [541, 408] on td "Businessinsider" at bounding box center [743, 405] width 1148 height 31
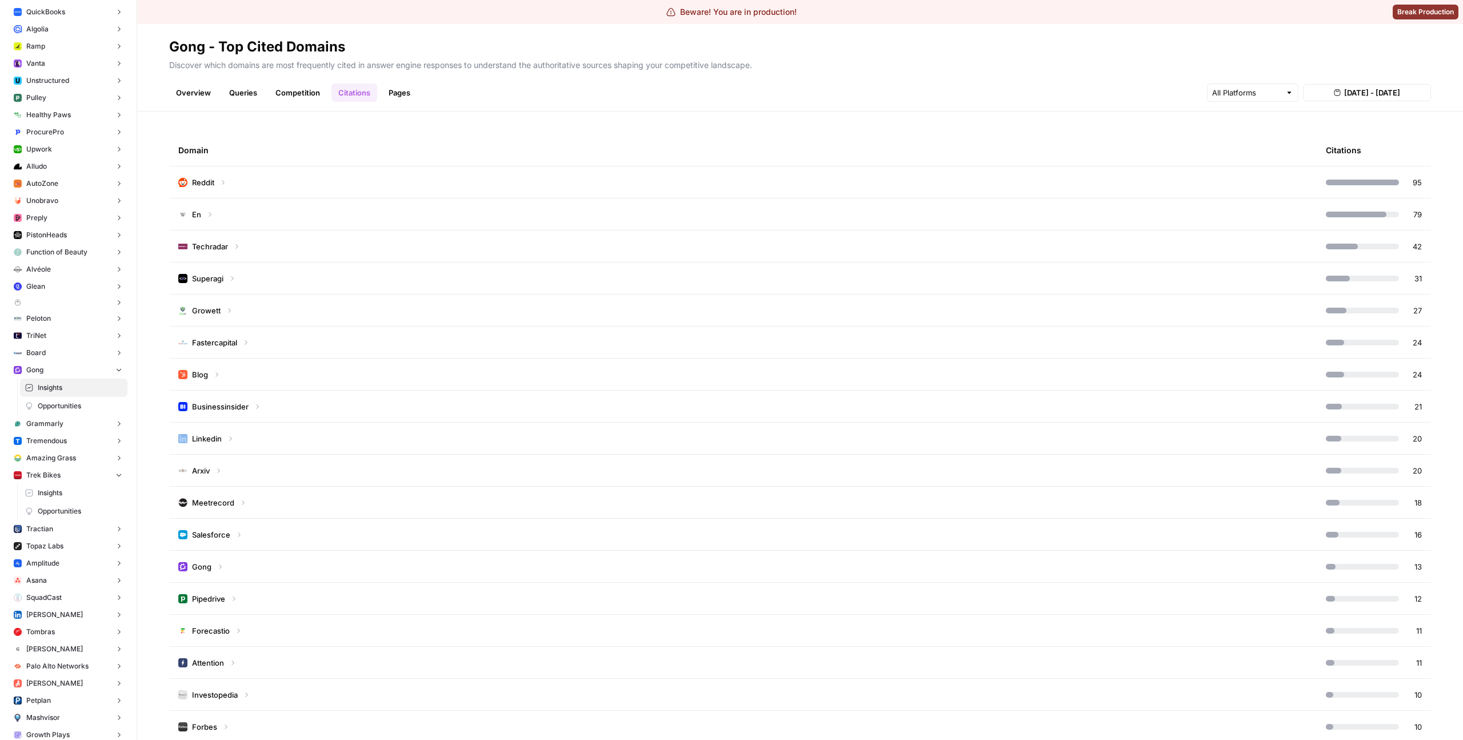
click at [541, 408] on td "Businessinsider" at bounding box center [743, 405] width 1148 height 31
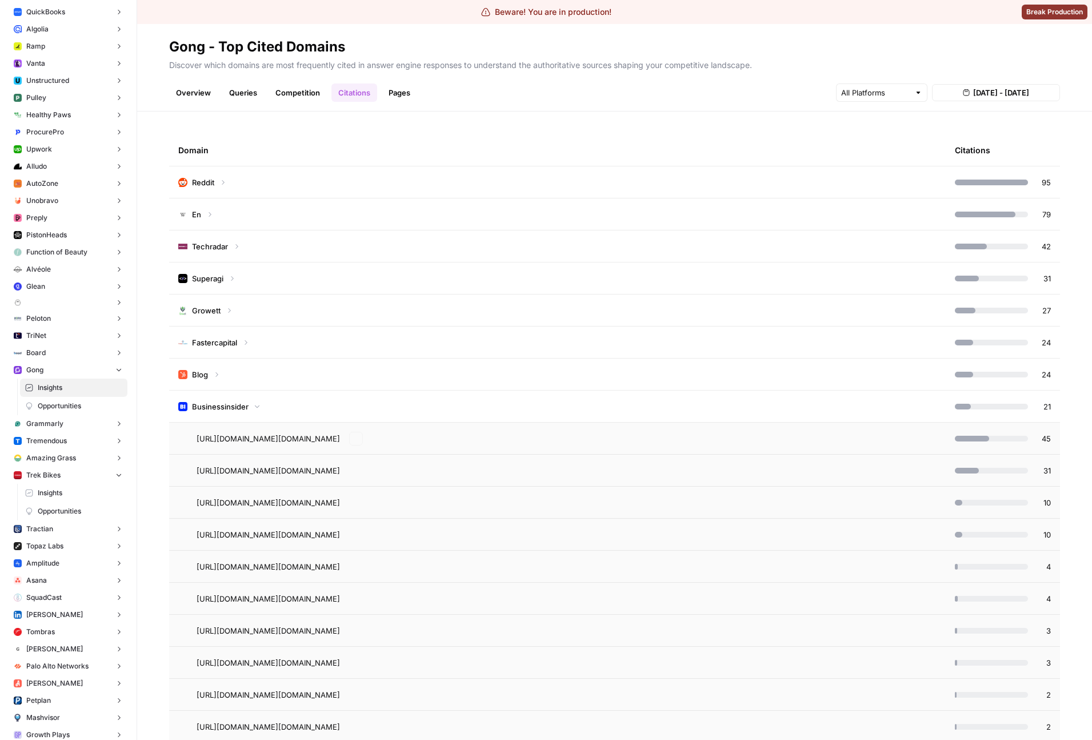
click at [536, 397] on td "Businessinsider" at bounding box center [557, 405] width 777 height 31
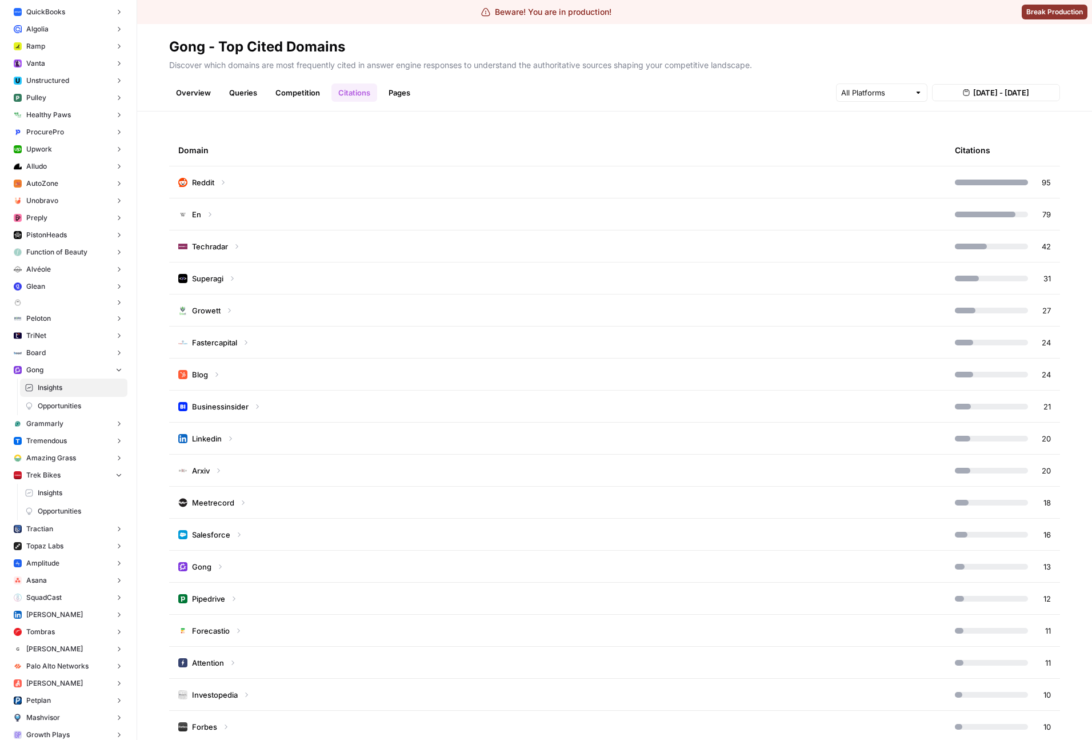
click at [530, 372] on td "Blog" at bounding box center [557, 373] width 777 height 31
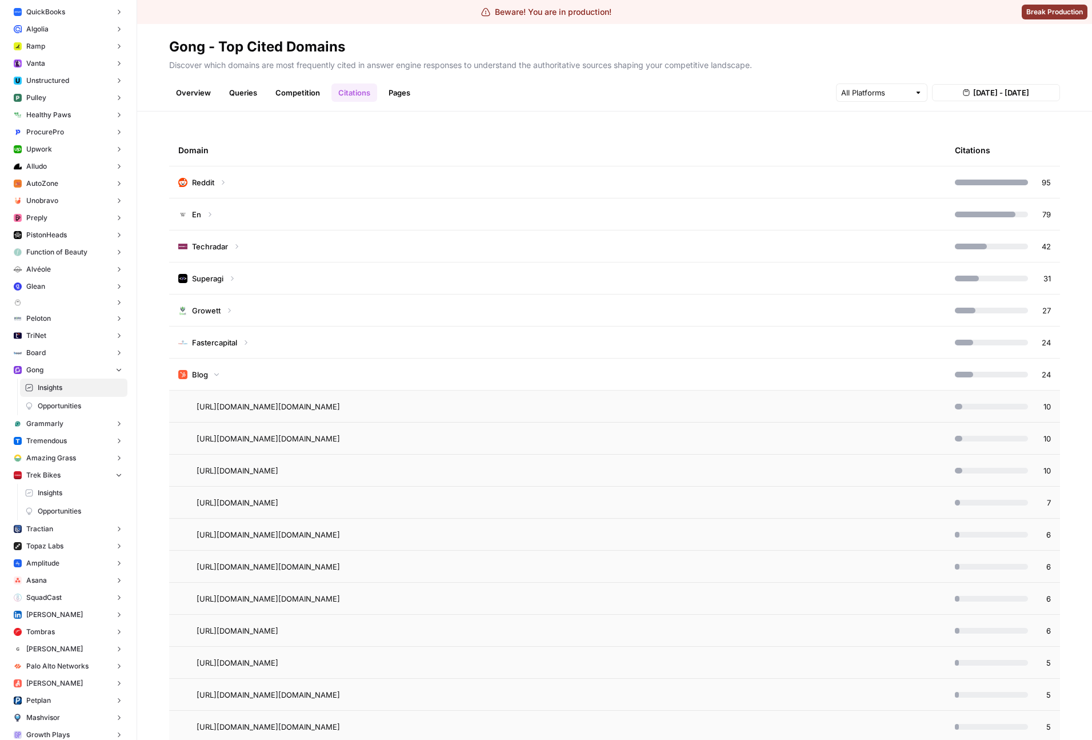
click at [506, 150] on div "Domain" at bounding box center [557, 149] width 759 height 31
click at [885, 91] on input "text" at bounding box center [875, 92] width 69 height 11
click at [736, 107] on header "Gong - Top Cited Domains Discover which domains are most frequently cited in an…" at bounding box center [614, 67] width 955 height 87
click at [573, 189] on td "Reddit" at bounding box center [557, 181] width 777 height 31
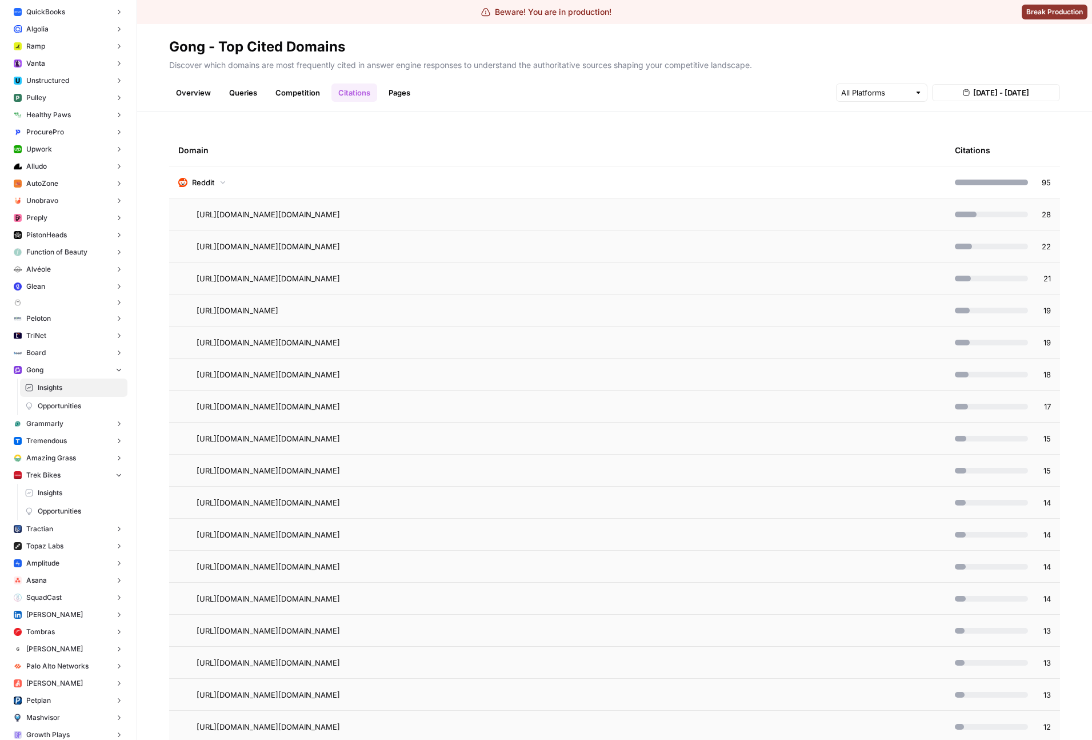
click at [484, 189] on td "Reddit" at bounding box center [557, 181] width 777 height 31
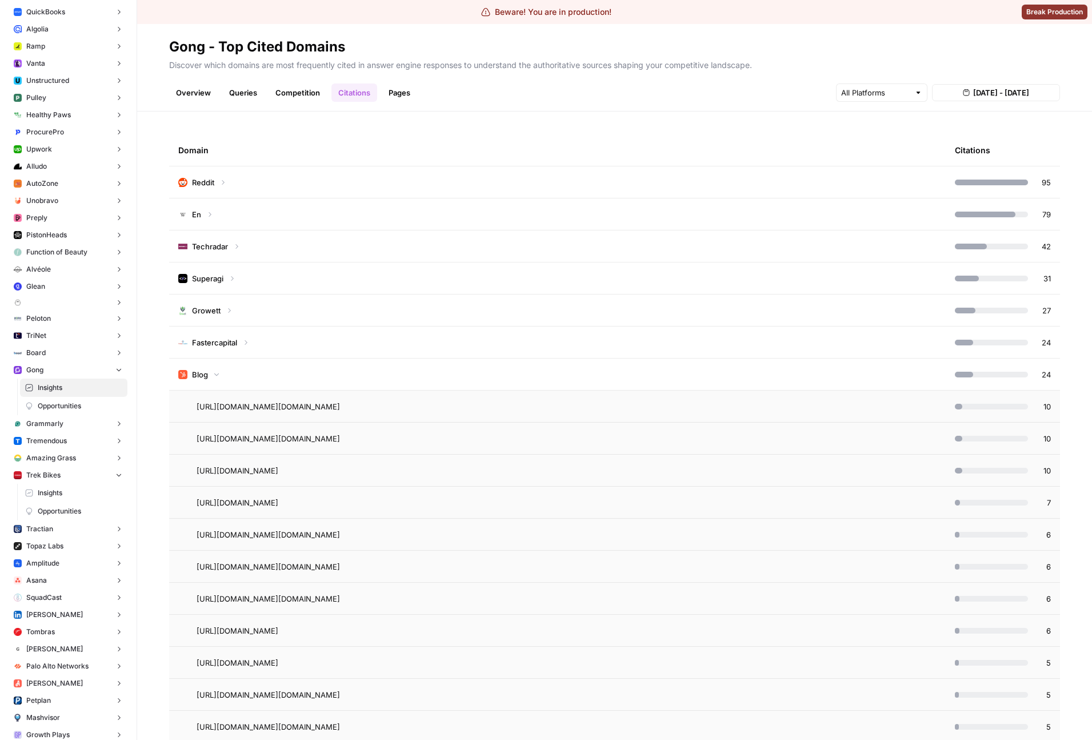
click at [1007, 89] on span "[DATE] - [DATE]" at bounding box center [1001, 92] width 56 height 11
click at [808, 102] on header "Gong - Top Cited Domains Discover which domains are most frequently cited in an…" at bounding box center [614, 67] width 955 height 87
click at [582, 178] on td "Reddit" at bounding box center [557, 181] width 777 height 31
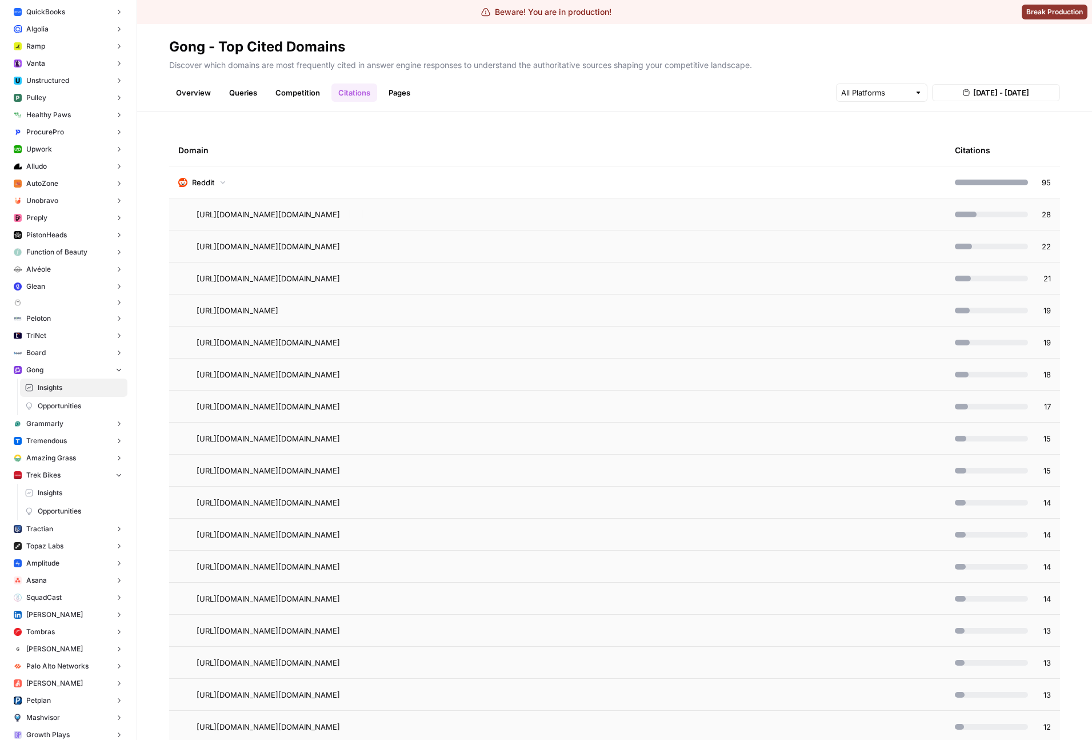
click at [521, 178] on td "Reddit" at bounding box center [557, 181] width 777 height 31
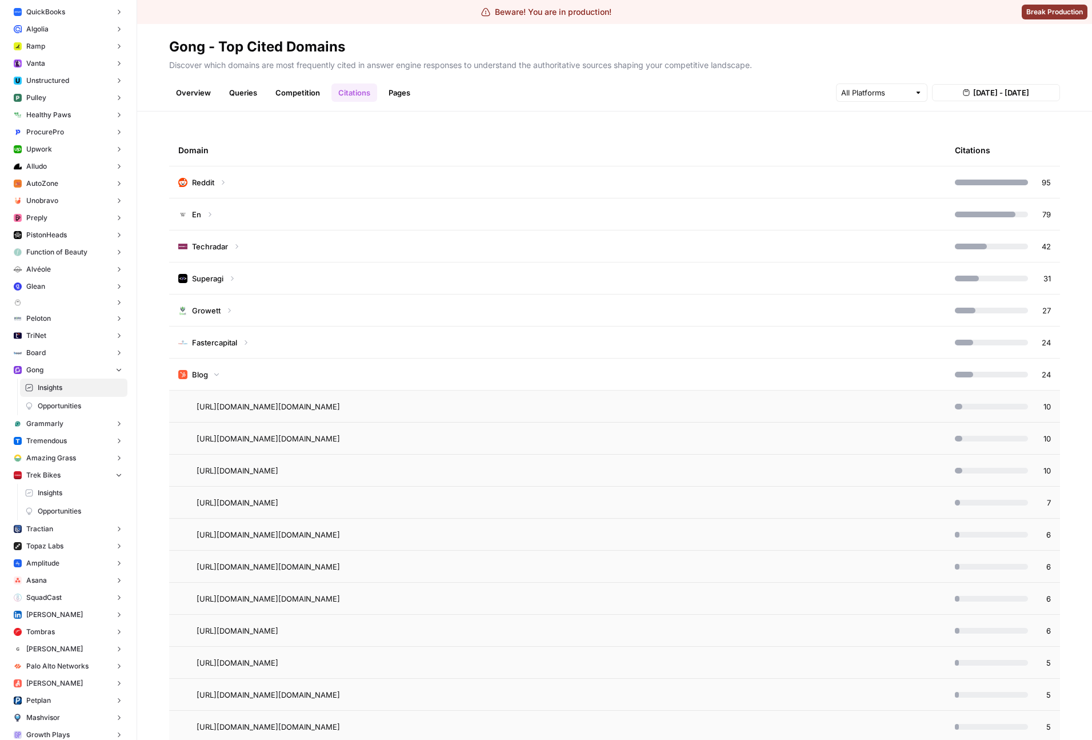
click at [244, 126] on div "Domain Citations Reddit 95 En 79 Techradar 42 Superagi 31 Growett 27 Fastercapi…" at bounding box center [614, 425] width 955 height 628
click at [432, 188] on td "Reddit" at bounding box center [557, 181] width 777 height 31
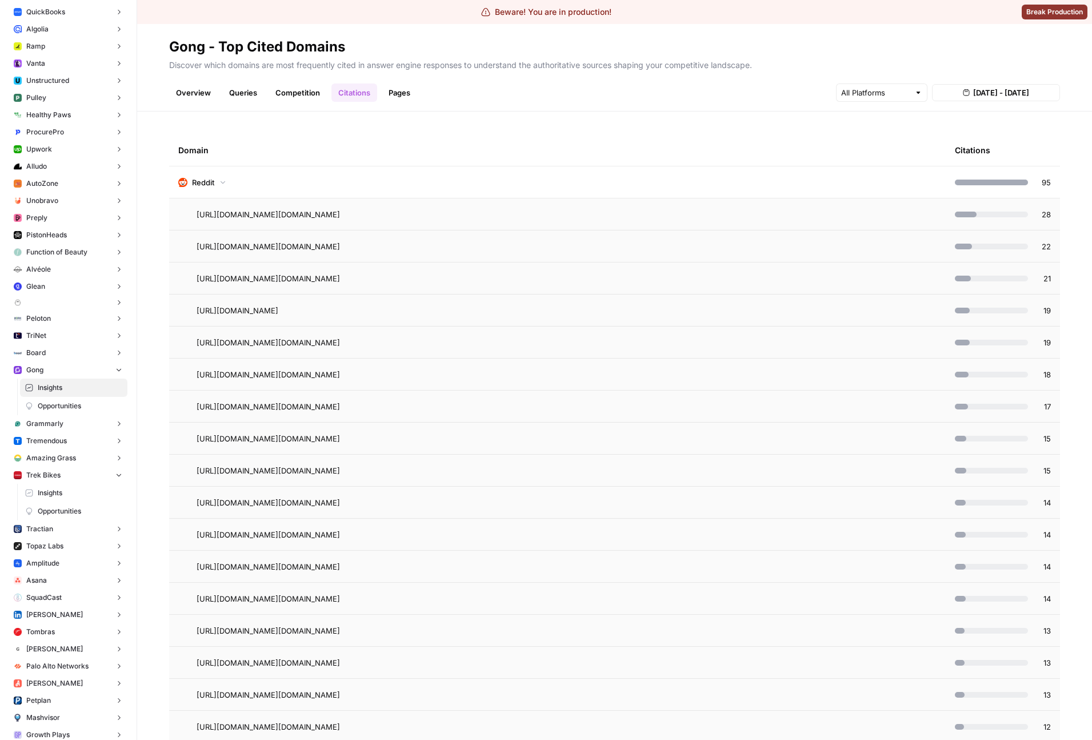
click at [958, 110] on header "Gong - Top Cited Domains Discover which domains are most frequently cited in an…" at bounding box center [614, 67] width 955 height 87
click at [792, 169] on td "Reddit" at bounding box center [557, 181] width 777 height 31
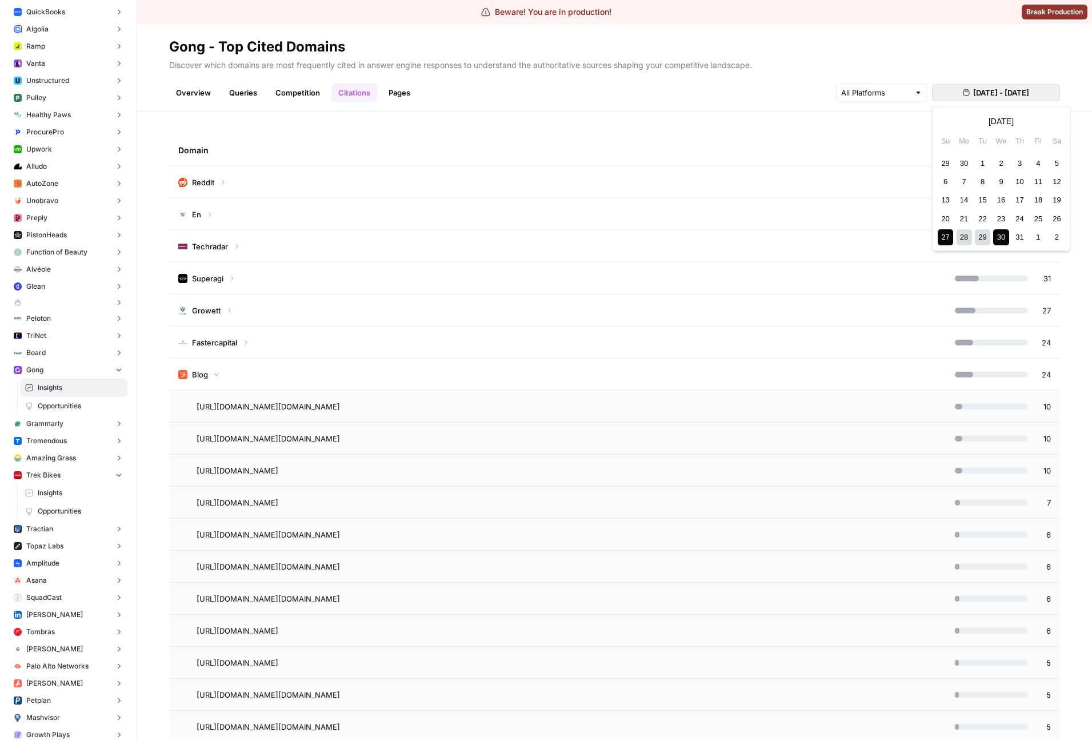
click at [991, 94] on span "[DATE] - [DATE]" at bounding box center [1001, 92] width 56 height 11
drag, startPoint x: 726, startPoint y: 134, endPoint x: 682, endPoint y: 159, distance: 50.4
click at [725, 134] on div "Domain" at bounding box center [557, 149] width 759 height 31
click at [663, 173] on td "Reddit" at bounding box center [557, 181] width 777 height 31
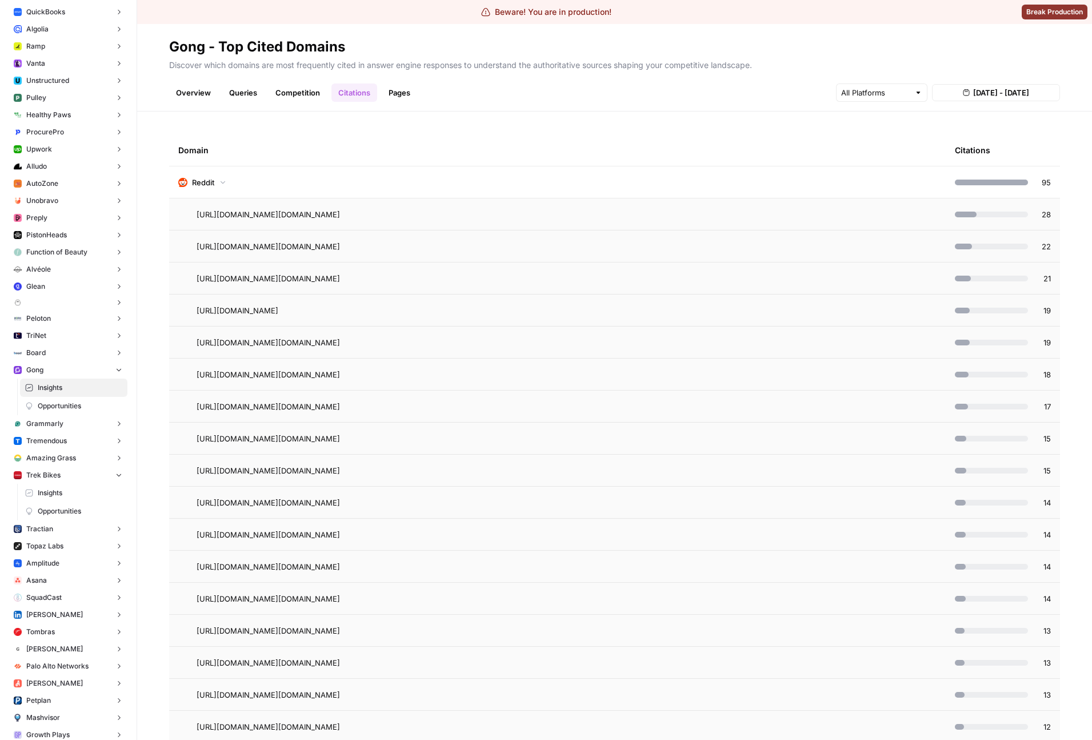
click at [606, 172] on td "Reddit" at bounding box center [557, 181] width 777 height 31
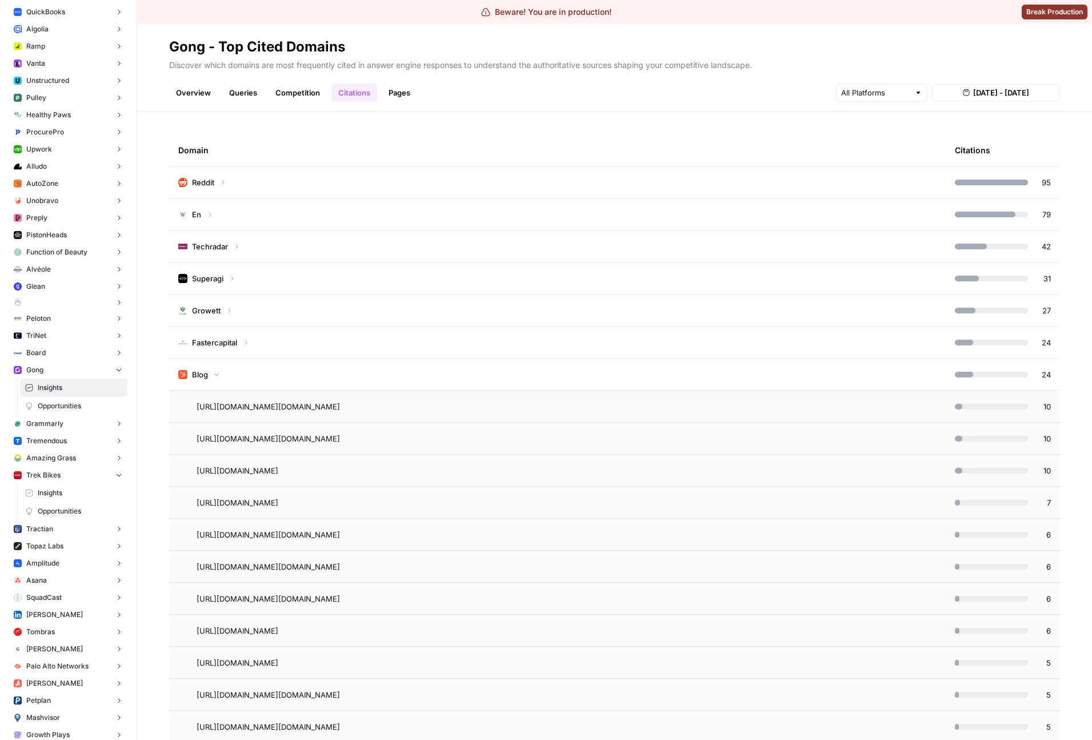
click at [455, 372] on td "Blog" at bounding box center [557, 373] width 777 height 31
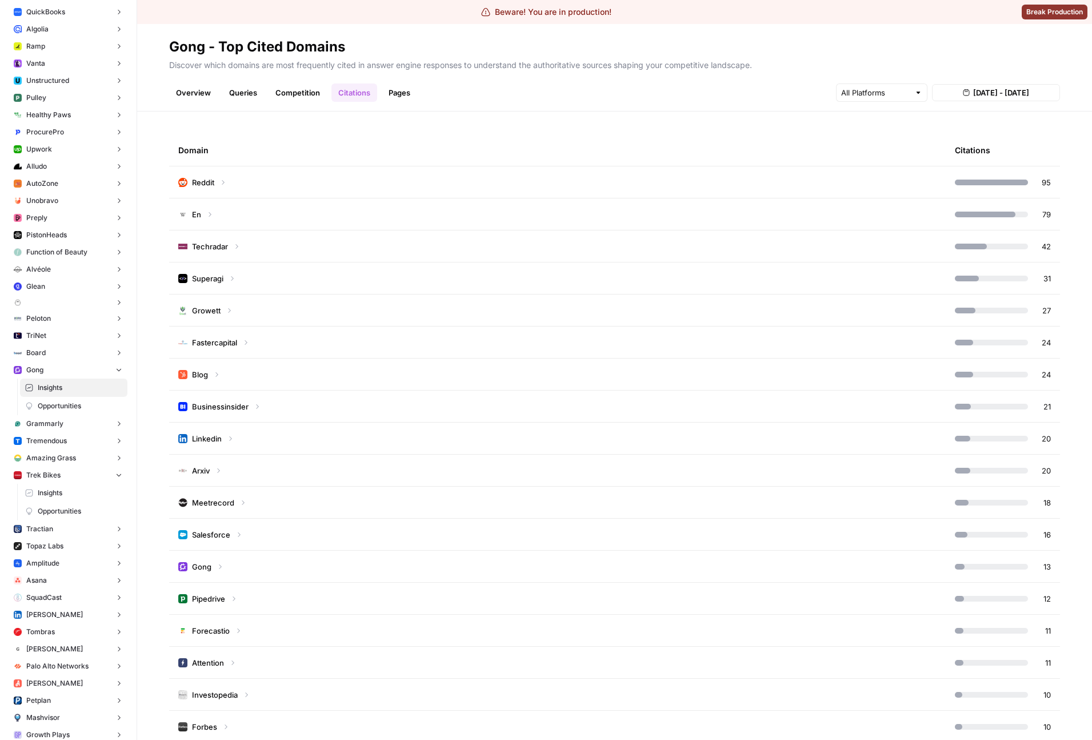
click at [181, 86] on link "Overview" at bounding box center [193, 92] width 49 height 18
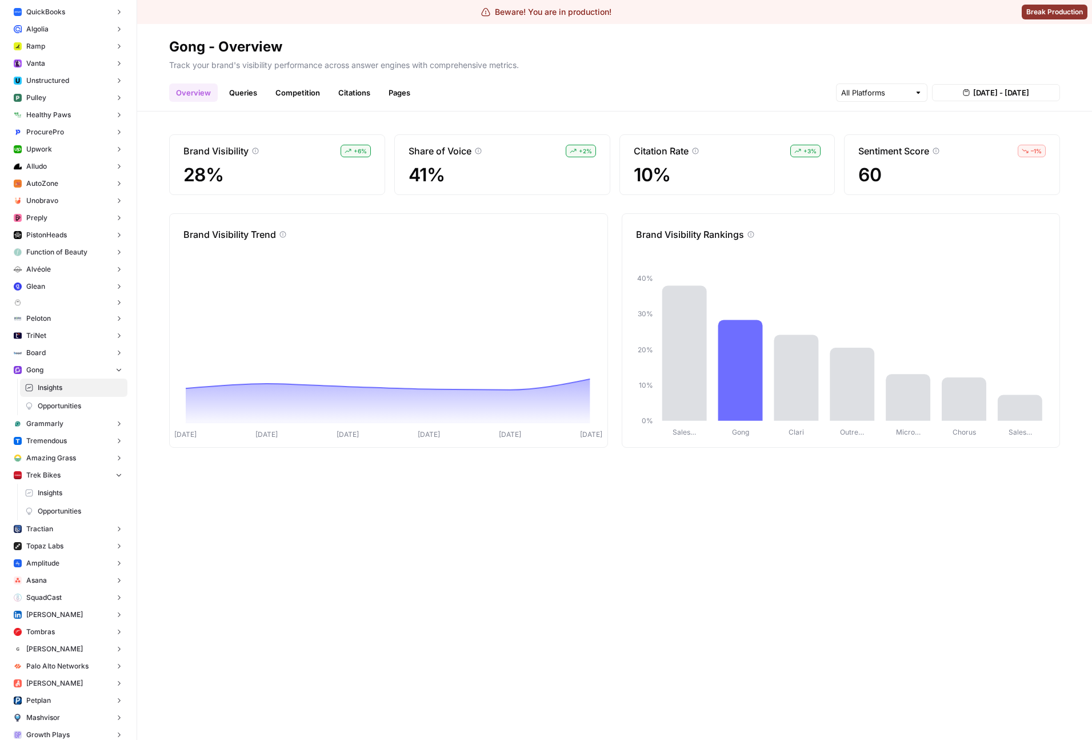
drag, startPoint x: 617, startPoint y: 458, endPoint x: 616, endPoint y: 450, distance: 8.1
click at [617, 458] on div "Brand Visibility + 6 % 28% Share of Voice + 2 % 41% Citation Rate + 3 % 10% Sen…" at bounding box center [614, 425] width 955 height 628
click at [590, 379] on circle at bounding box center [591, 379] width 5 height 5
click at [49, 492] on span "Insights" at bounding box center [80, 493] width 85 height 10
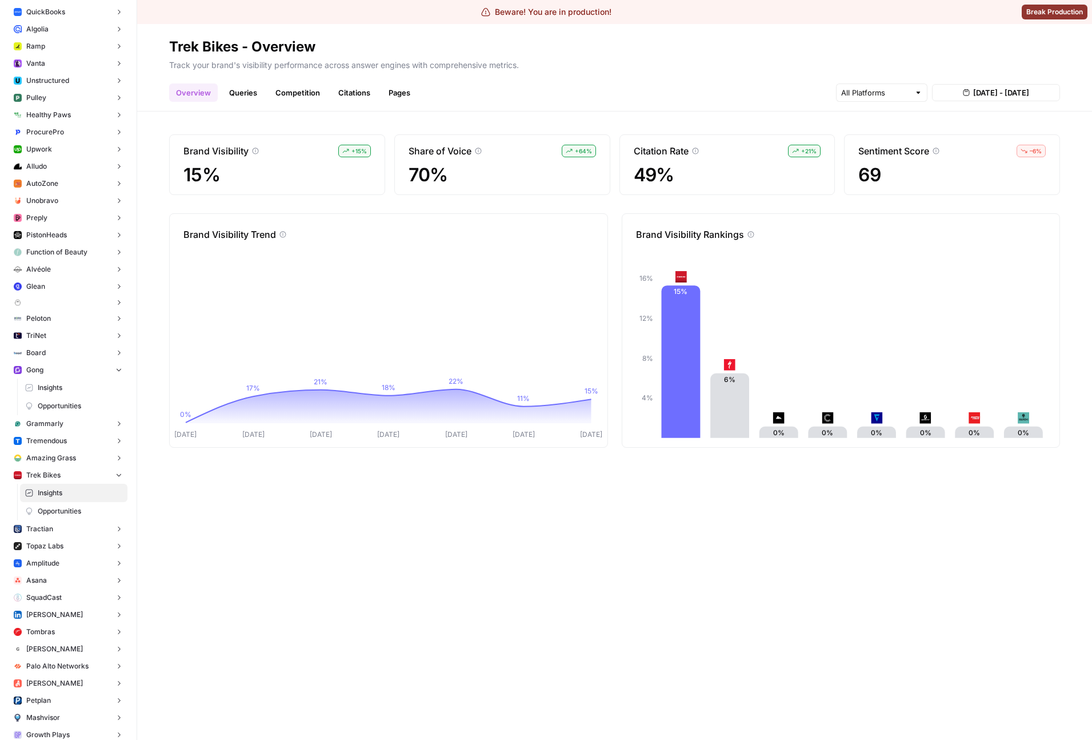
click at [972, 102] on header "Trek Bikes - Overview Track your brand's visibility performance across answer e…" at bounding box center [614, 67] width 955 height 87
click at [974, 99] on button "[DATE] - [DATE]" at bounding box center [996, 92] width 128 height 17
click at [982, 162] on div "29" at bounding box center [982, 162] width 15 height 15
click at [1014, 170] on div "3" at bounding box center [1019, 162] width 15 height 15
click at [988, 165] on div "1" at bounding box center [982, 162] width 15 height 15
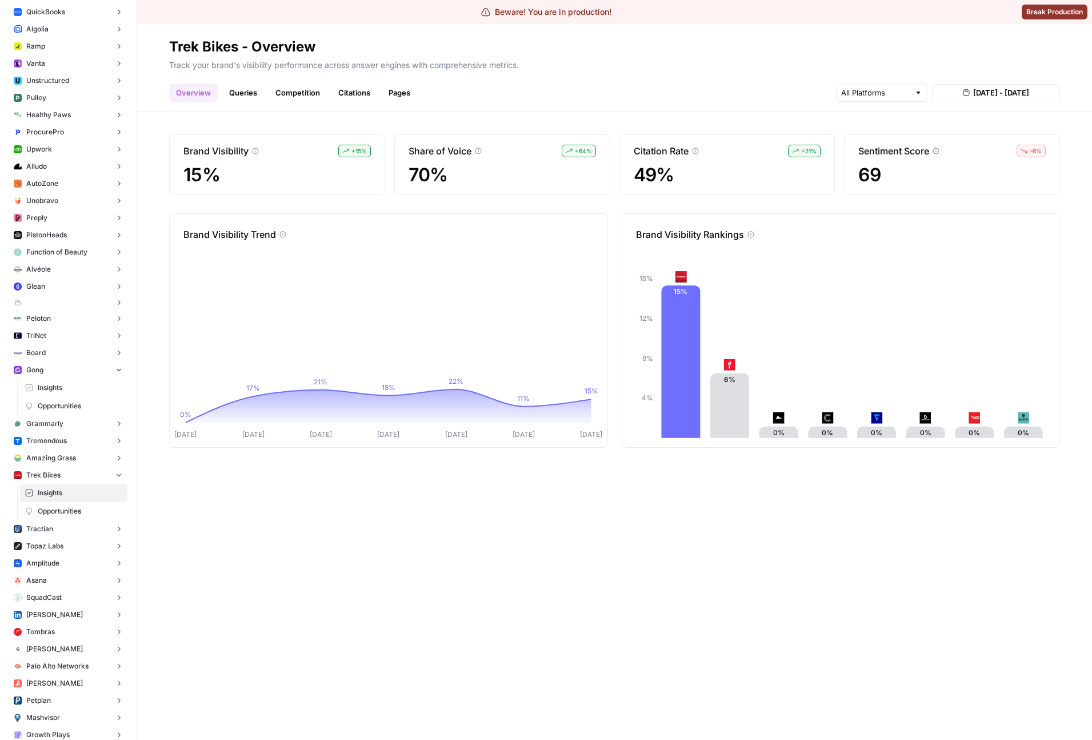
click at [945, 60] on p "Track your brand's visibility performance across answer engines with comprehens…" at bounding box center [614, 63] width 891 height 15
click at [969, 102] on header "Trek Bikes - Overview Track your brand's visibility performance across answer e…" at bounding box center [614, 67] width 955 height 87
click at [973, 93] on span "[DATE] - [DATE]" at bounding box center [1001, 92] width 56 height 11
click at [955, 121] on button "Previous month" at bounding box center [947, 121] width 21 height 21
click at [954, 121] on button "Previous month" at bounding box center [947, 121] width 21 height 21
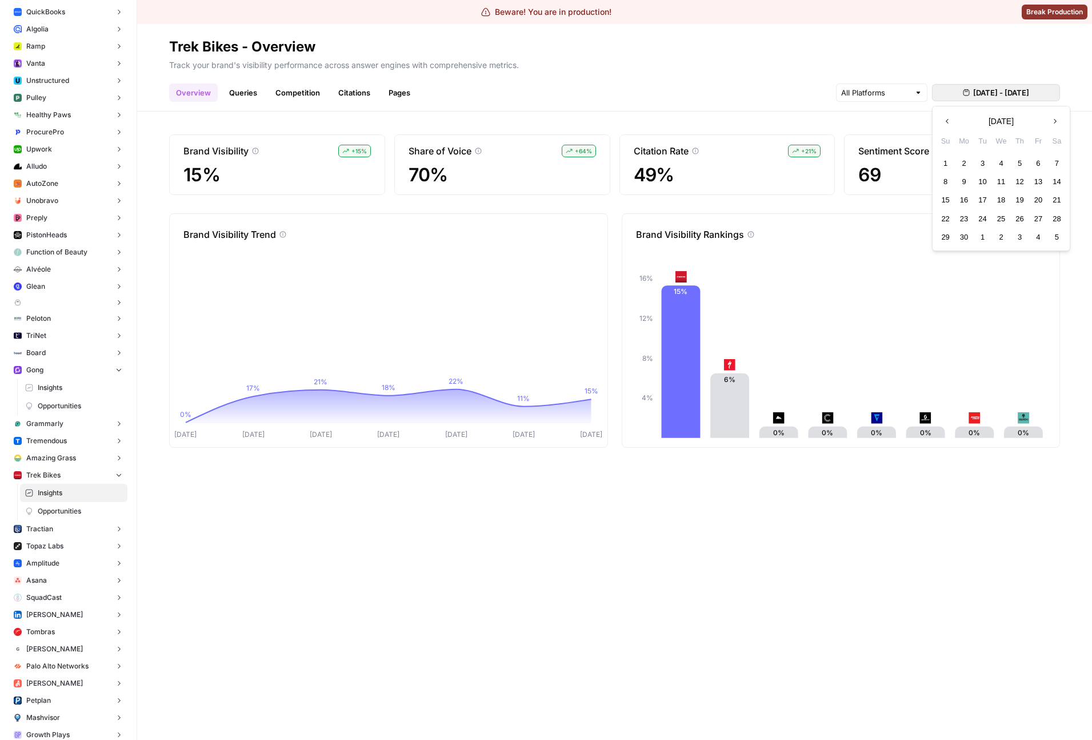
click at [954, 121] on button "Previous month" at bounding box center [947, 121] width 21 height 21
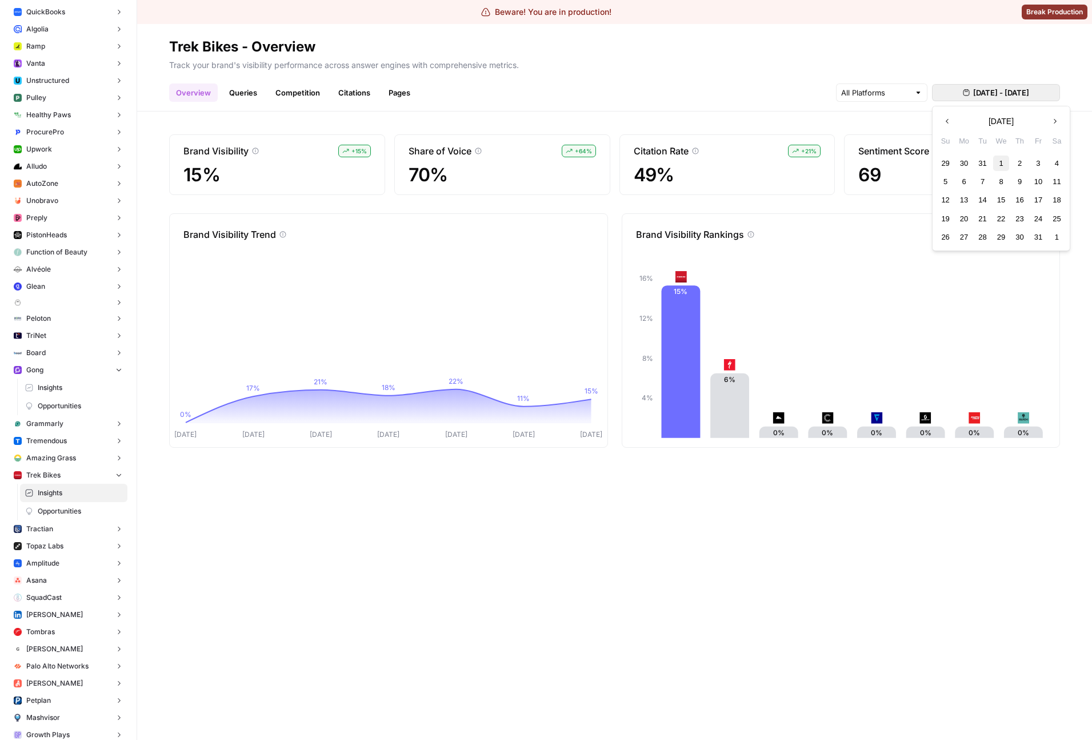
click at [995, 161] on div "1" at bounding box center [1000, 162] width 15 height 15
click at [1005, 185] on div "8" at bounding box center [1000, 181] width 15 height 15
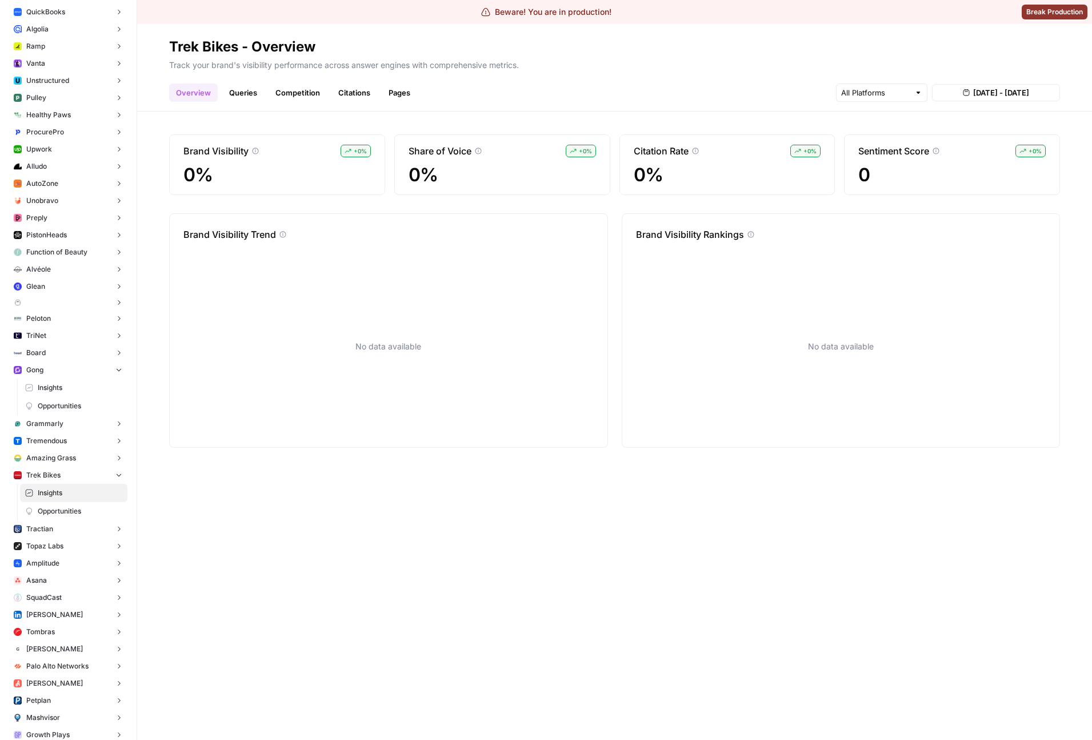
click at [676, 339] on div "No data available" at bounding box center [841, 350] width 438 height 219
drag, startPoint x: 502, startPoint y: 353, endPoint x: 317, endPoint y: 354, distance: 185.2
click at [317, 354] on div "No data available" at bounding box center [388, 346] width 429 height 210
click at [371, 350] on p "No data available" at bounding box center [389, 346] width 66 height 11
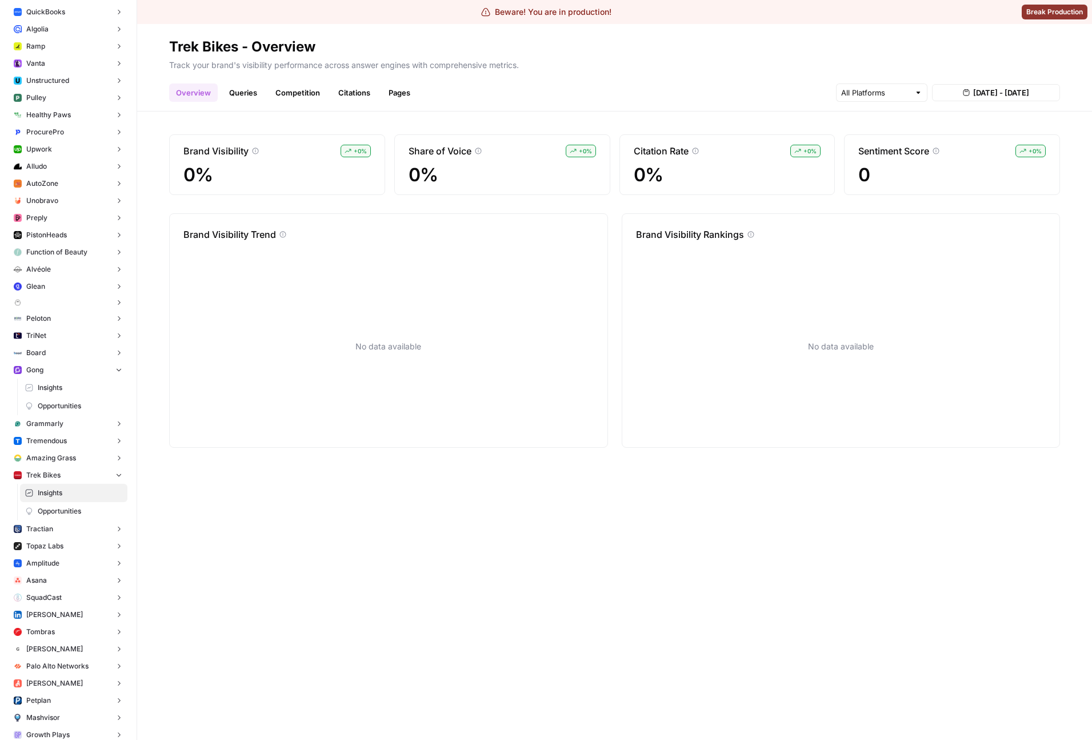
click at [371, 350] on p "No data available" at bounding box center [389, 346] width 66 height 11
